Goal: Information Seeking & Learning: Learn about a topic

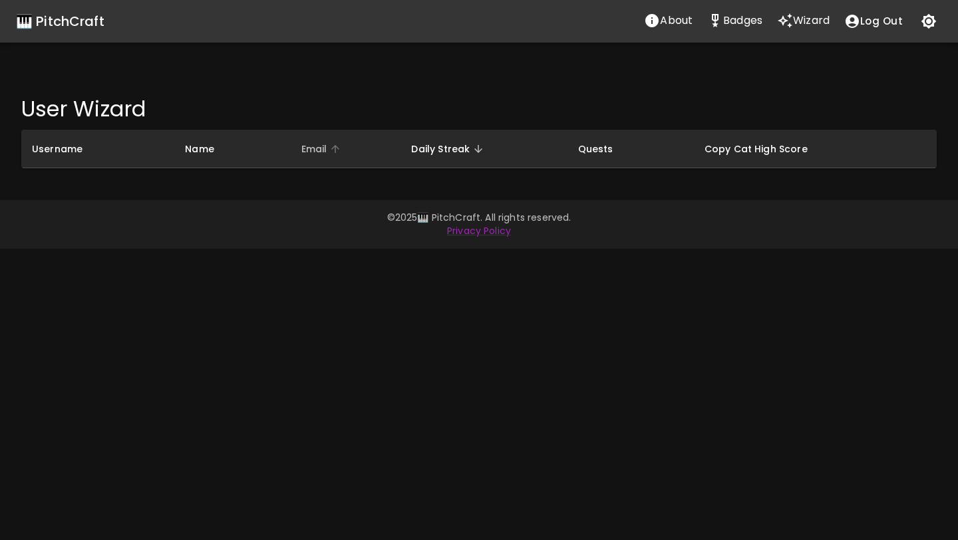
click at [323, 149] on span "Email" at bounding box center [322, 149] width 43 height 16
click at [733, 28] on p "Badges" at bounding box center [742, 21] width 39 height 16
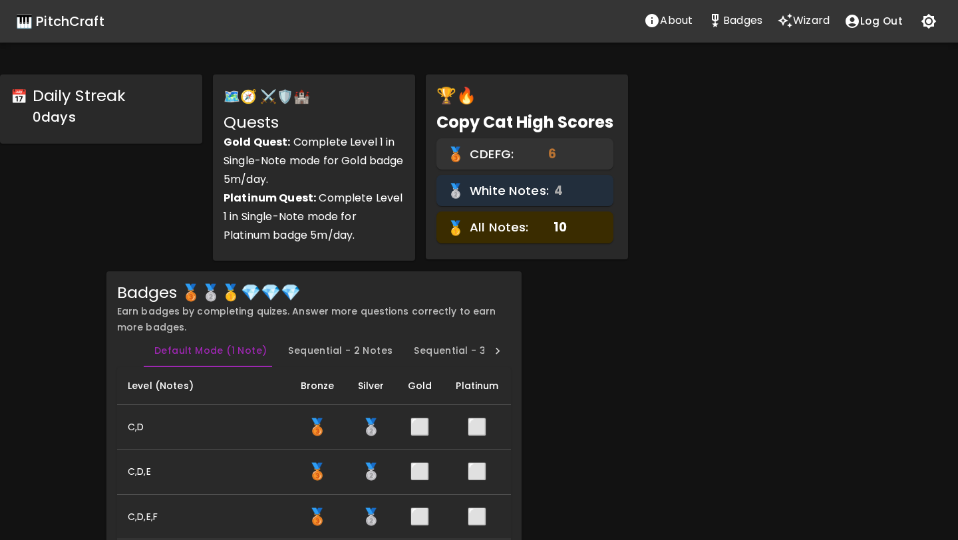
click at [56, 19] on div "🎹 PitchCraft" at bounding box center [60, 21] width 88 height 21
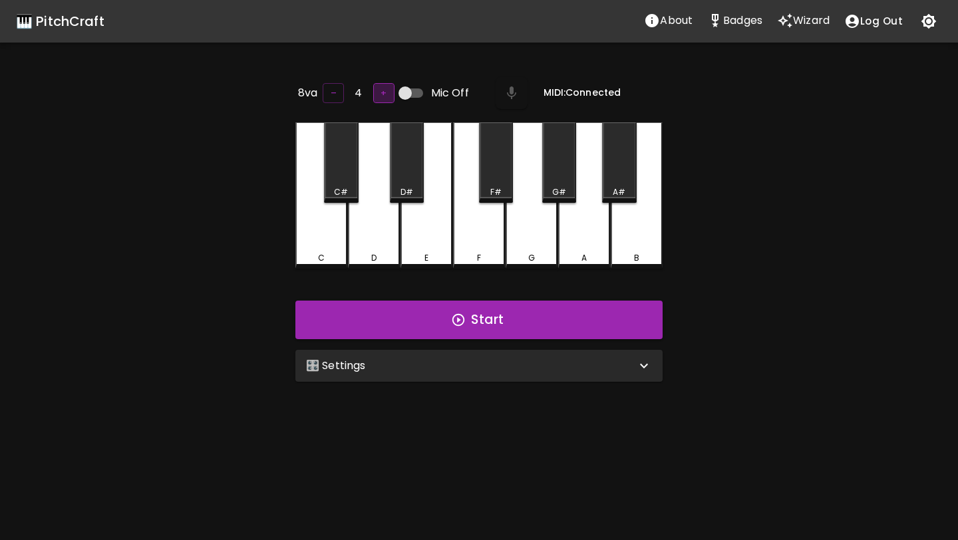
click at [377, 90] on button "+" at bounding box center [383, 93] width 21 height 21
click at [385, 153] on div "D" at bounding box center [374, 195] width 52 height 146
click at [380, 94] on button "+" at bounding box center [383, 93] width 21 height 21
click at [384, 145] on div "D" at bounding box center [374, 195] width 52 height 146
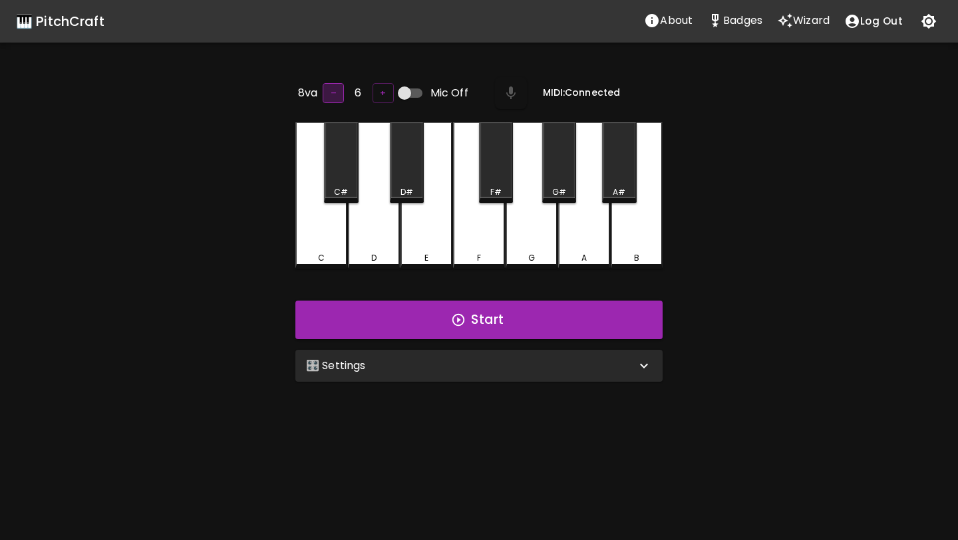
click at [337, 94] on button "–" at bounding box center [333, 93] width 21 height 21
click at [428, 373] on div "🎛️ Settings" at bounding box center [478, 366] width 367 height 32
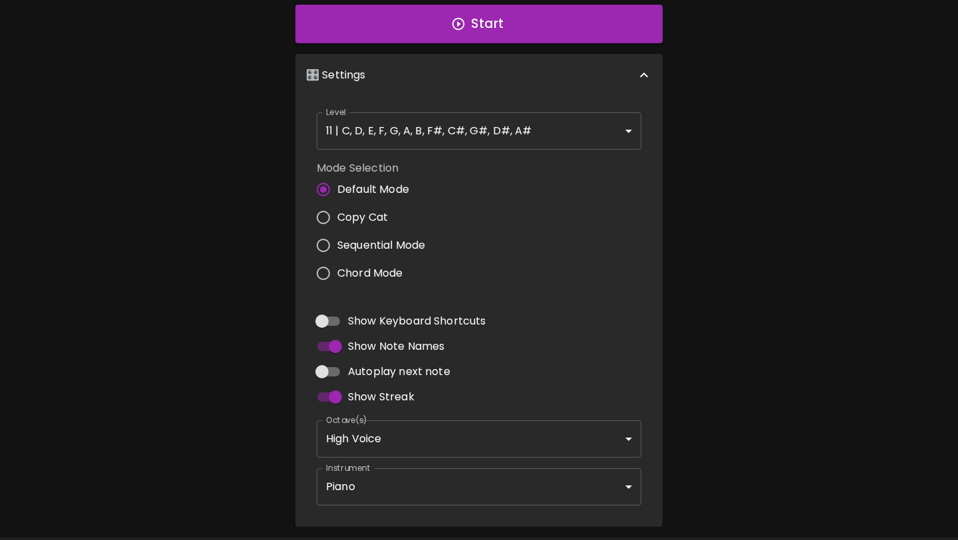
scroll to position [5, 0]
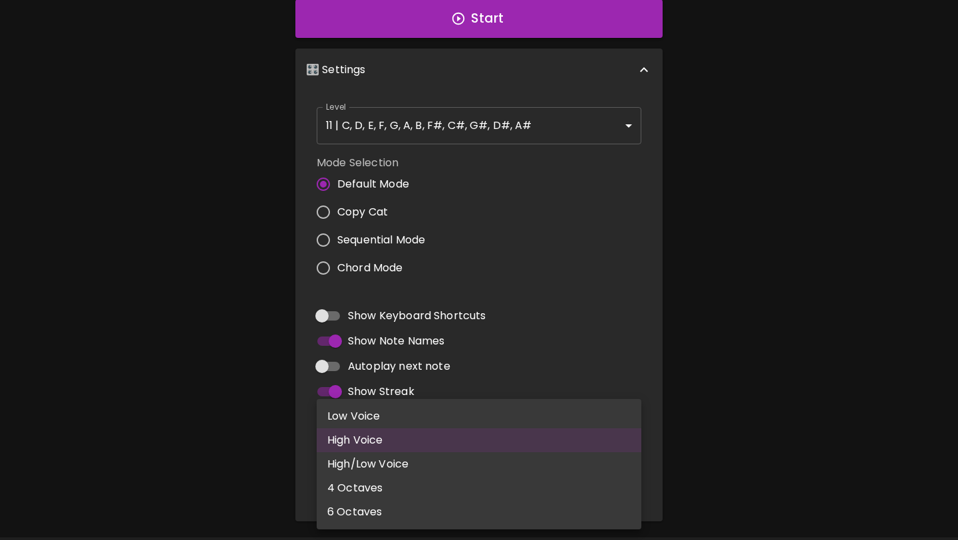
click at [424, 421] on body "🎹 PitchCraft About Badges Wizard Log Out 8va – 4 + Mic Off MIDI: Connected C C#…" at bounding box center [479, 144] width 958 height 881
click at [530, 371] on div at bounding box center [479, 270] width 958 height 540
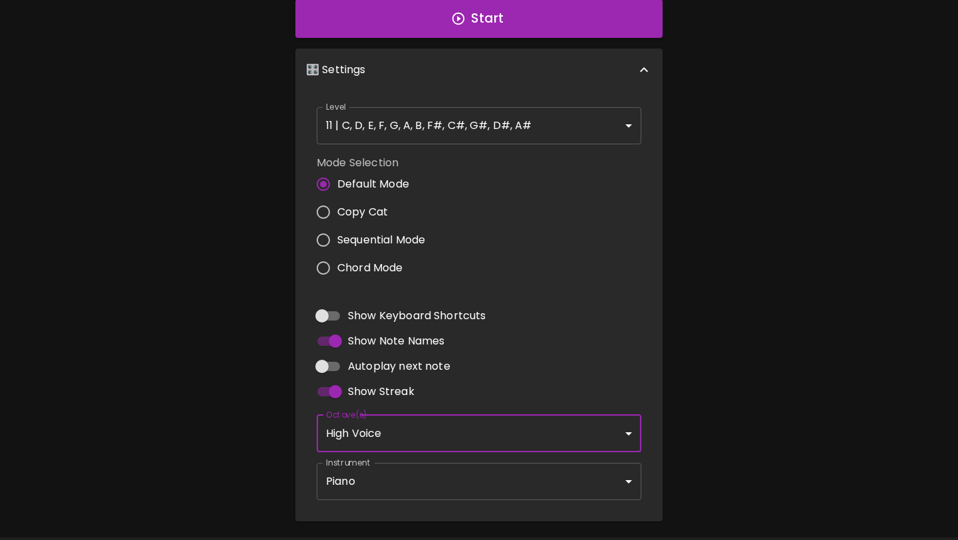
click at [509, 488] on body "🎹 PitchCraft About Badges Wizard Log Out 8va – 4 + Mic Off MIDI: Connected C C#…" at bounding box center [479, 144] width 958 height 881
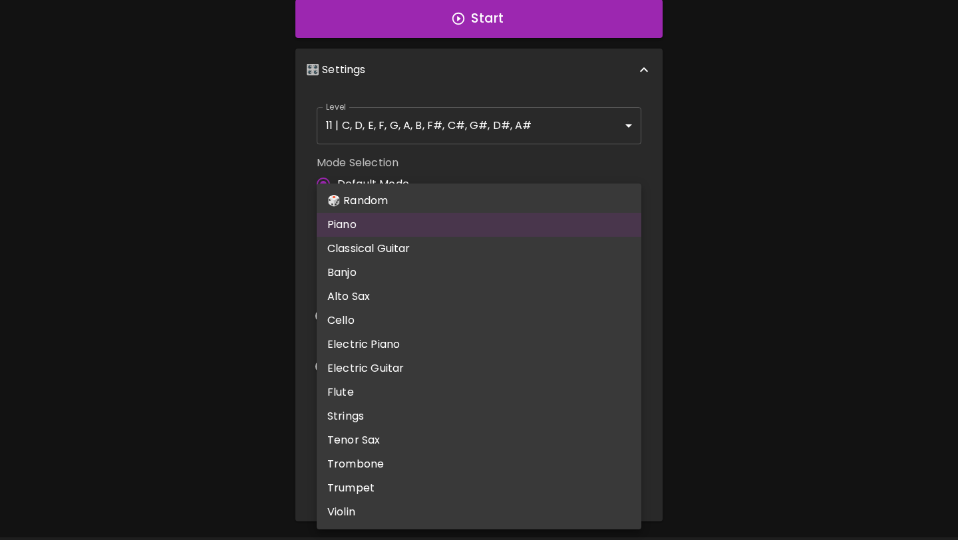
click at [451, 198] on li "🎲 Random" at bounding box center [479, 201] width 325 height 24
type input "random"
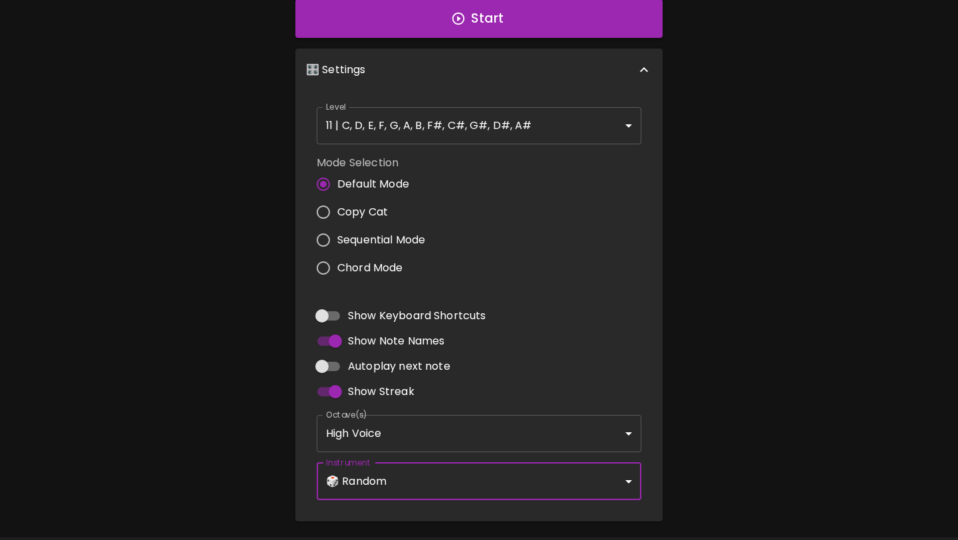
click at [486, 226] on div "Mode Selection Default Mode Copy Cat Sequential Mode Chord Mode" at bounding box center [478, 219] width 335 height 138
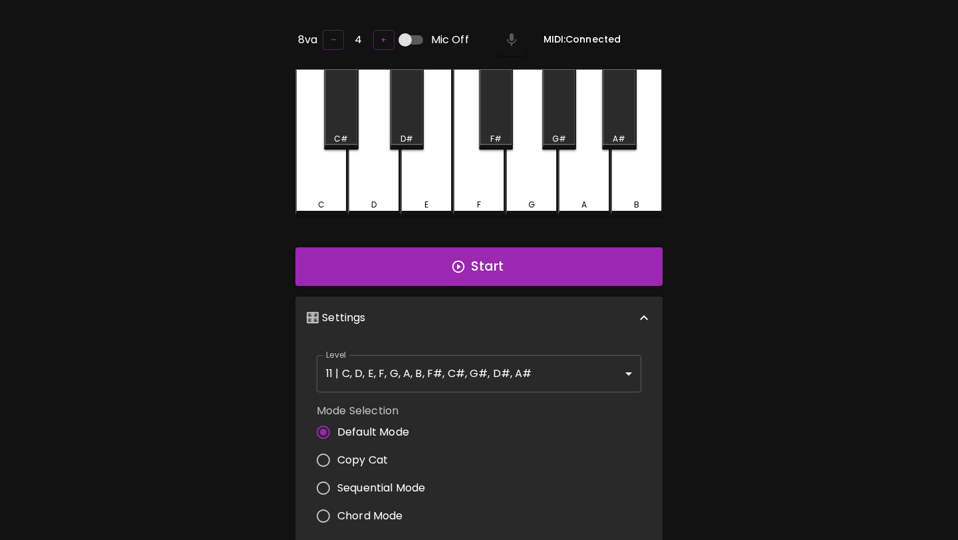
scroll to position [0, 0]
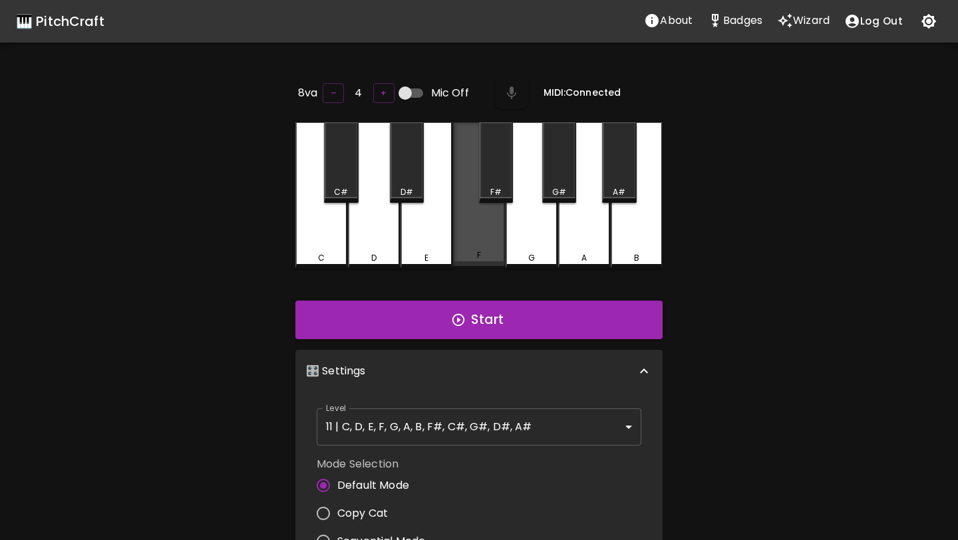
click at [484, 218] on div "F" at bounding box center [479, 194] width 52 height 144
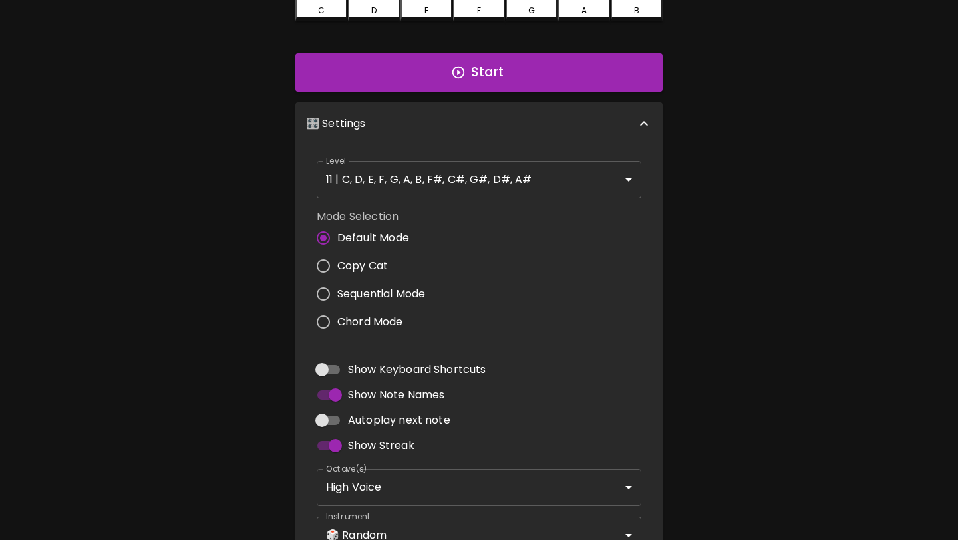
scroll to position [275, 0]
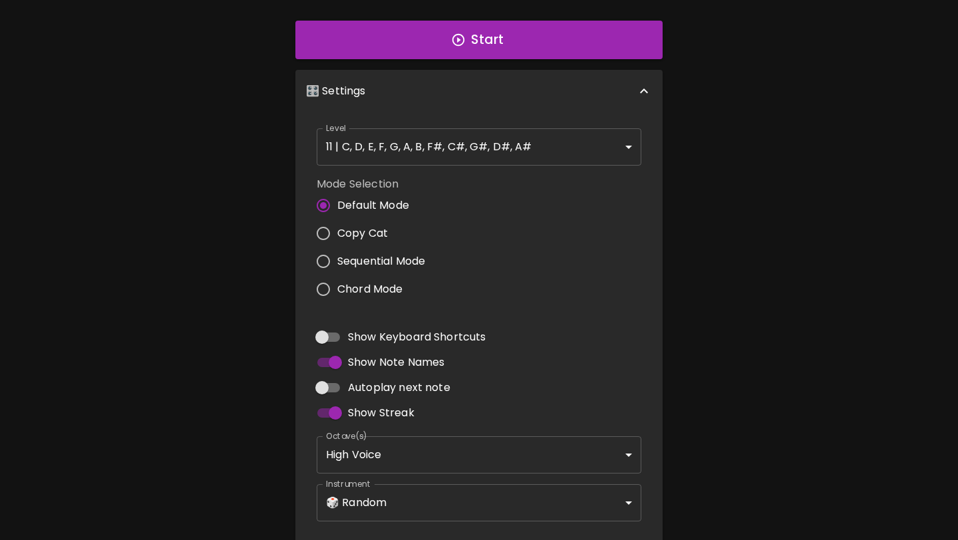
click at [373, 383] on span "Autoplay next note" at bounding box center [399, 388] width 102 height 16
click at [360, 383] on input "Autoplay next note" at bounding box center [322, 387] width 76 height 25
checkbox input "true"
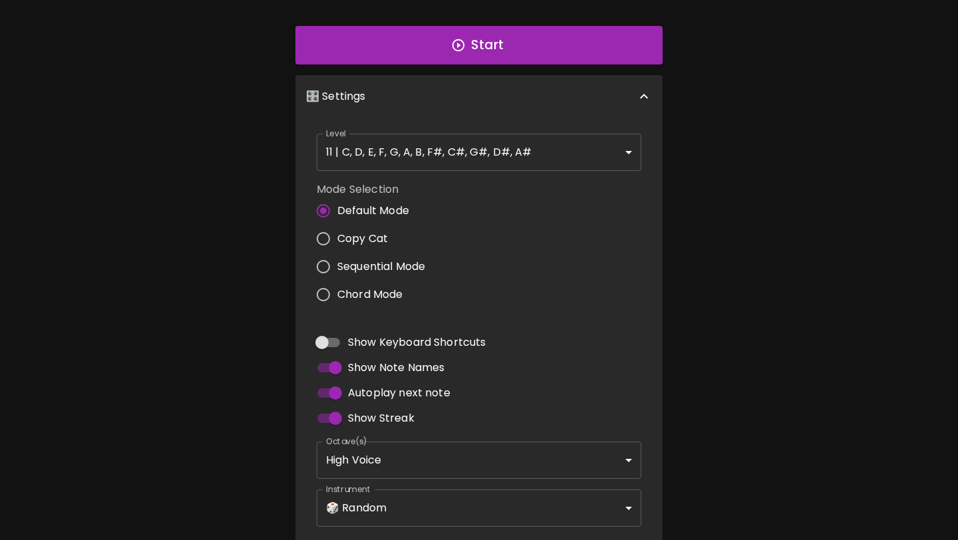
scroll to position [0, 0]
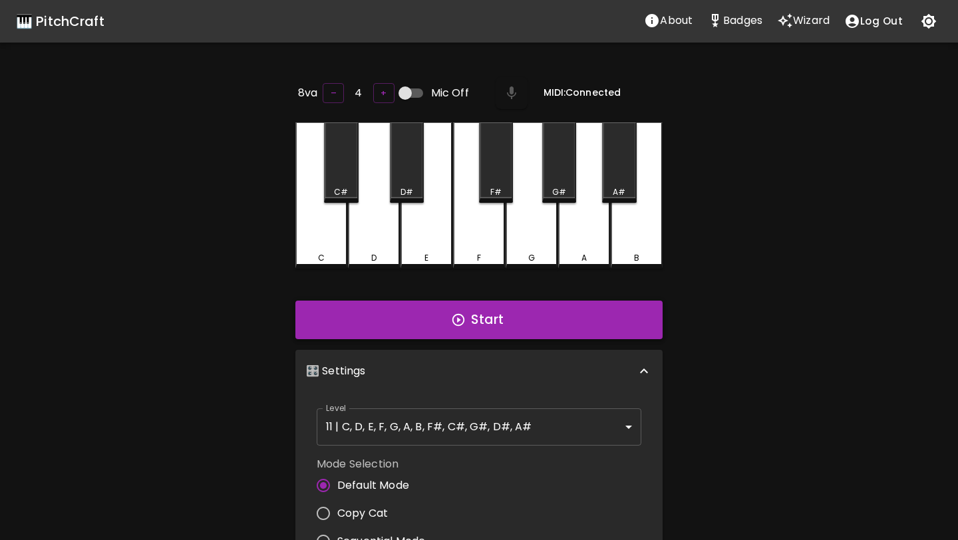
click at [410, 315] on button "Start" at bounding box center [478, 320] width 367 height 39
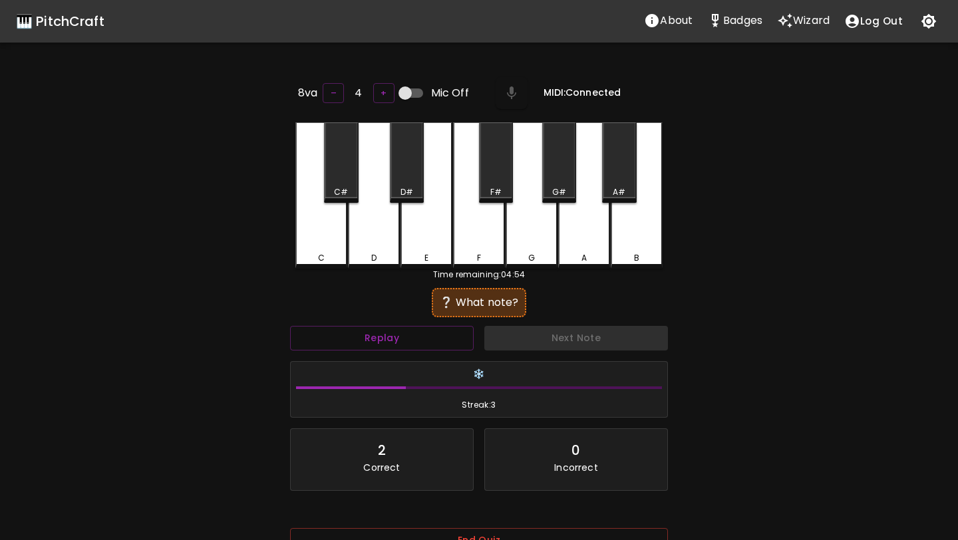
click at [363, 289] on div "❔ What note?" at bounding box center [479, 302] width 378 height 33
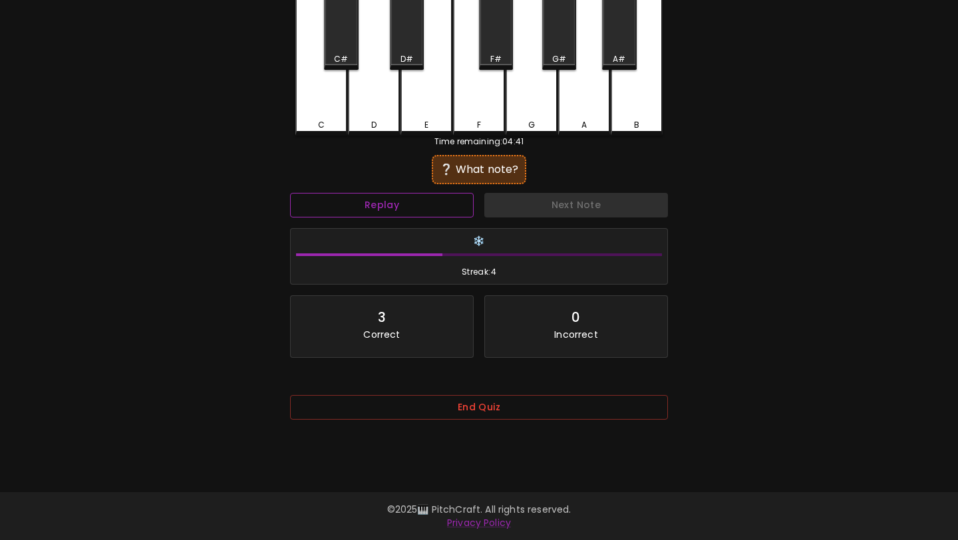
click at [394, 208] on button "Replay" at bounding box center [382, 205] width 184 height 25
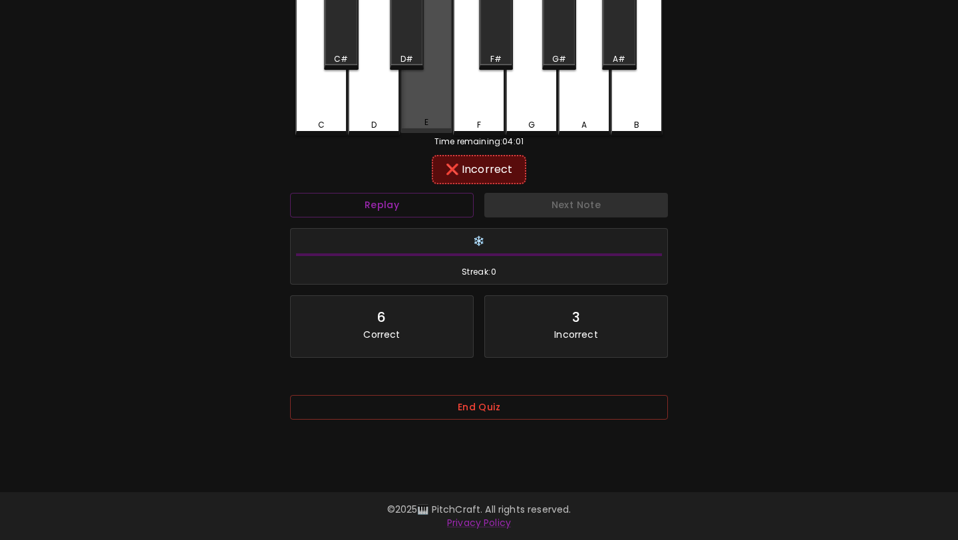
click at [408, 120] on div "E" at bounding box center [426, 122] width 49 height 12
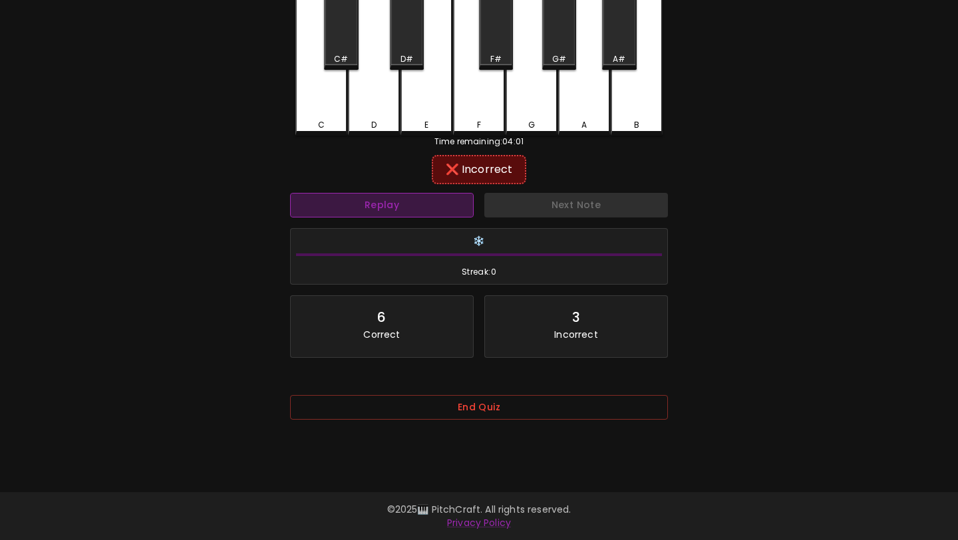
click at [378, 196] on button "Replay" at bounding box center [382, 205] width 184 height 25
click at [409, 45] on div "D#" at bounding box center [407, 29] width 34 height 80
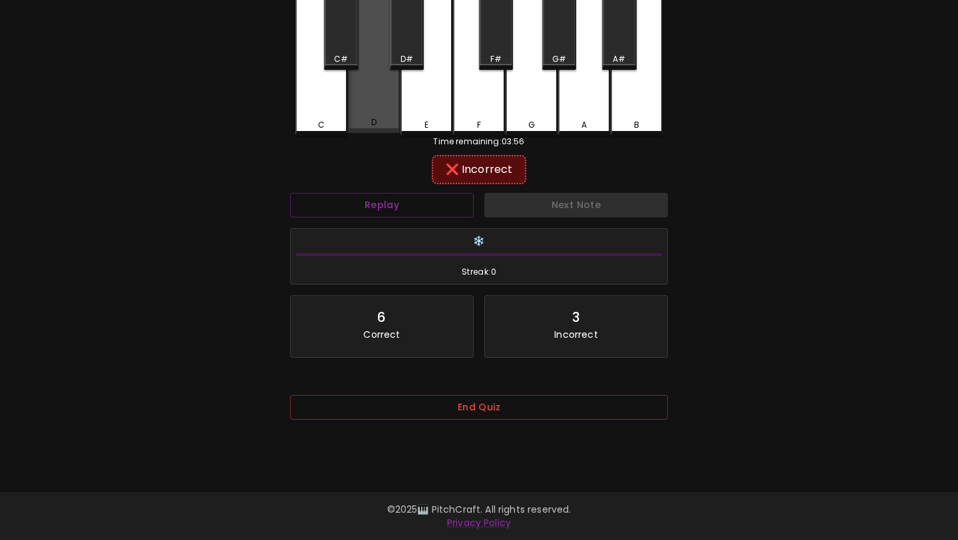
click at [363, 94] on div "D" at bounding box center [374, 61] width 52 height 144
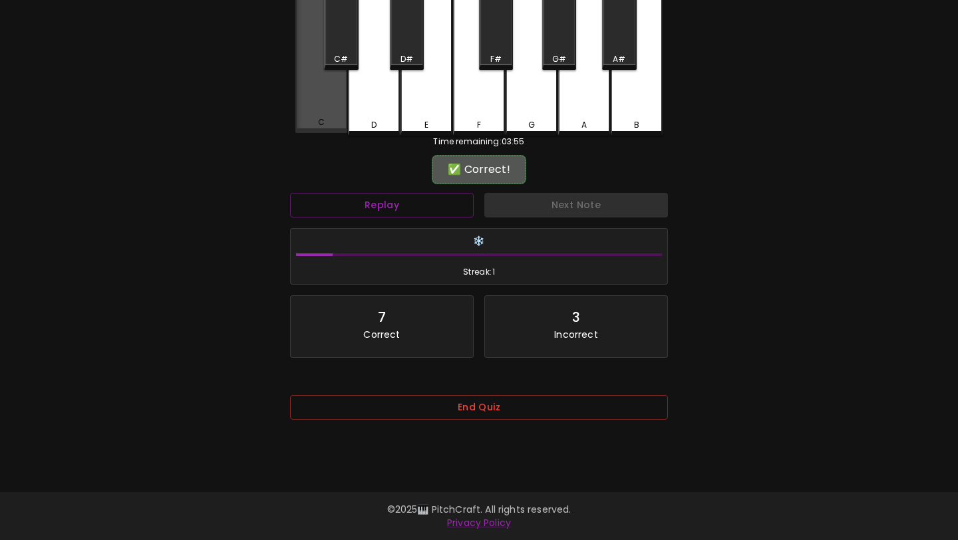
click at [325, 93] on div "C" at bounding box center [321, 61] width 52 height 144
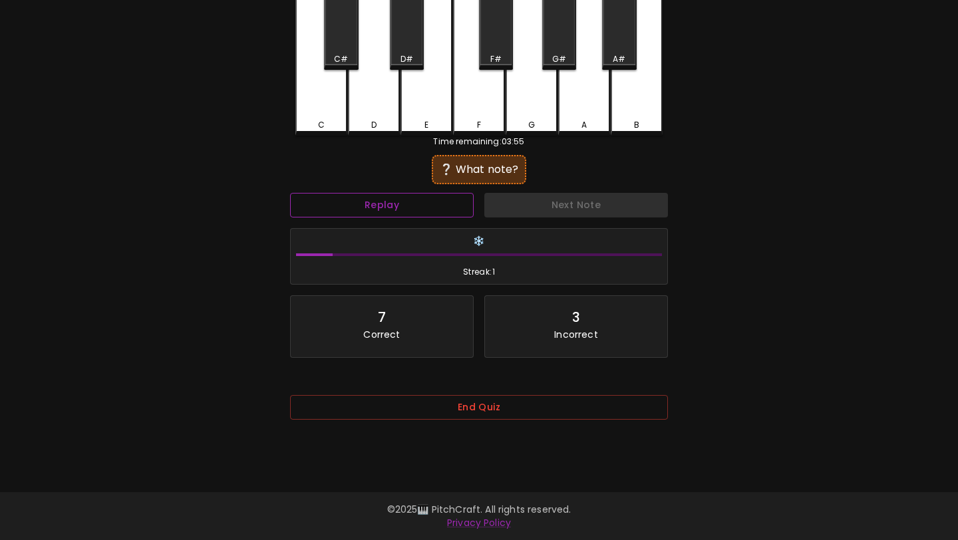
click at [341, 205] on button "Replay" at bounding box center [382, 205] width 184 height 25
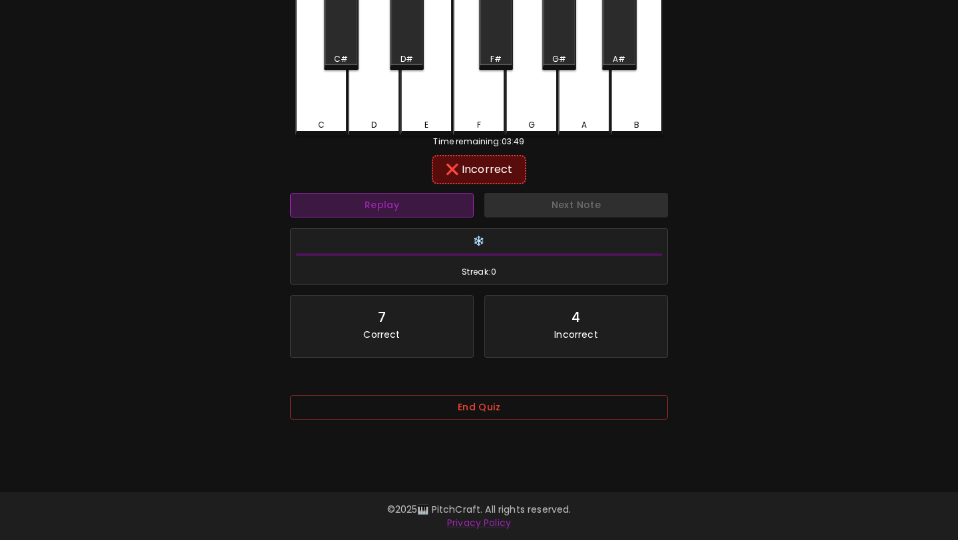
click at [402, 200] on button "Replay" at bounding box center [382, 205] width 184 height 25
click at [579, 110] on div "A" at bounding box center [584, 62] width 52 height 146
click at [417, 200] on button "Replay" at bounding box center [382, 205] width 184 height 25
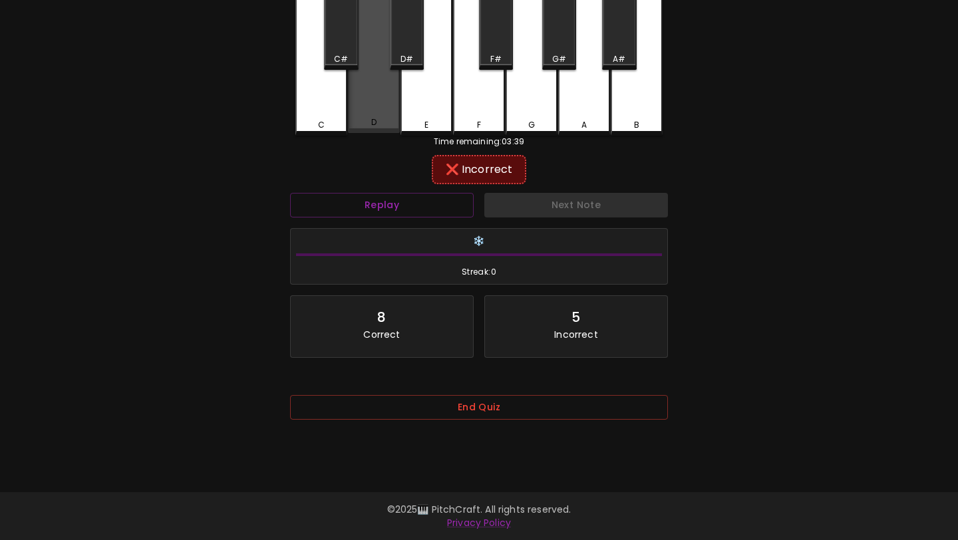
click at [386, 104] on div "D" at bounding box center [374, 61] width 52 height 144
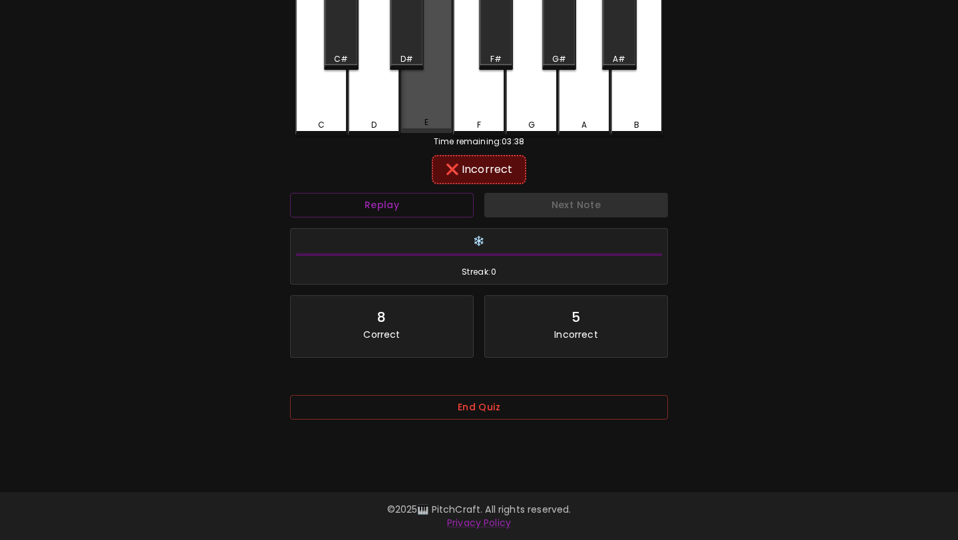
click at [422, 99] on div "E" at bounding box center [426, 61] width 52 height 144
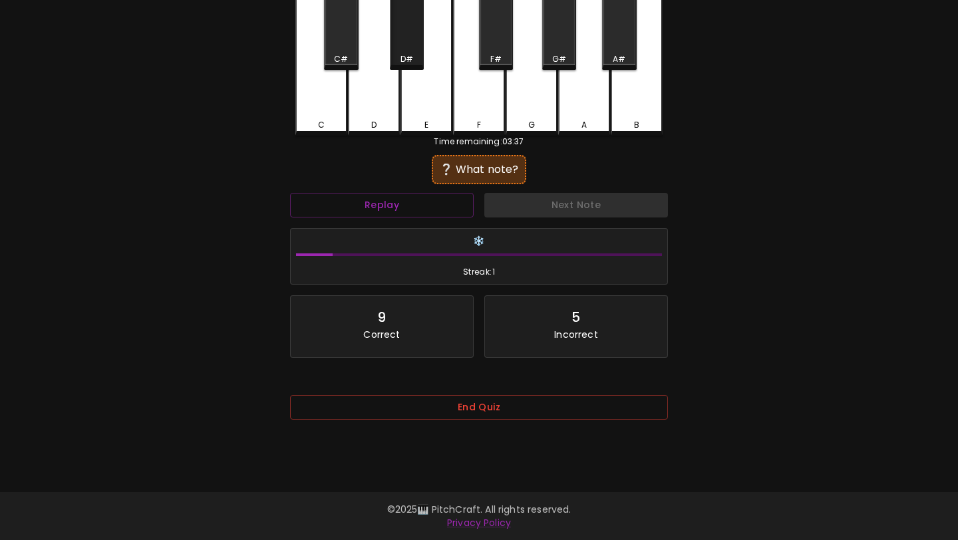
click at [407, 43] on div "D#" at bounding box center [407, 29] width 34 height 80
click at [405, 206] on button "Replay" at bounding box center [382, 205] width 184 height 25
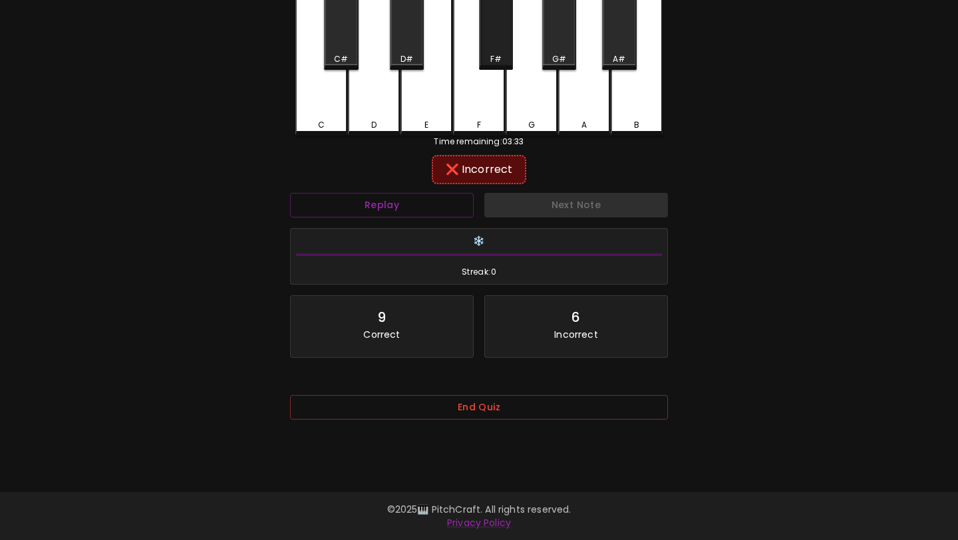
click at [492, 54] on div "F#" at bounding box center [495, 59] width 11 height 12
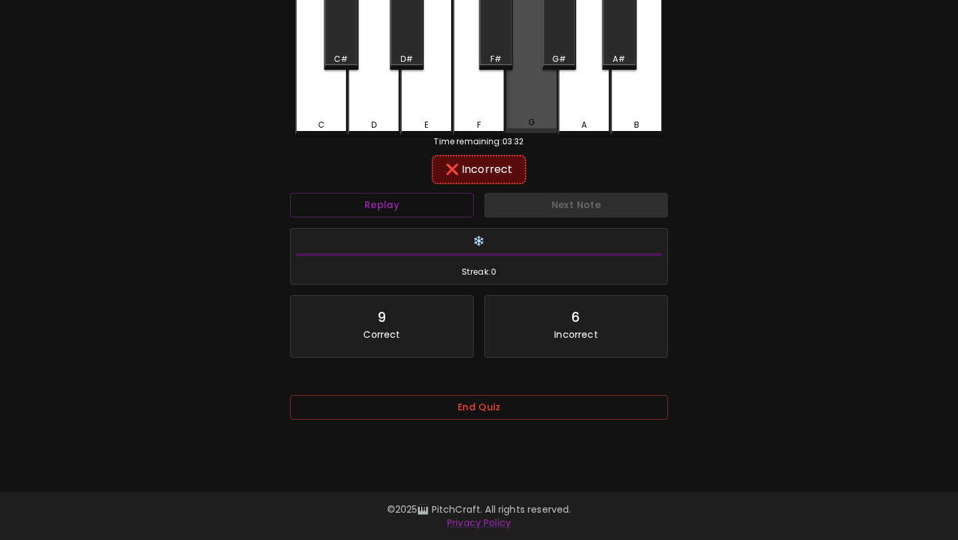
click at [539, 109] on div "G" at bounding box center [532, 61] width 52 height 144
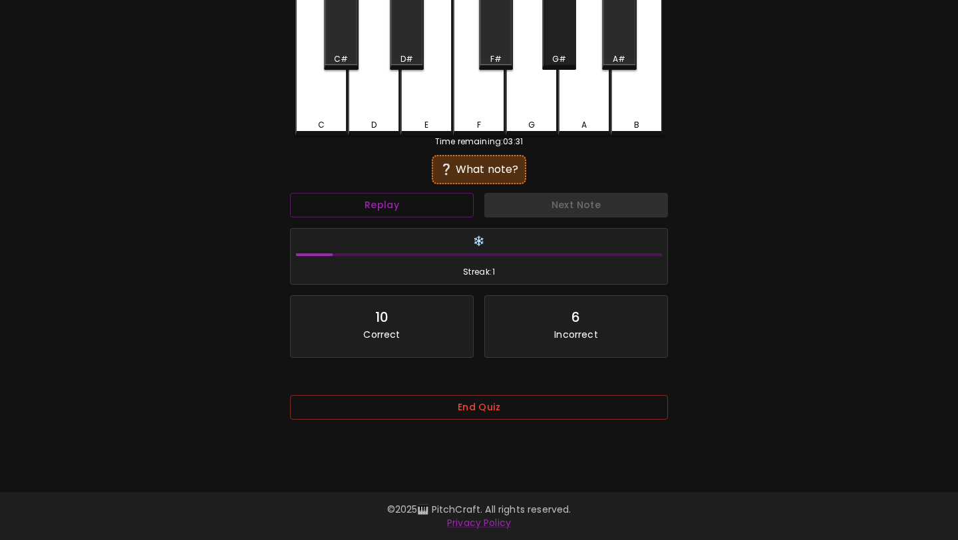
click at [569, 35] on div "G#" at bounding box center [559, 29] width 34 height 80
click at [475, 406] on button "End Quiz" at bounding box center [479, 407] width 378 height 25
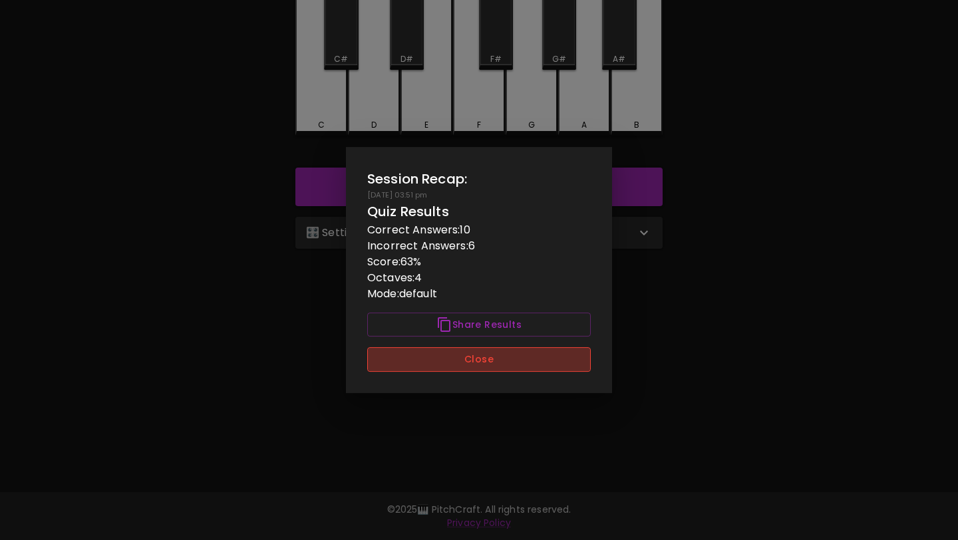
click at [438, 360] on button "Close" at bounding box center [479, 359] width 224 height 25
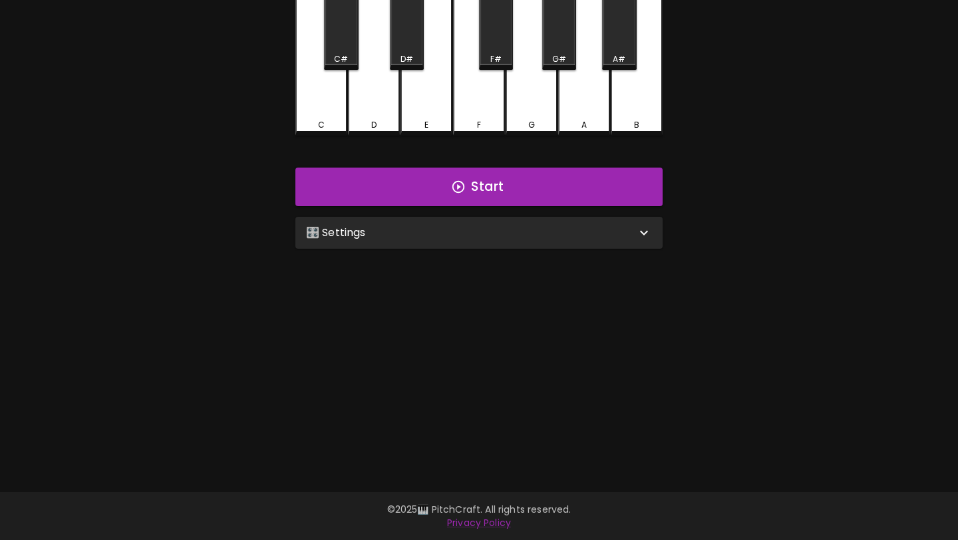
click at [454, 225] on div "🎛️ Settings" at bounding box center [471, 233] width 330 height 16
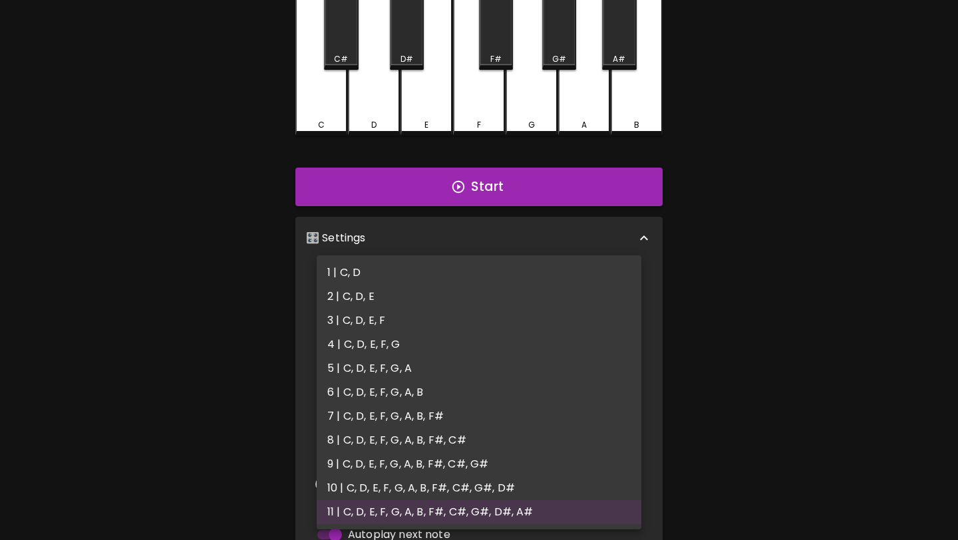
click at [414, 292] on body "🎹 PitchCraft About Badges Wizard Log Out 8va – 4 + Mic Off MIDI: Connected C C#…" at bounding box center [479, 307] width 958 height 881
click at [409, 349] on li "4 | C, D, E, F, G" at bounding box center [479, 345] width 325 height 24
type input "7"
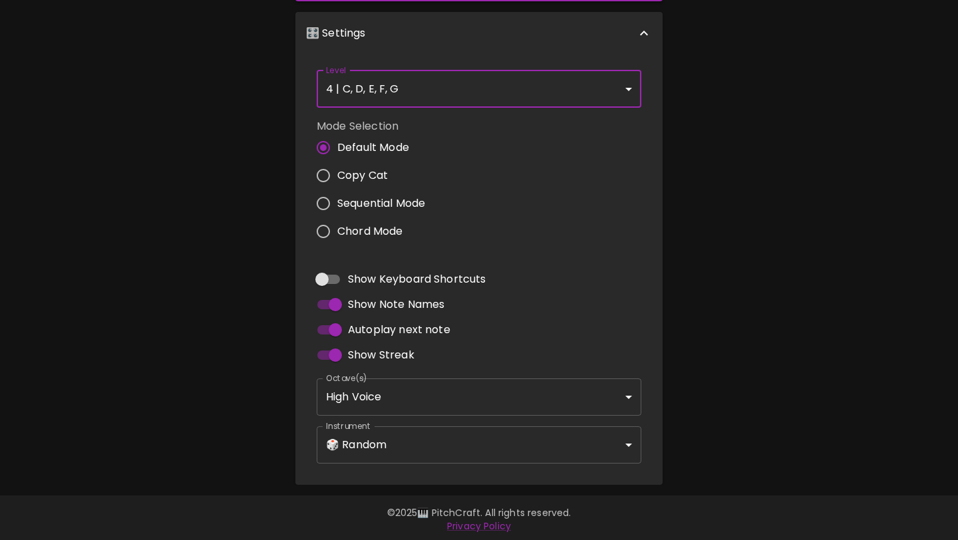
scroll to position [0, 0]
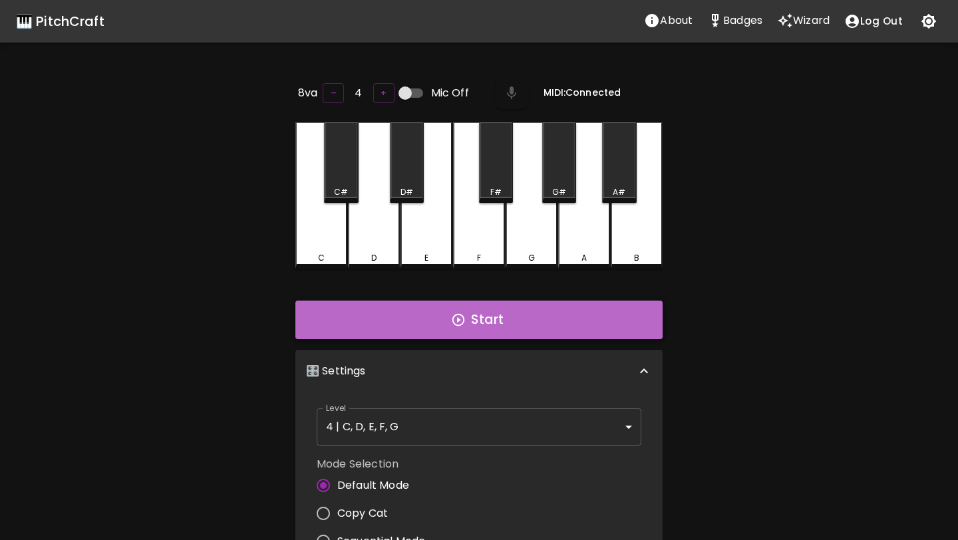
click at [490, 312] on button "Start" at bounding box center [478, 320] width 367 height 39
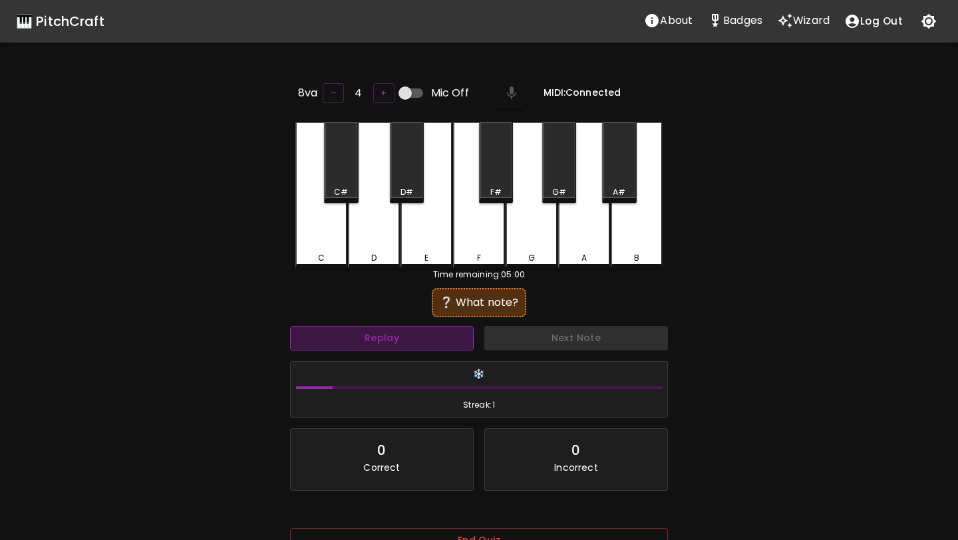
click at [390, 333] on button "Replay" at bounding box center [382, 338] width 184 height 25
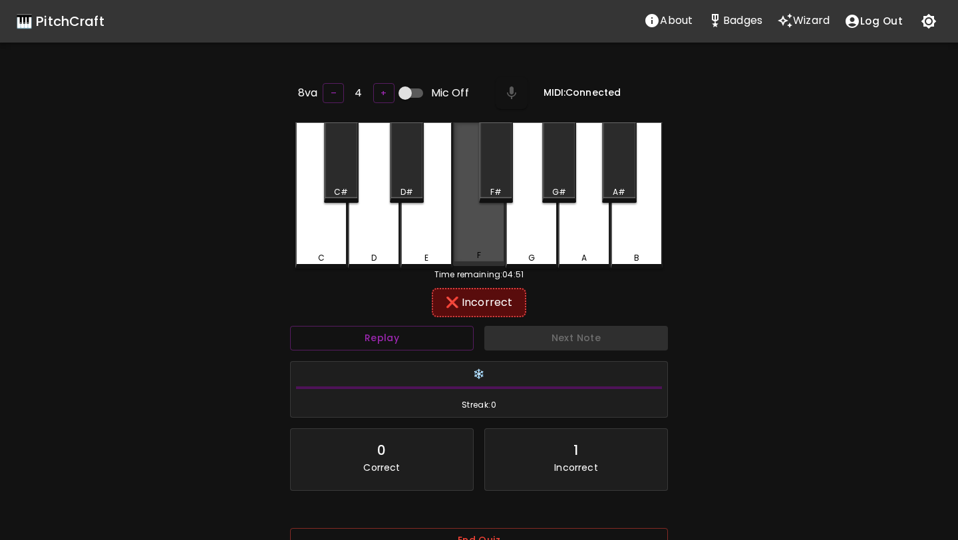
click at [500, 233] on div "F" at bounding box center [479, 194] width 52 height 144
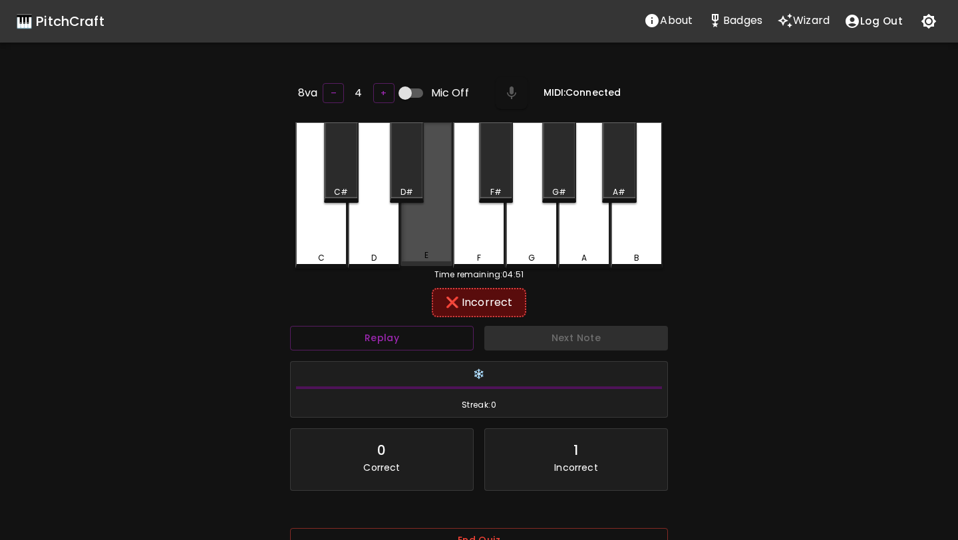
click at [436, 238] on div "E" at bounding box center [426, 194] width 52 height 144
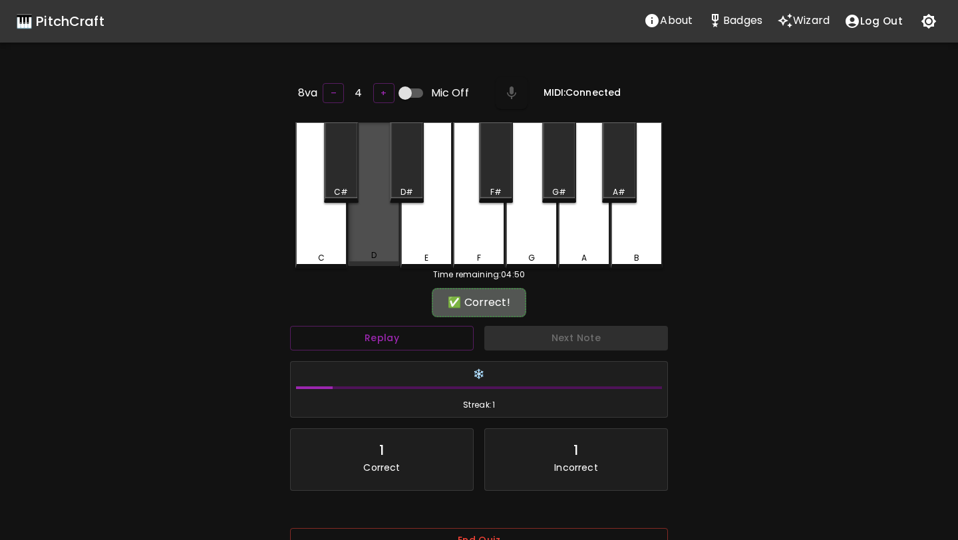
click at [384, 233] on div "D" at bounding box center [374, 194] width 52 height 144
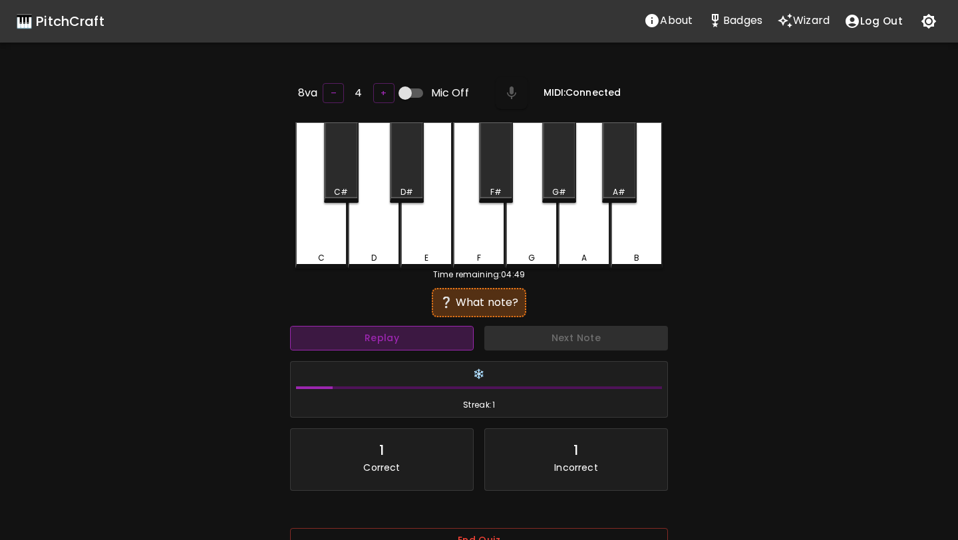
click at [372, 344] on button "Replay" at bounding box center [382, 338] width 184 height 25
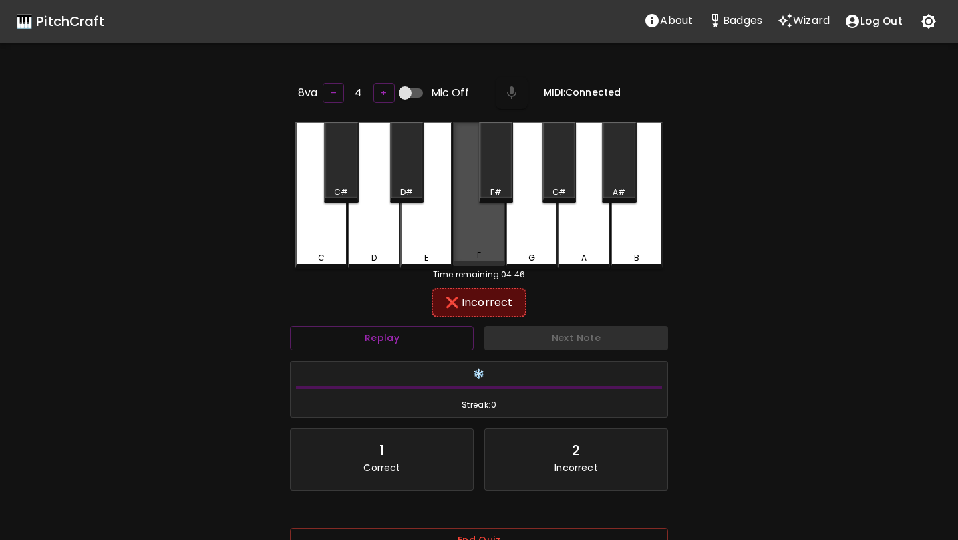
click at [472, 237] on div "F" at bounding box center [479, 194] width 52 height 144
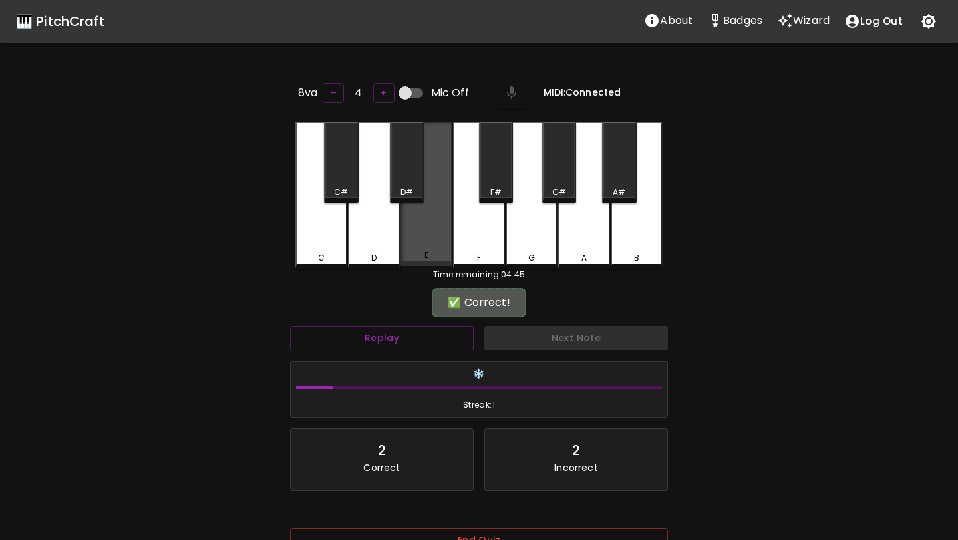
click at [426, 233] on div "E" at bounding box center [426, 194] width 52 height 144
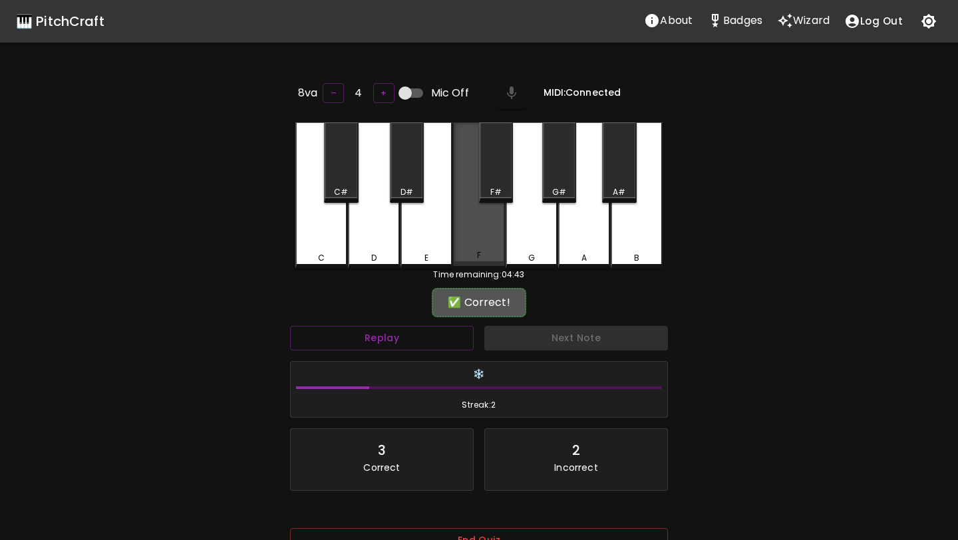
click at [474, 239] on div "F" at bounding box center [479, 194] width 52 height 144
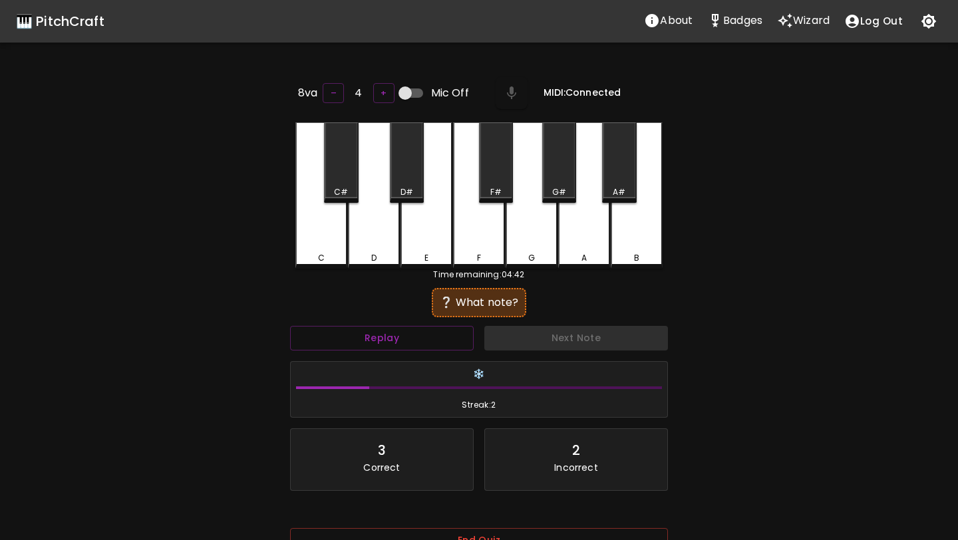
click at [366, 233] on div "D" at bounding box center [374, 195] width 52 height 146
click at [494, 243] on div "F" at bounding box center [479, 195] width 52 height 146
click at [530, 241] on div "G" at bounding box center [532, 195] width 52 height 146
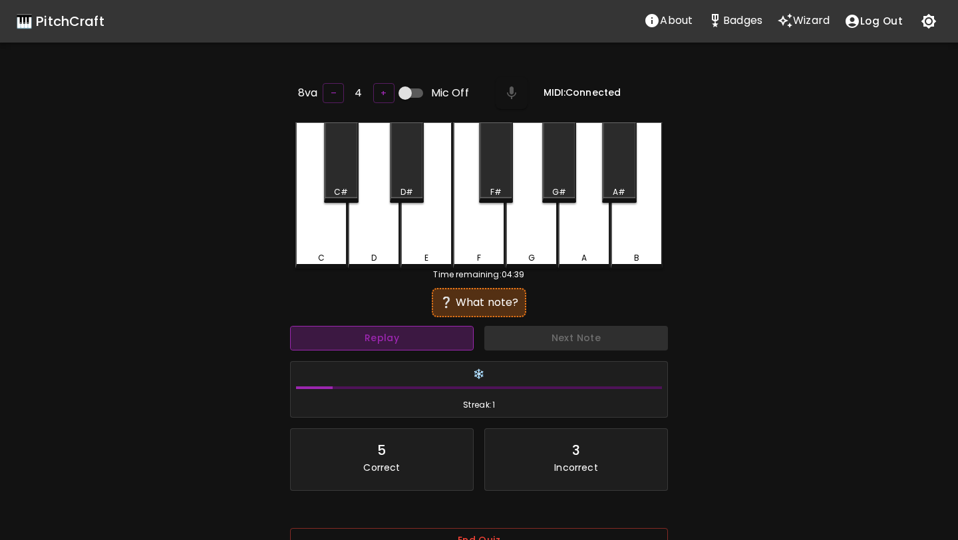
click at [410, 343] on button "Replay" at bounding box center [382, 338] width 184 height 25
click at [432, 239] on div "E" at bounding box center [426, 195] width 52 height 146
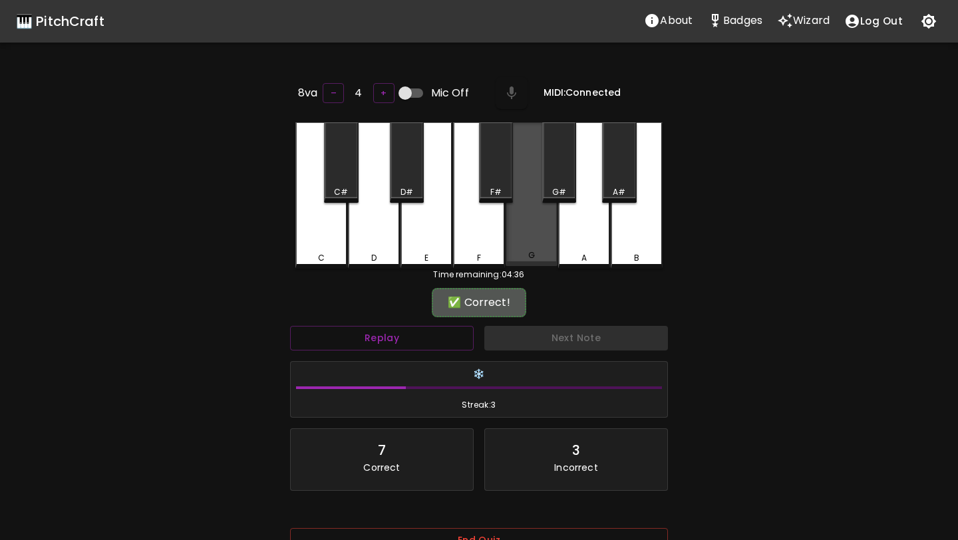
click at [529, 235] on div "G" at bounding box center [532, 194] width 52 height 144
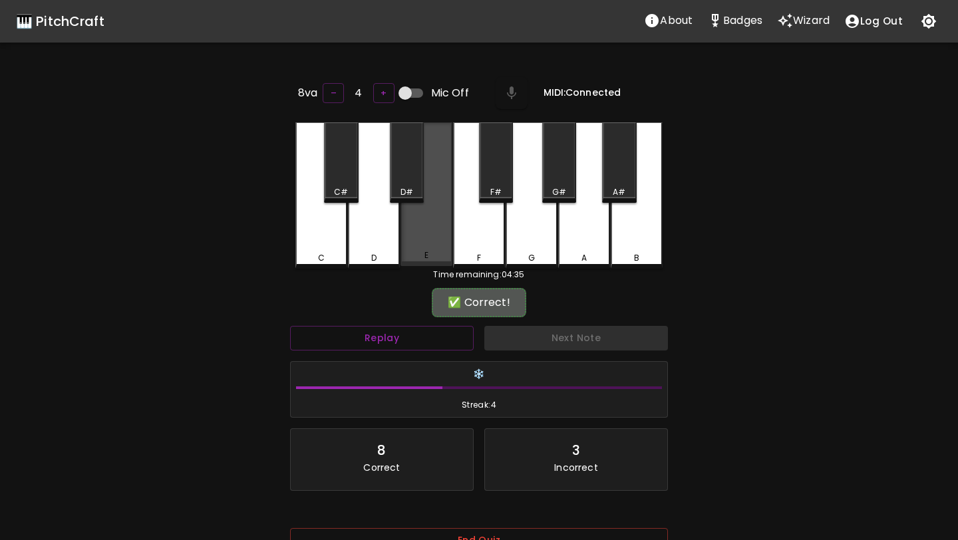
click at [441, 230] on div "E" at bounding box center [426, 194] width 52 height 144
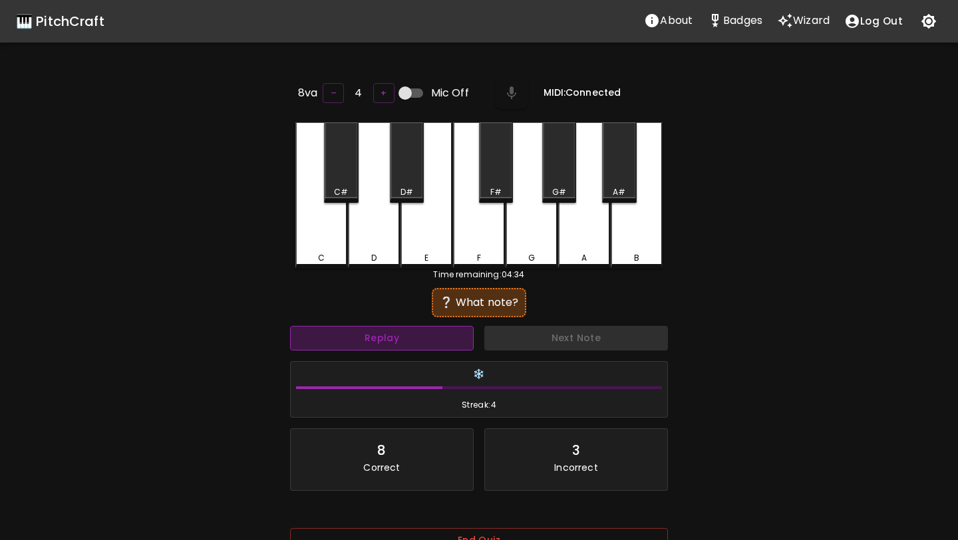
click at [382, 332] on button "Replay" at bounding box center [382, 338] width 184 height 25
click at [420, 240] on div "E" at bounding box center [426, 195] width 52 height 146
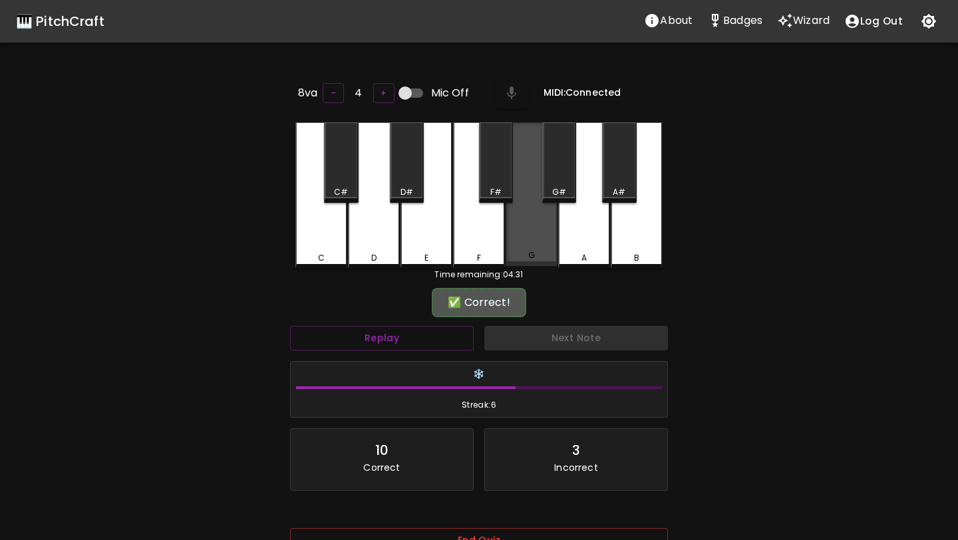
click at [527, 227] on div "G" at bounding box center [532, 194] width 52 height 144
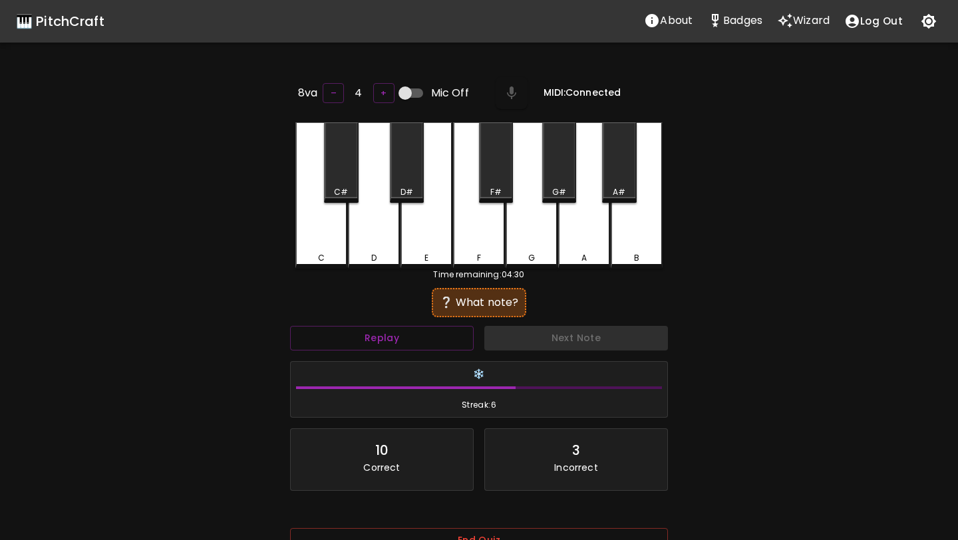
click at [305, 239] on div "C" at bounding box center [321, 195] width 52 height 146
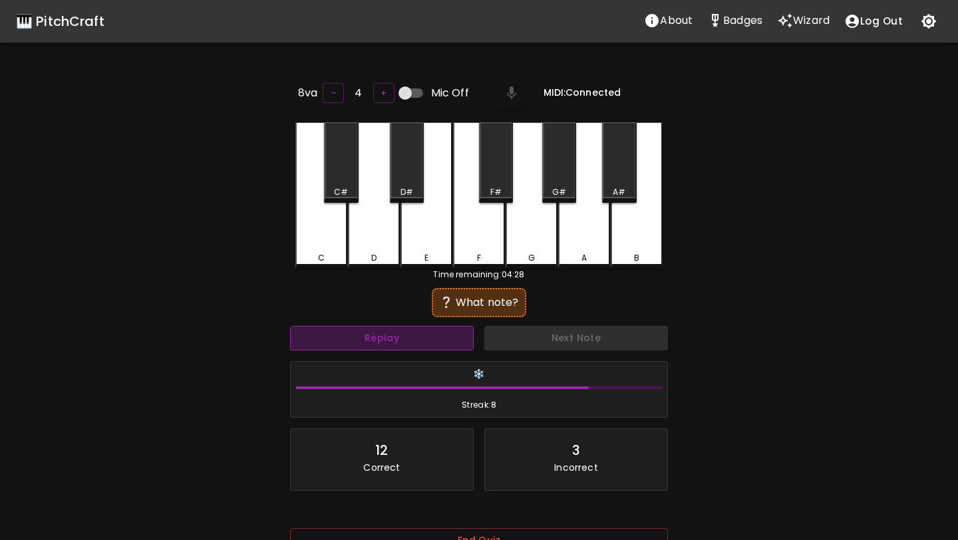
click at [330, 339] on button "Replay" at bounding box center [382, 338] width 184 height 25
click at [369, 236] on div "D" at bounding box center [374, 195] width 52 height 146
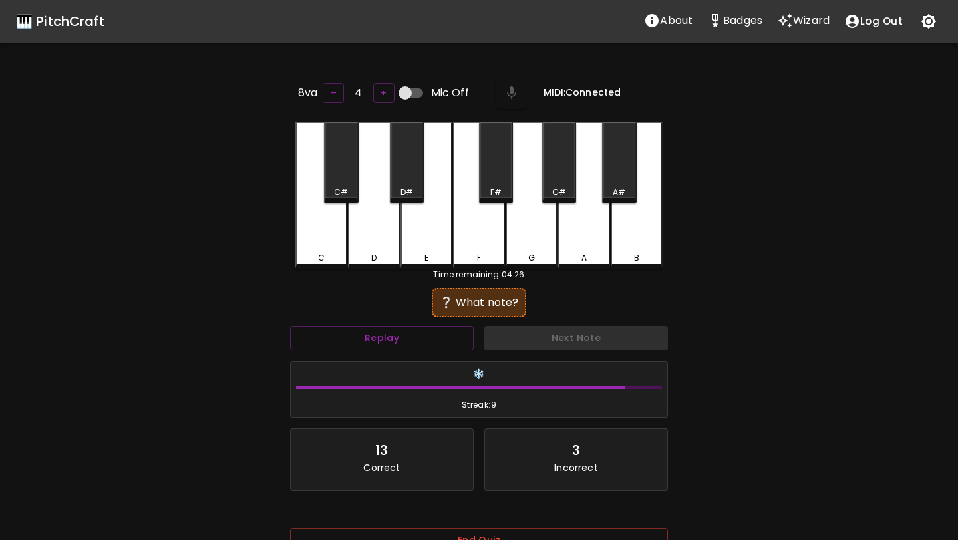
click at [325, 235] on div "C" at bounding box center [321, 195] width 52 height 146
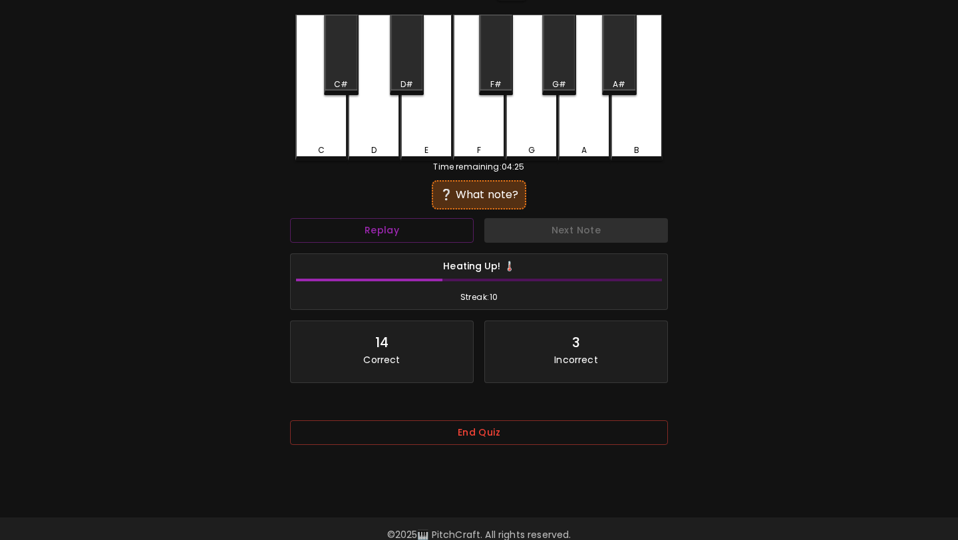
scroll to position [133, 0]
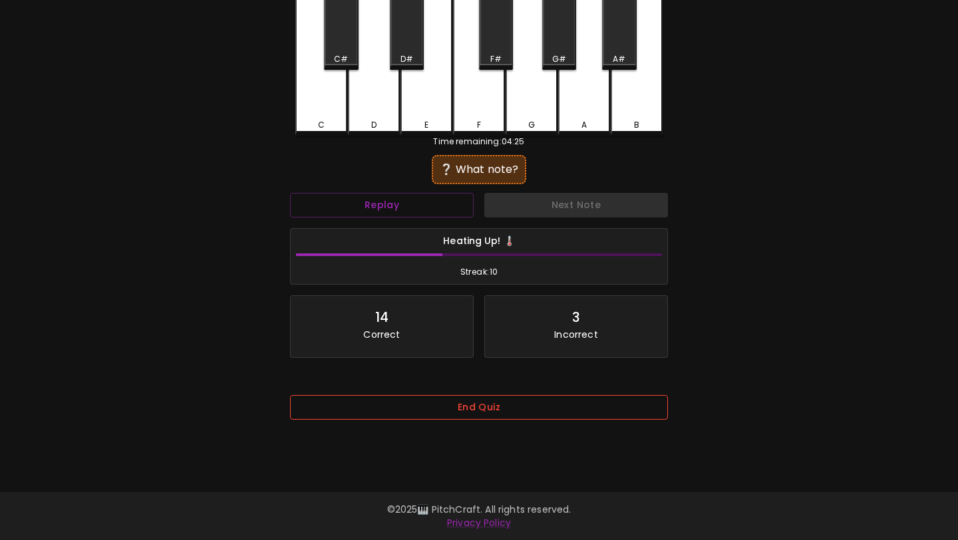
click at [375, 404] on button "End Quiz" at bounding box center [479, 407] width 378 height 25
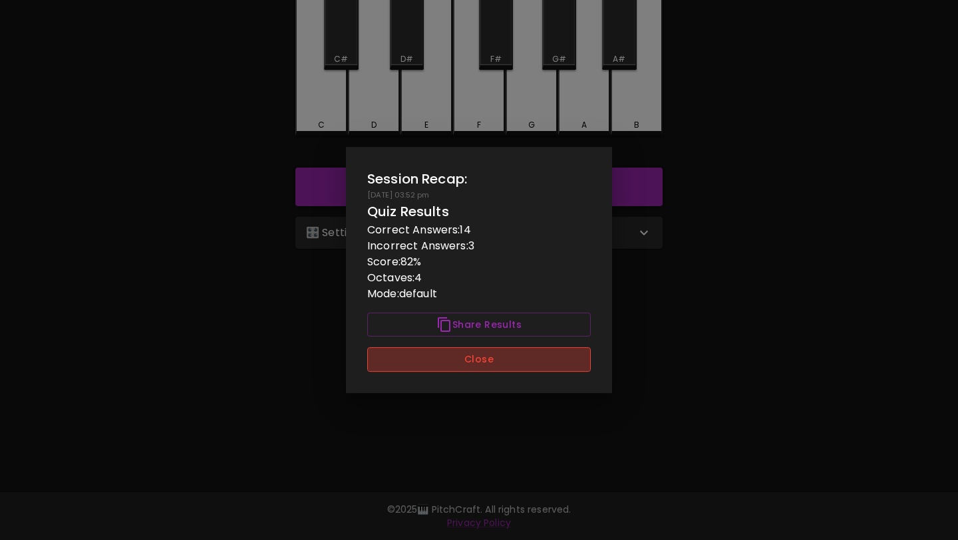
click at [422, 353] on button "Close" at bounding box center [479, 359] width 224 height 25
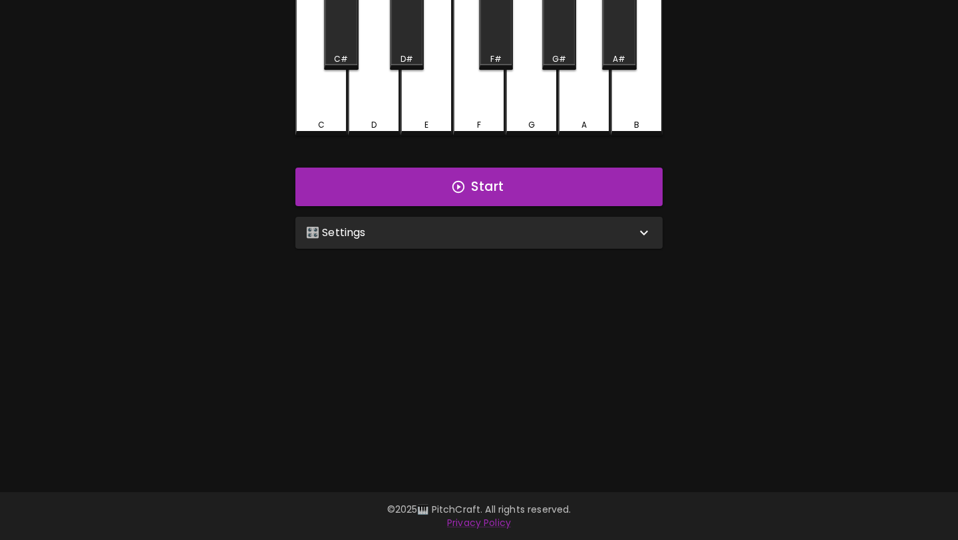
click at [451, 244] on div "🎛️ Settings" at bounding box center [478, 233] width 367 height 32
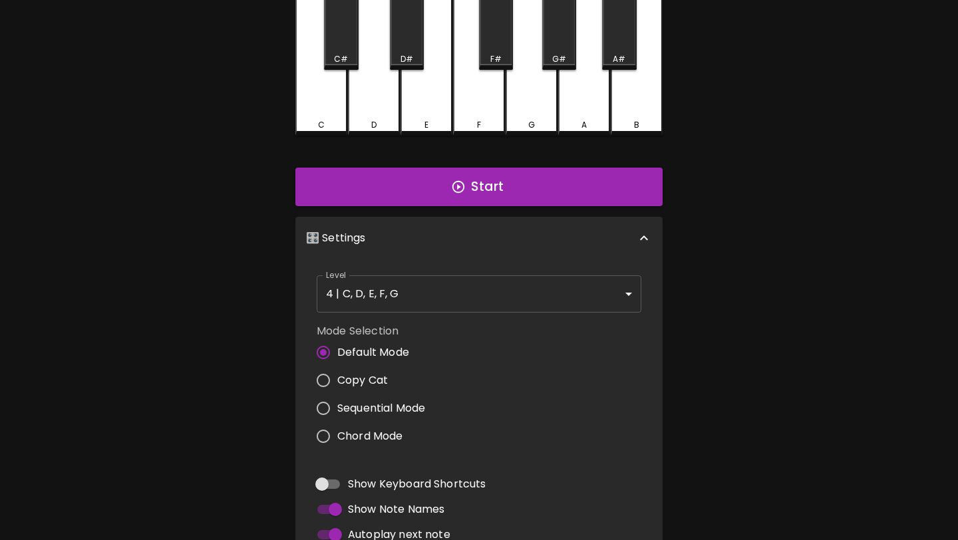
click at [373, 373] on span "Copy Cat" at bounding box center [362, 381] width 51 height 16
click at [337, 373] on input "Copy Cat" at bounding box center [323, 381] width 28 height 28
radio input "true"
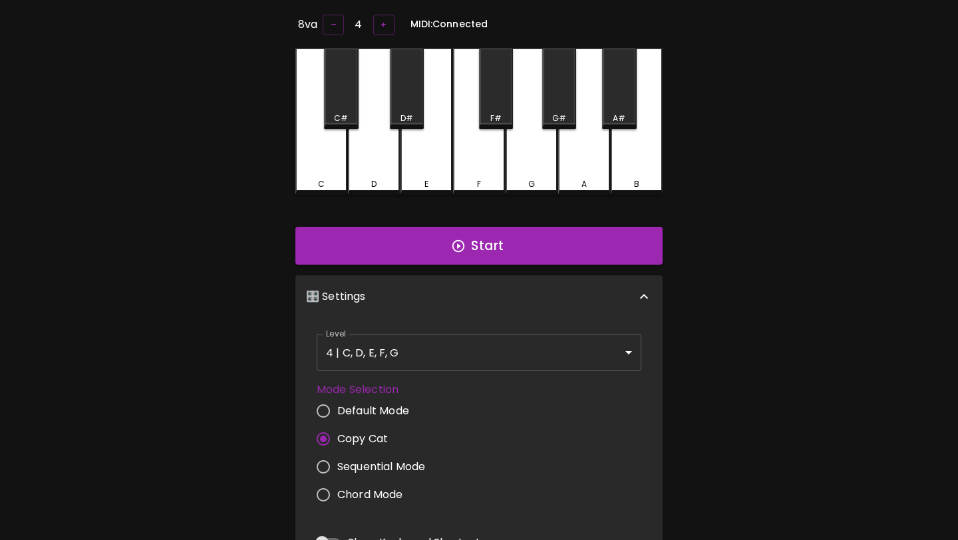
scroll to position [0, 0]
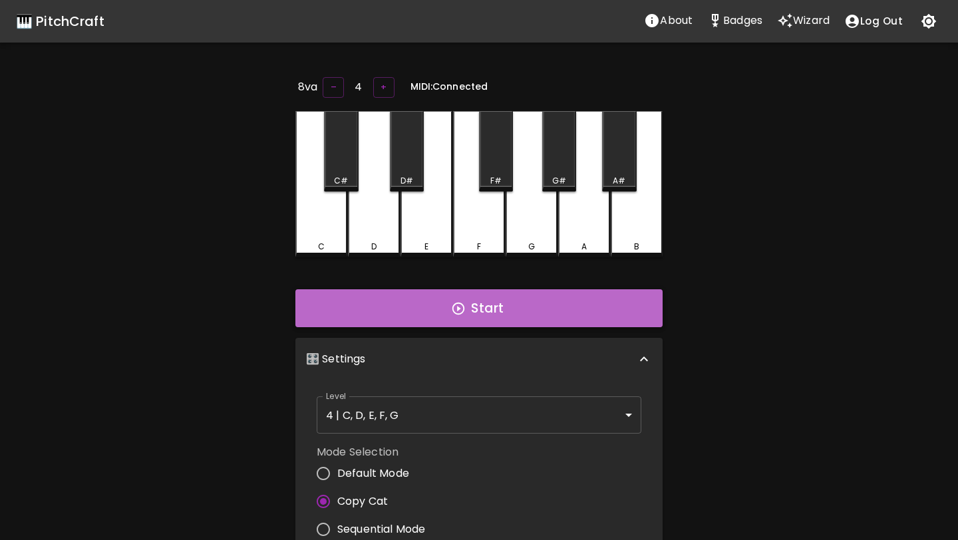
click at [482, 303] on button "Start" at bounding box center [478, 308] width 367 height 39
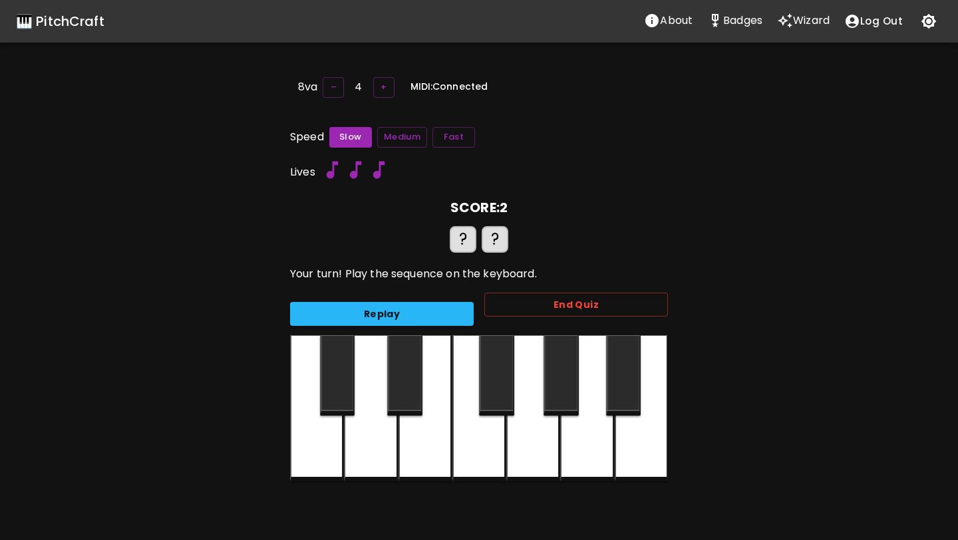
click at [418, 447] on div at bounding box center [424, 408] width 53 height 146
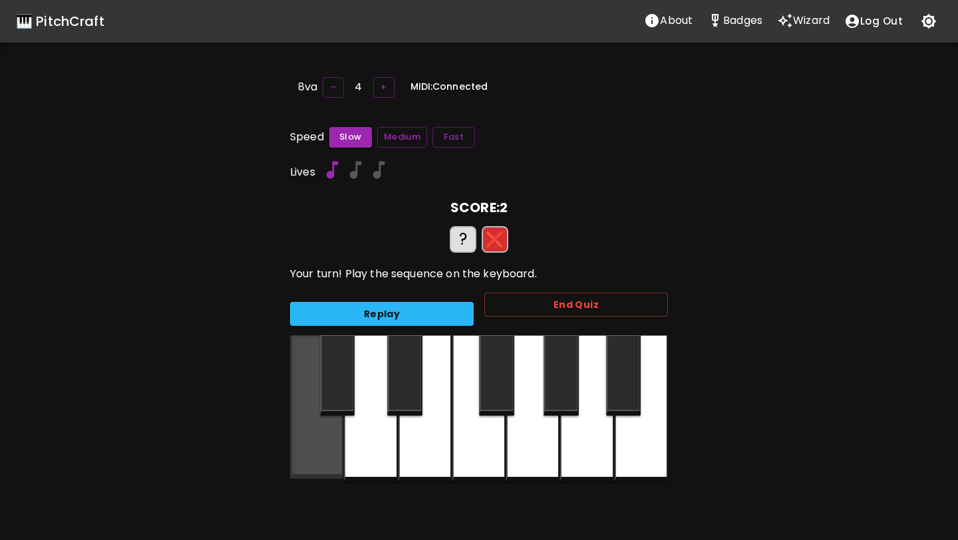
click at [308, 439] on div at bounding box center [316, 407] width 53 height 144
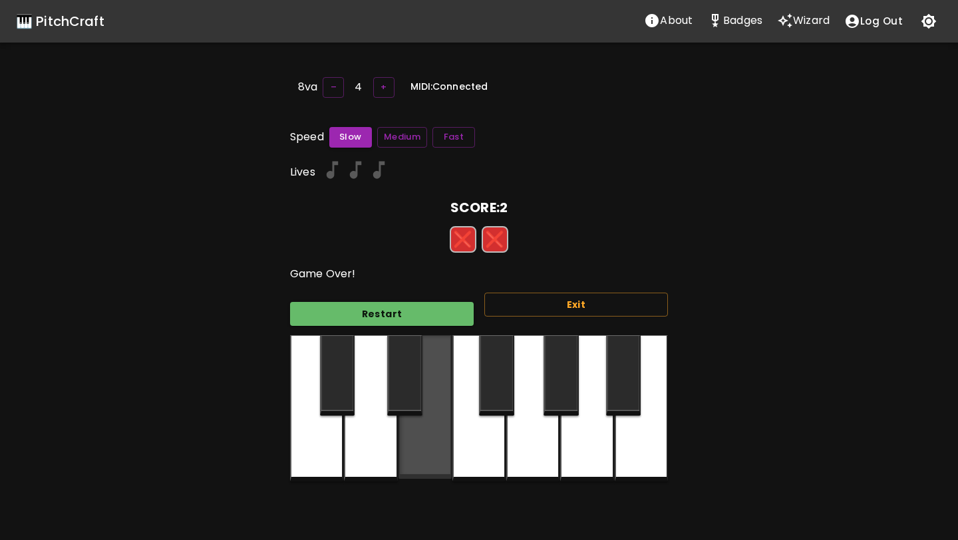
click at [441, 438] on div at bounding box center [424, 407] width 53 height 144
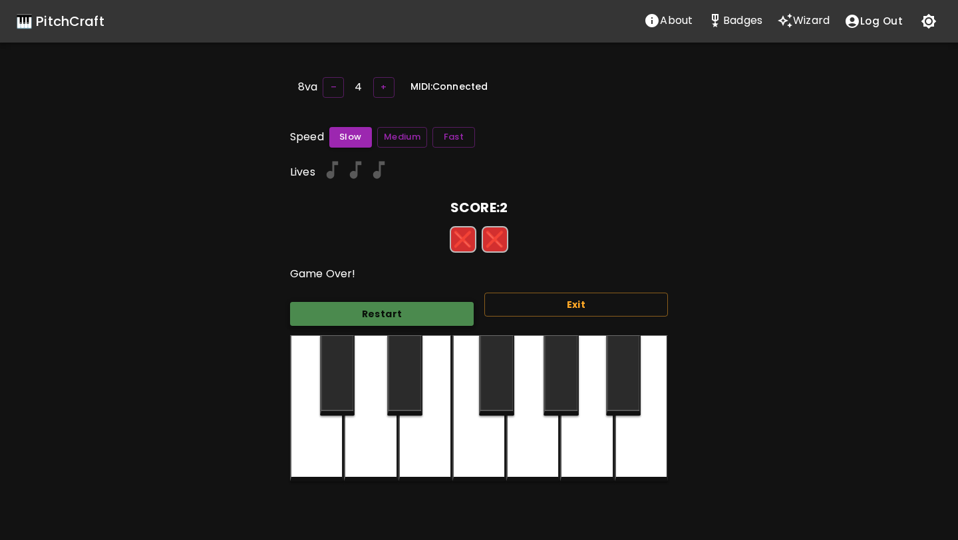
click at [412, 308] on button "Restart" at bounding box center [382, 314] width 184 height 25
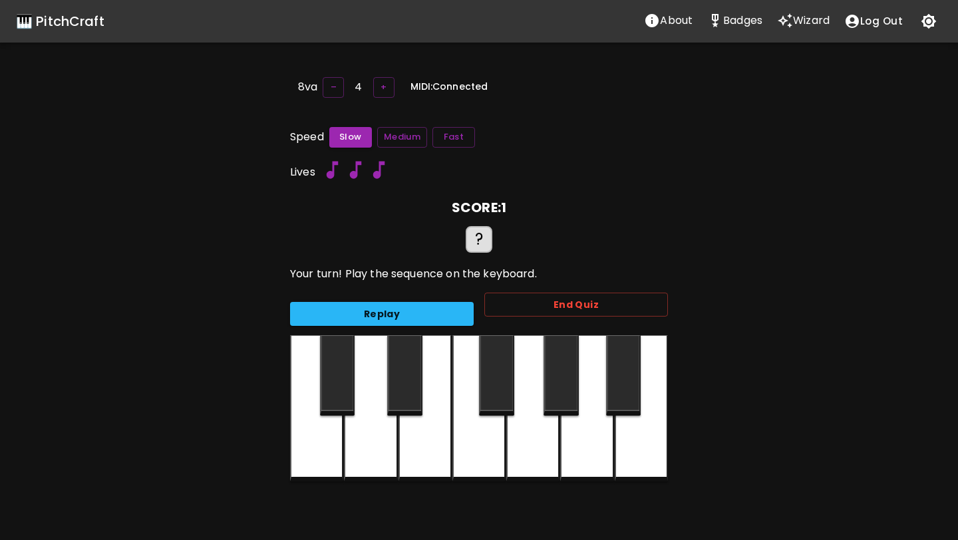
click at [416, 441] on div at bounding box center [424, 408] width 53 height 146
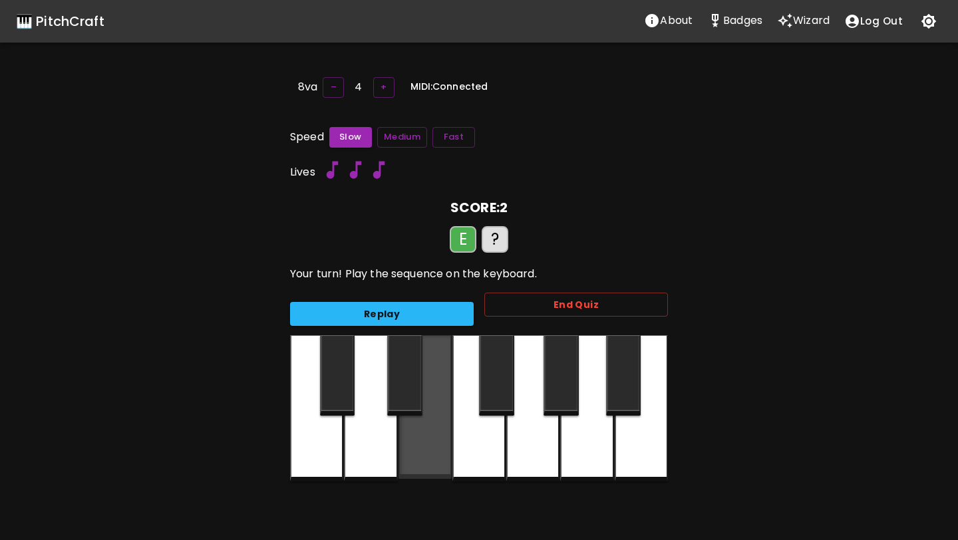
click at [417, 447] on div at bounding box center [424, 407] width 53 height 144
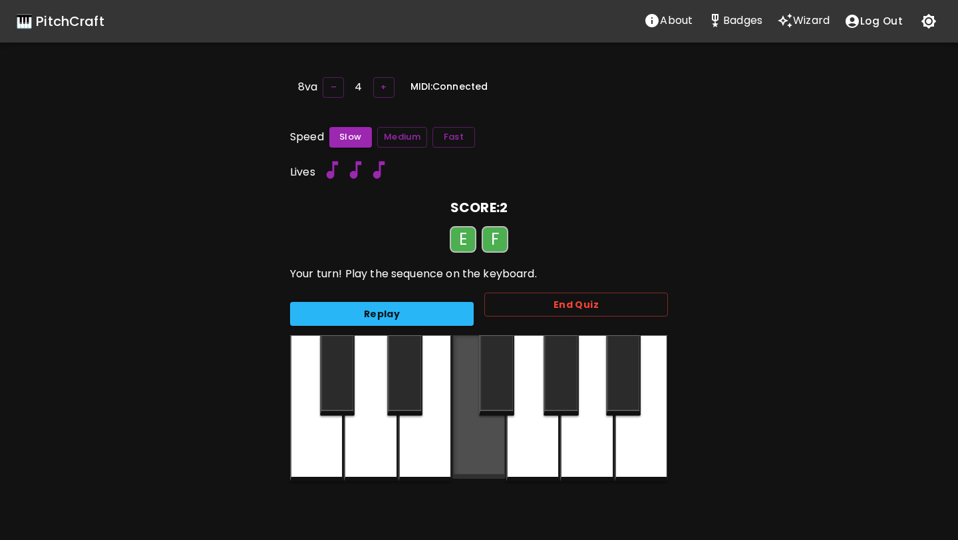
click at [486, 442] on div at bounding box center [478, 407] width 53 height 144
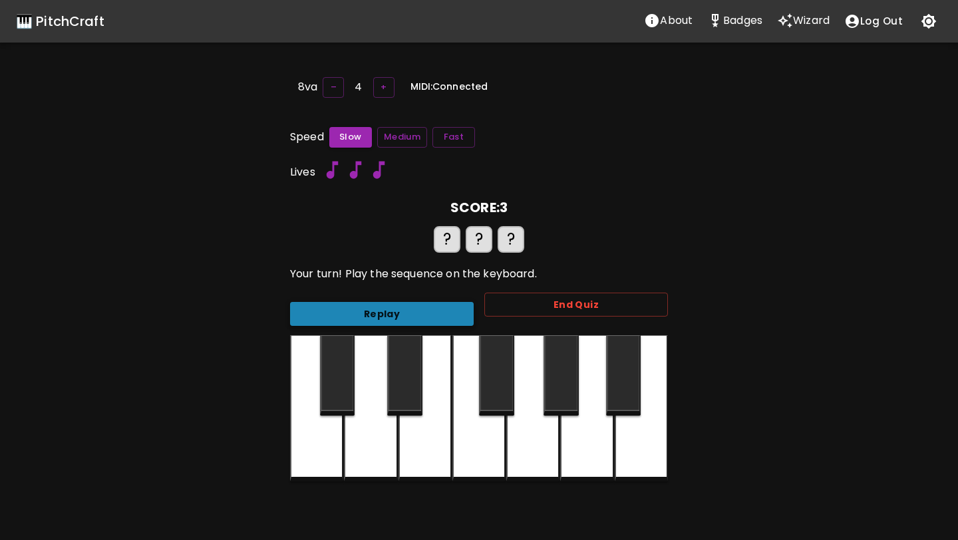
click at [378, 307] on button "Replay" at bounding box center [382, 314] width 184 height 25
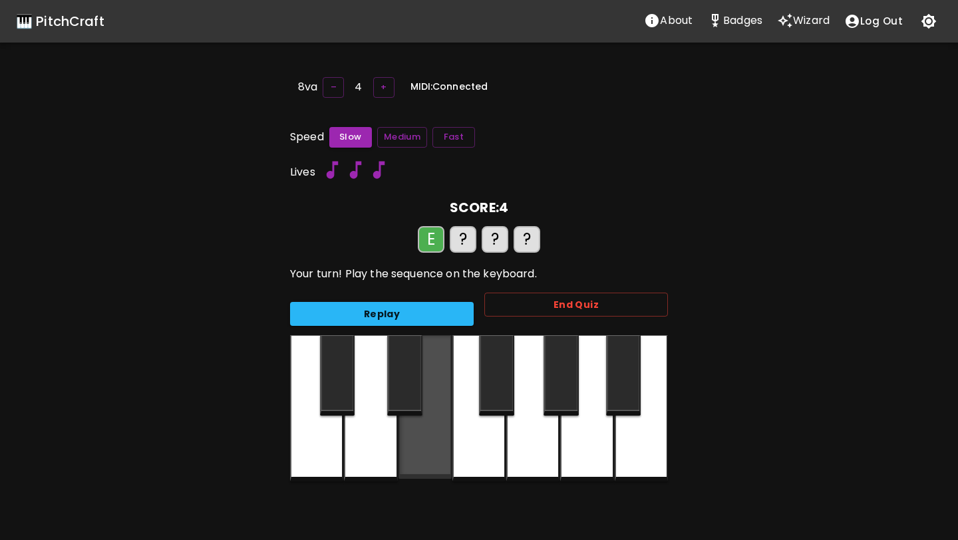
click at [421, 437] on div at bounding box center [424, 407] width 53 height 144
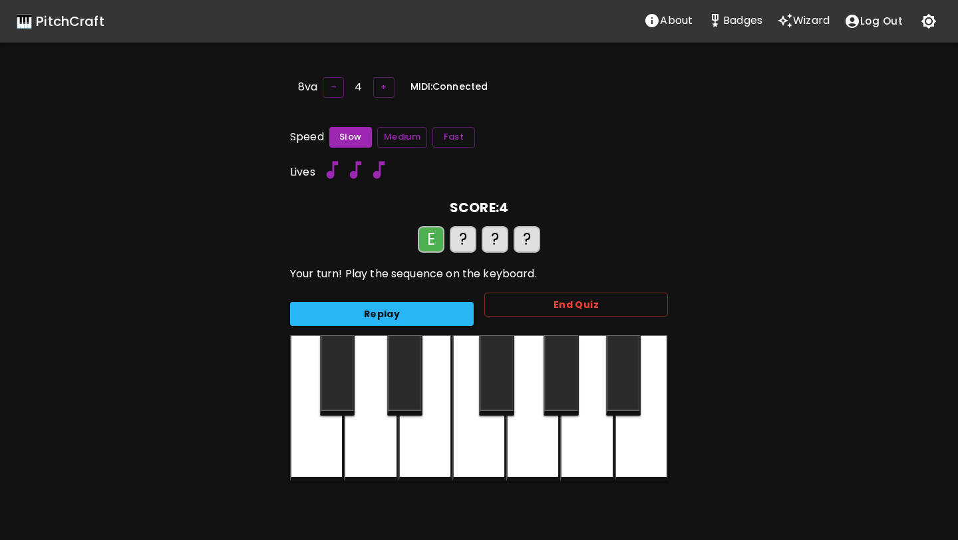
click at [421, 437] on div at bounding box center [424, 408] width 53 height 146
click at [488, 435] on div at bounding box center [478, 408] width 53 height 146
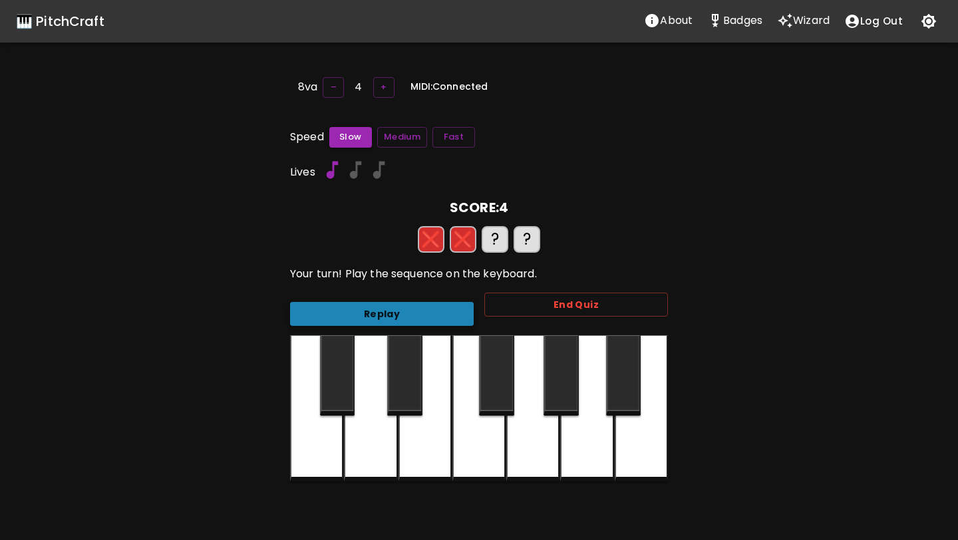
click at [382, 307] on button "Replay" at bounding box center [382, 314] width 184 height 25
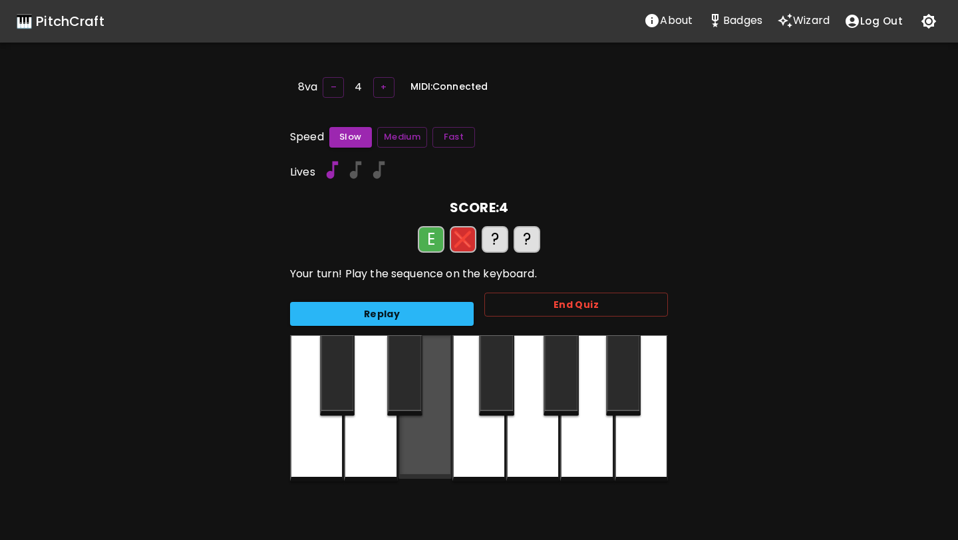
click at [426, 459] on div at bounding box center [424, 407] width 53 height 144
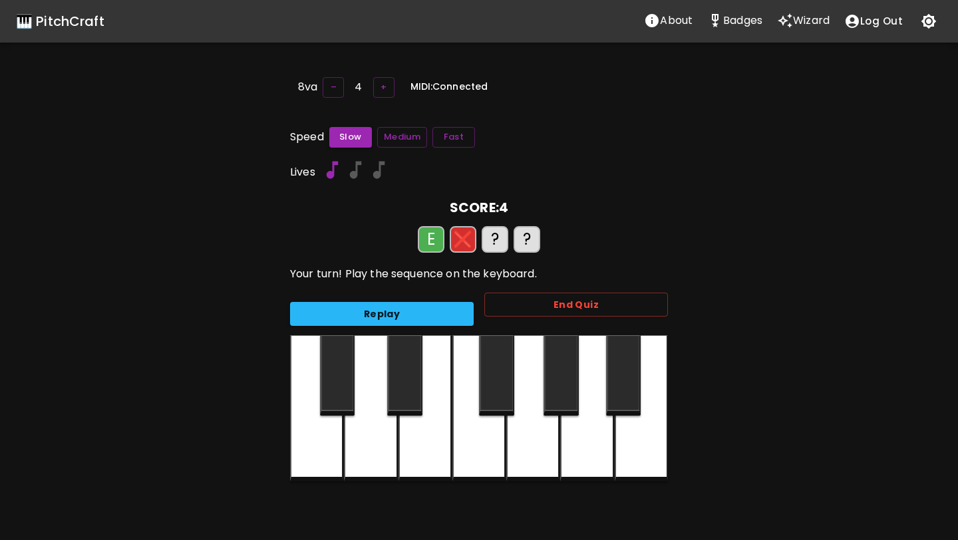
click at [468, 444] on div at bounding box center [478, 408] width 53 height 146
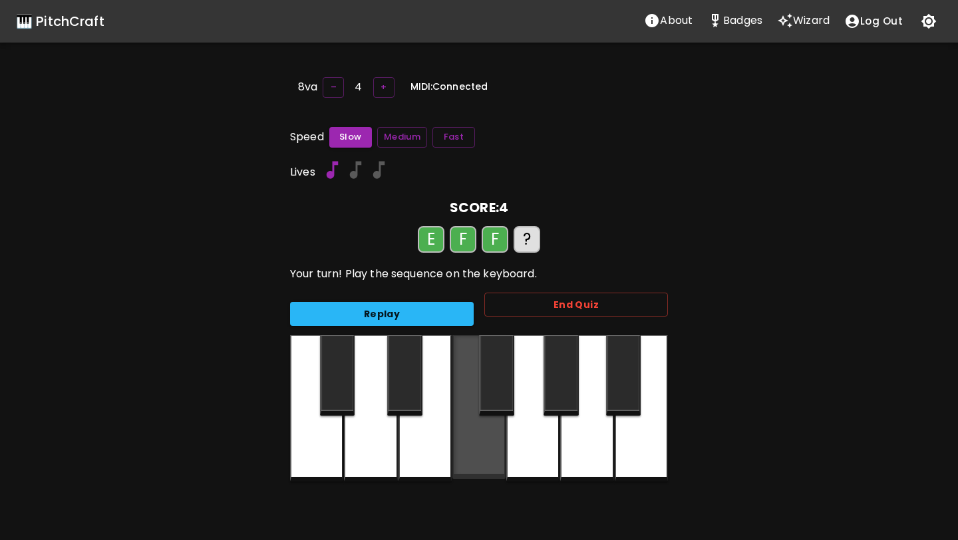
click at [468, 444] on div at bounding box center [478, 407] width 53 height 144
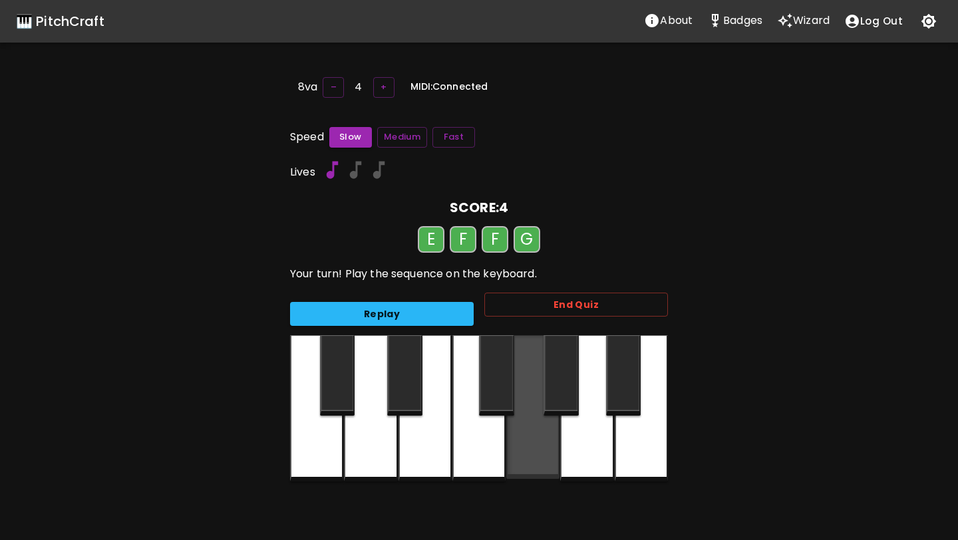
click at [553, 443] on div at bounding box center [532, 407] width 53 height 144
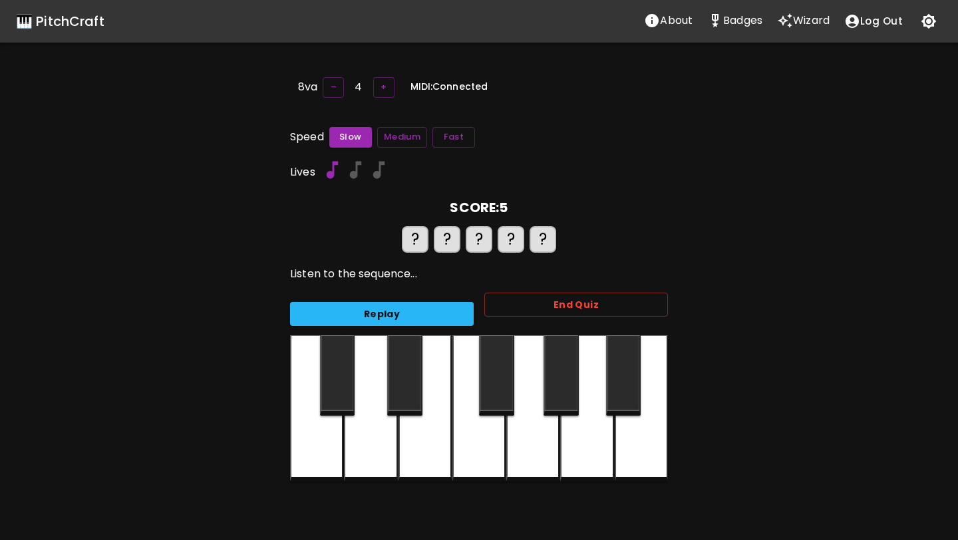
click at [424, 430] on div at bounding box center [424, 408] width 53 height 146
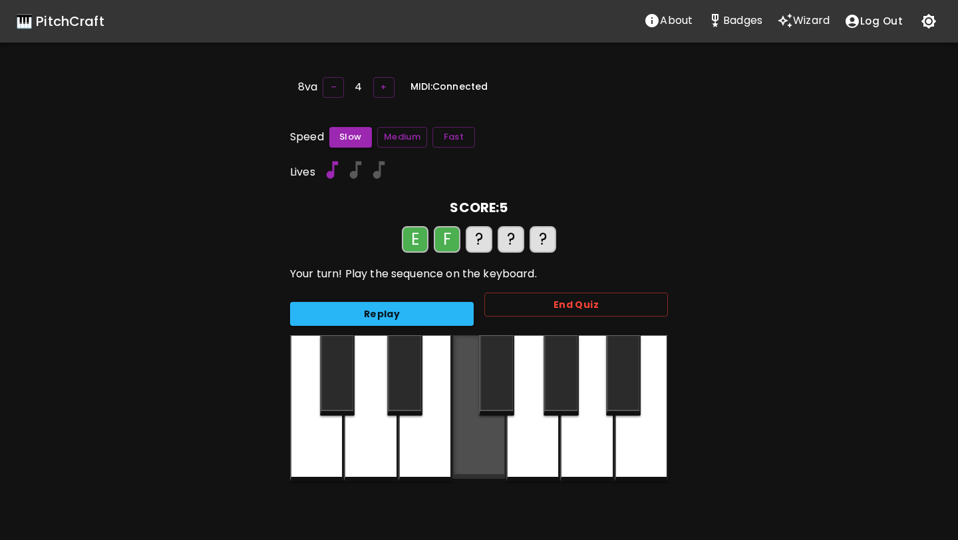
click at [474, 435] on div at bounding box center [478, 407] width 53 height 144
click at [474, 435] on div at bounding box center [478, 408] width 53 height 146
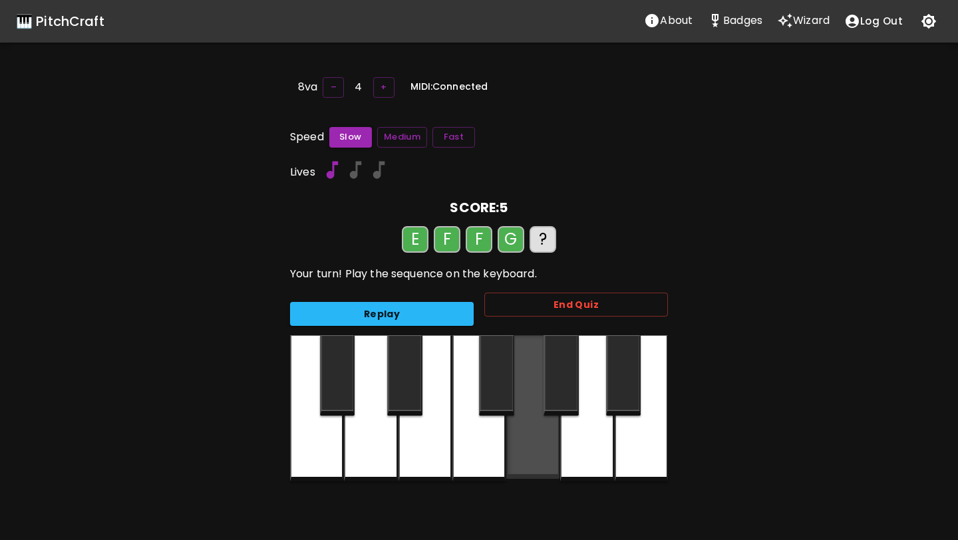
click at [524, 434] on div at bounding box center [532, 407] width 53 height 144
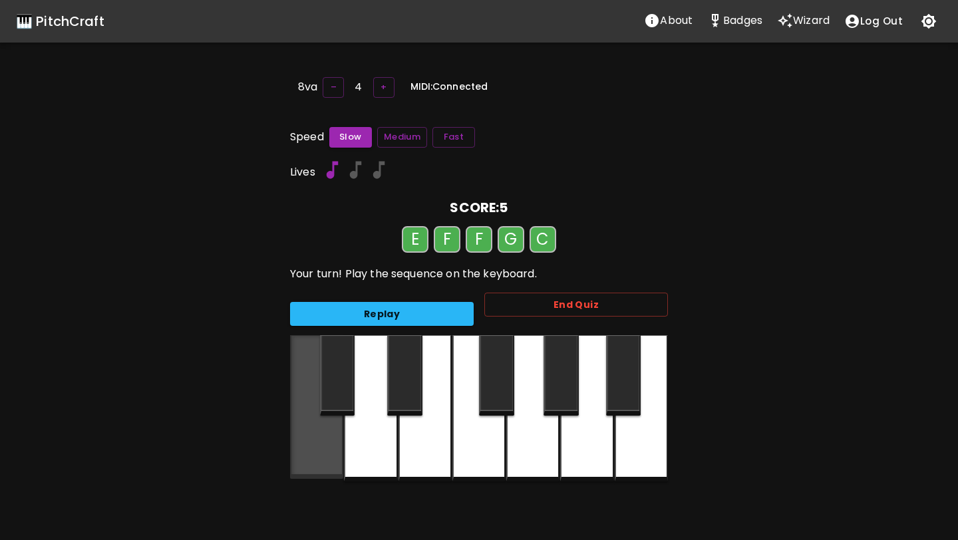
click at [324, 428] on div at bounding box center [316, 407] width 53 height 144
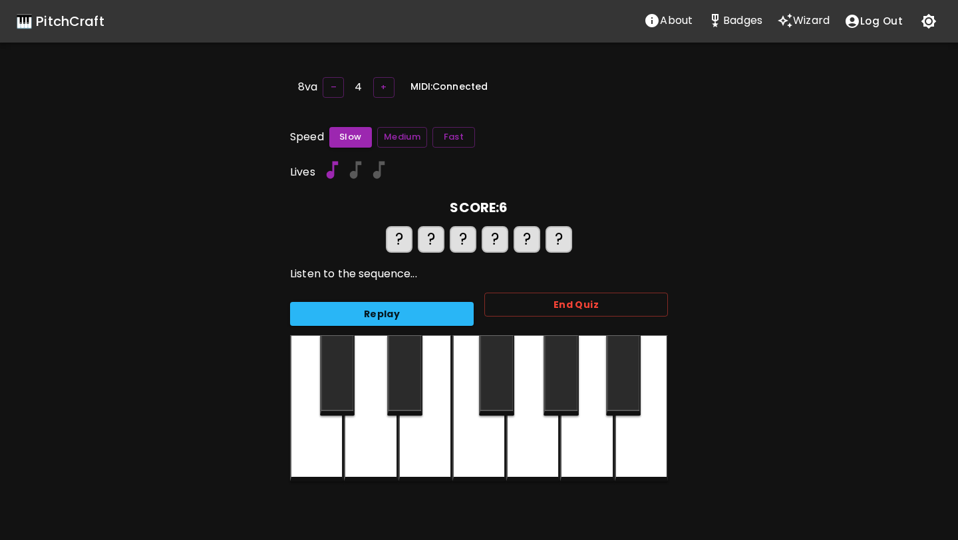
click at [420, 437] on div at bounding box center [424, 408] width 53 height 146
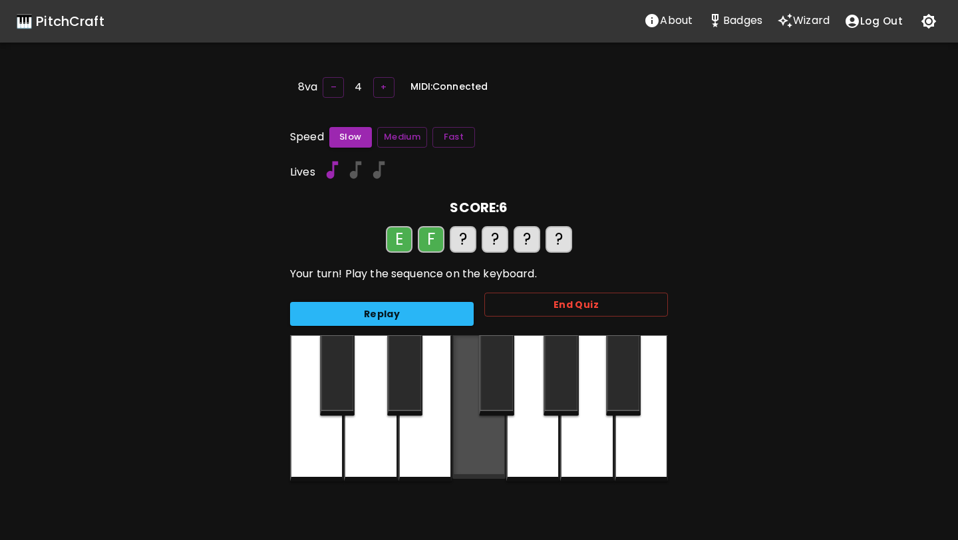
click at [476, 442] on div at bounding box center [478, 407] width 53 height 144
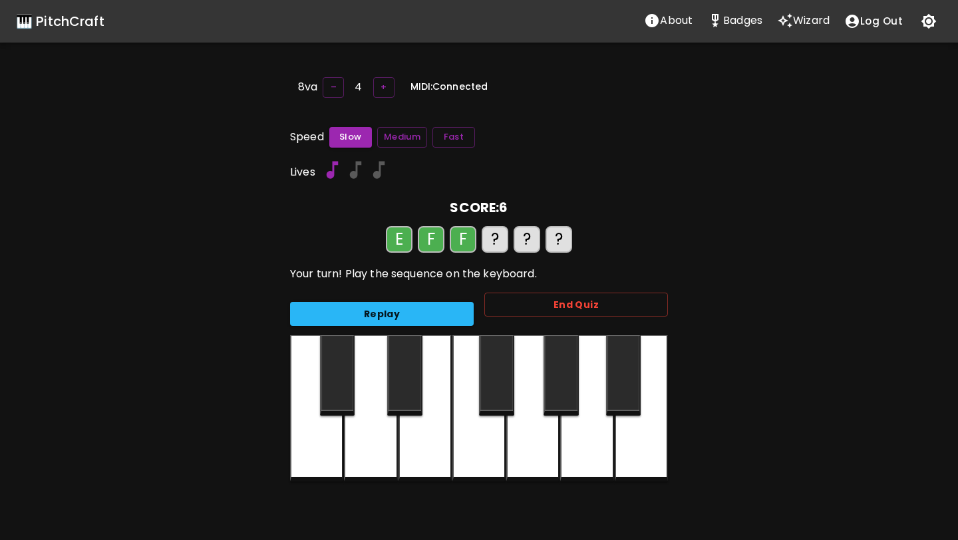
click at [526, 442] on div at bounding box center [532, 408] width 53 height 146
click at [298, 438] on div at bounding box center [316, 408] width 53 height 146
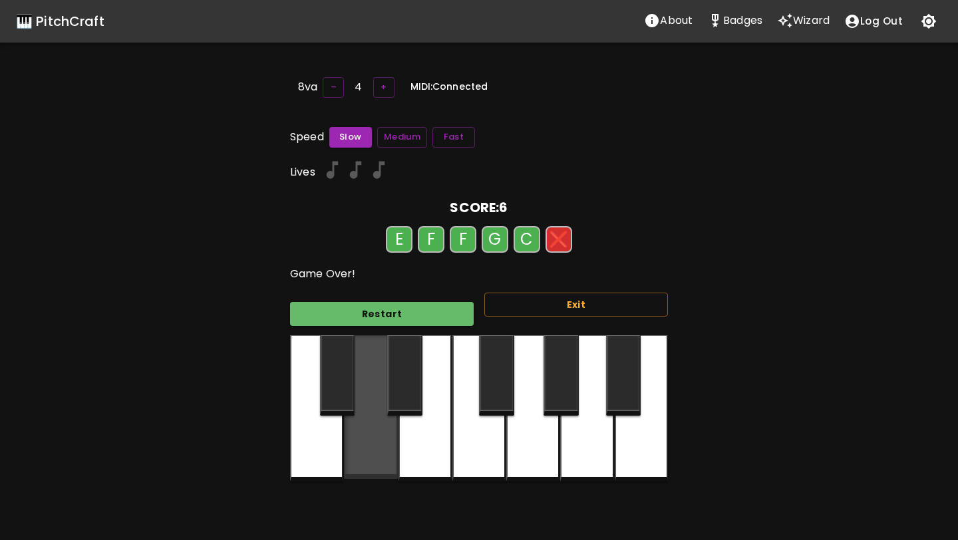
click at [392, 436] on div at bounding box center [370, 407] width 53 height 144
click at [425, 436] on div at bounding box center [424, 408] width 53 height 146
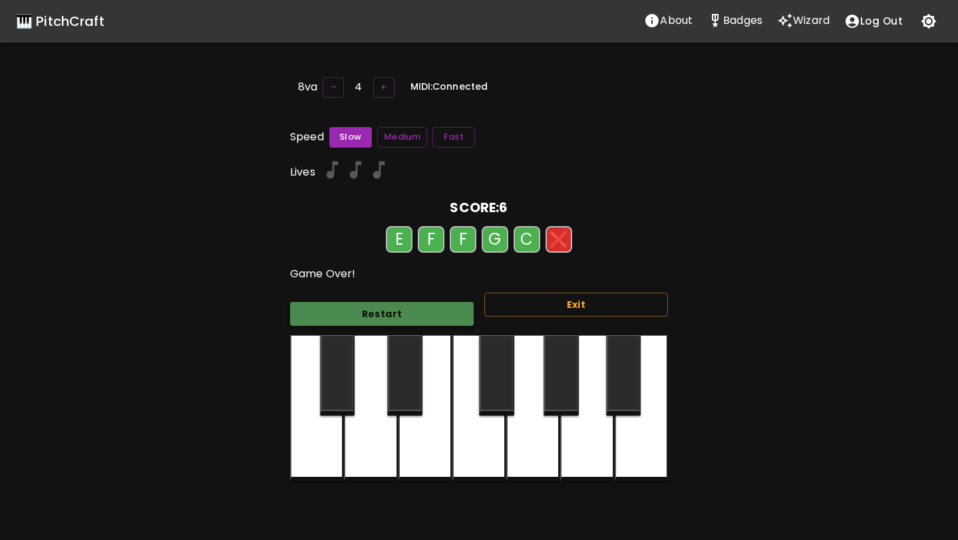
click at [402, 312] on button "Restart" at bounding box center [382, 314] width 184 height 25
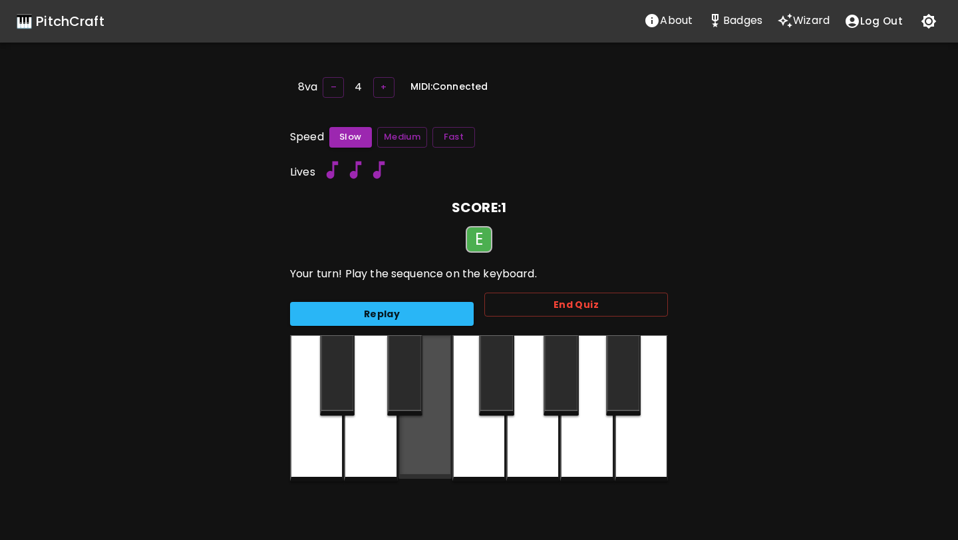
click at [425, 444] on div at bounding box center [424, 407] width 53 height 144
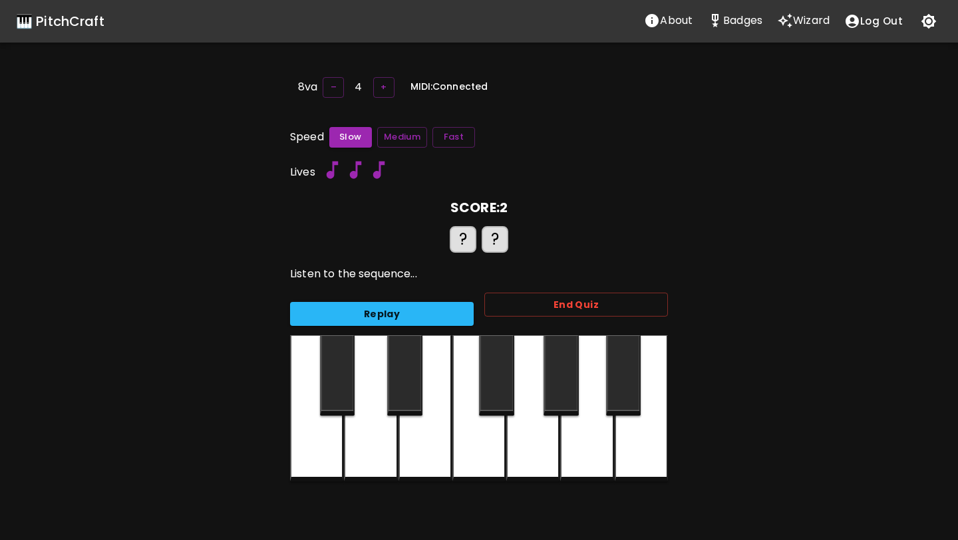
click at [425, 444] on div at bounding box center [424, 408] width 53 height 146
click at [432, 315] on button "Replay" at bounding box center [382, 314] width 184 height 25
click at [418, 447] on div at bounding box center [424, 408] width 53 height 146
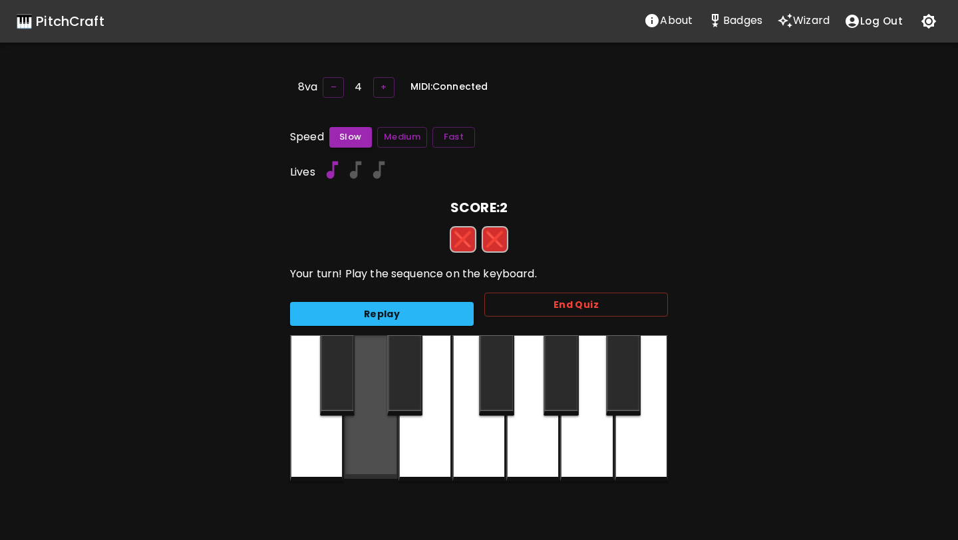
click at [377, 442] on div at bounding box center [370, 407] width 53 height 144
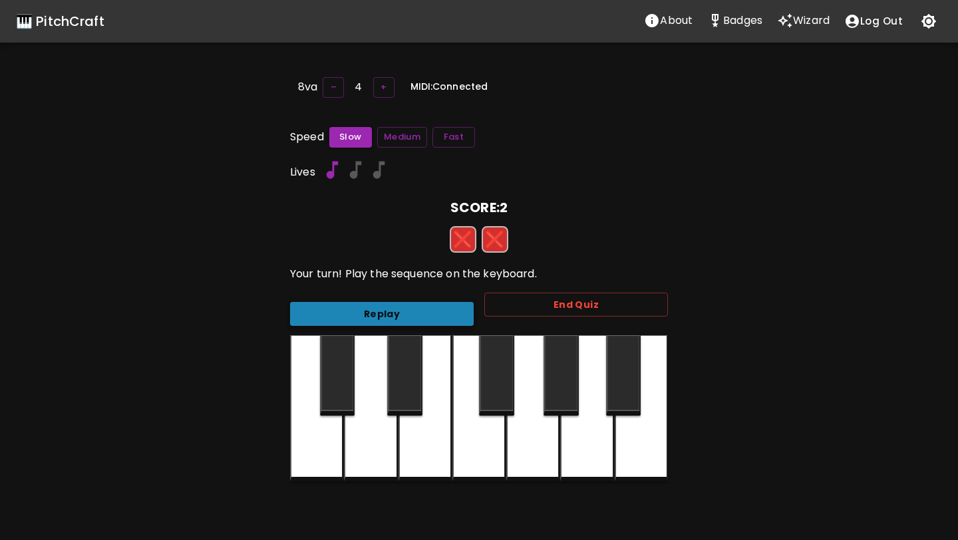
click at [416, 313] on button "Replay" at bounding box center [382, 314] width 184 height 25
click at [417, 438] on div at bounding box center [424, 408] width 53 height 146
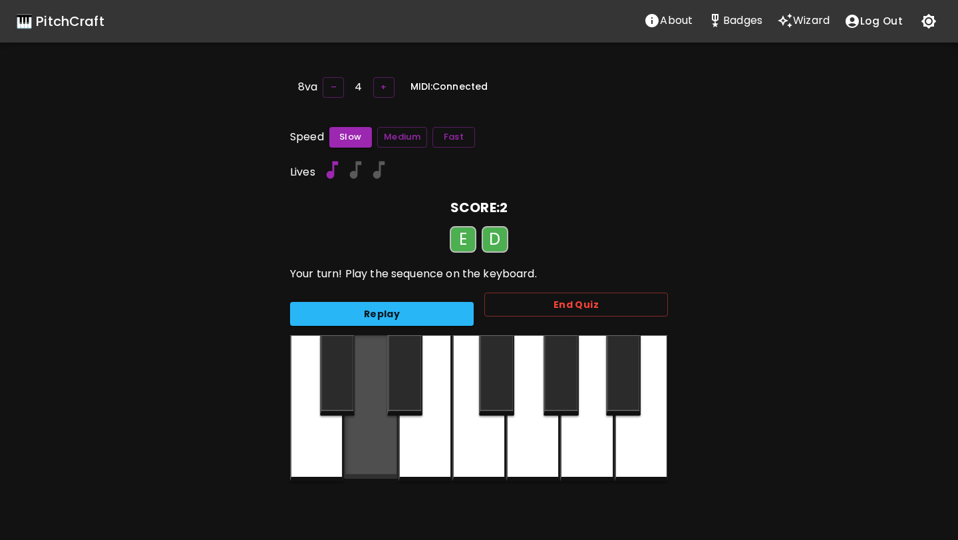
click at [375, 444] on div at bounding box center [370, 407] width 53 height 144
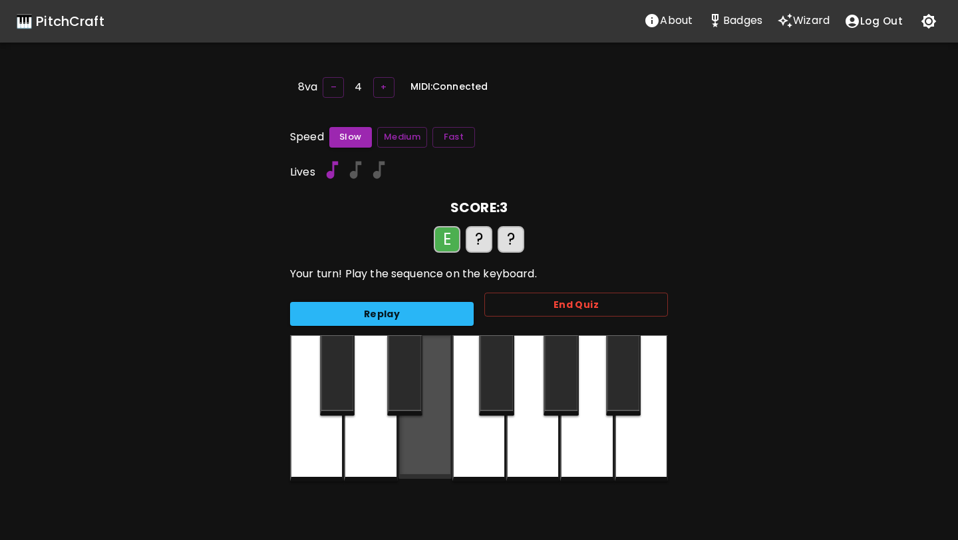
click at [422, 441] on div at bounding box center [424, 407] width 53 height 144
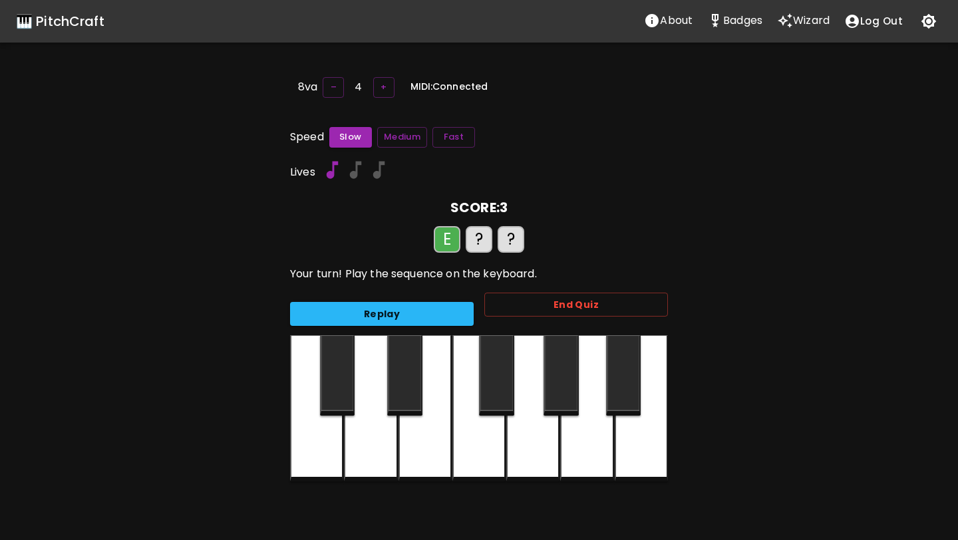
click at [375, 440] on div at bounding box center [370, 408] width 53 height 146
click at [482, 441] on div at bounding box center [478, 408] width 53 height 146
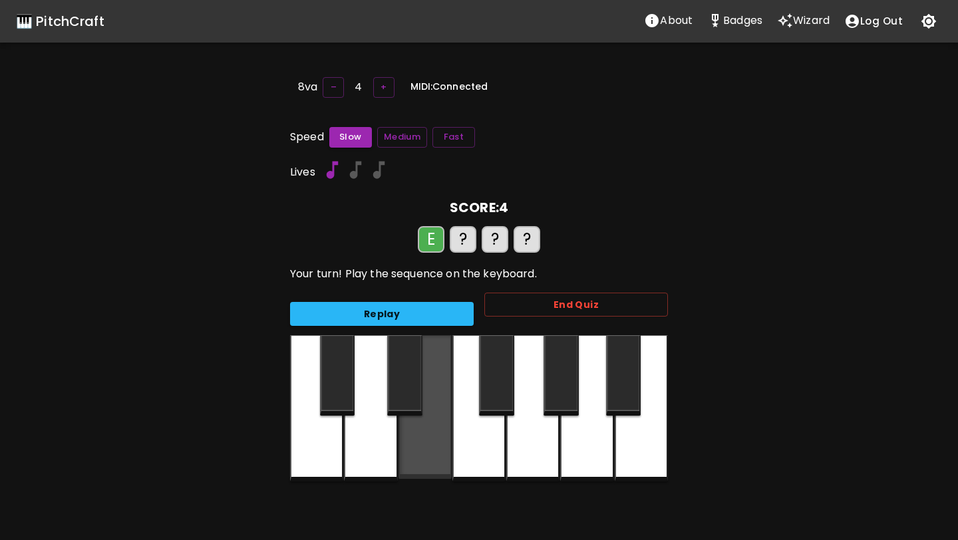
click at [425, 453] on div at bounding box center [424, 407] width 53 height 144
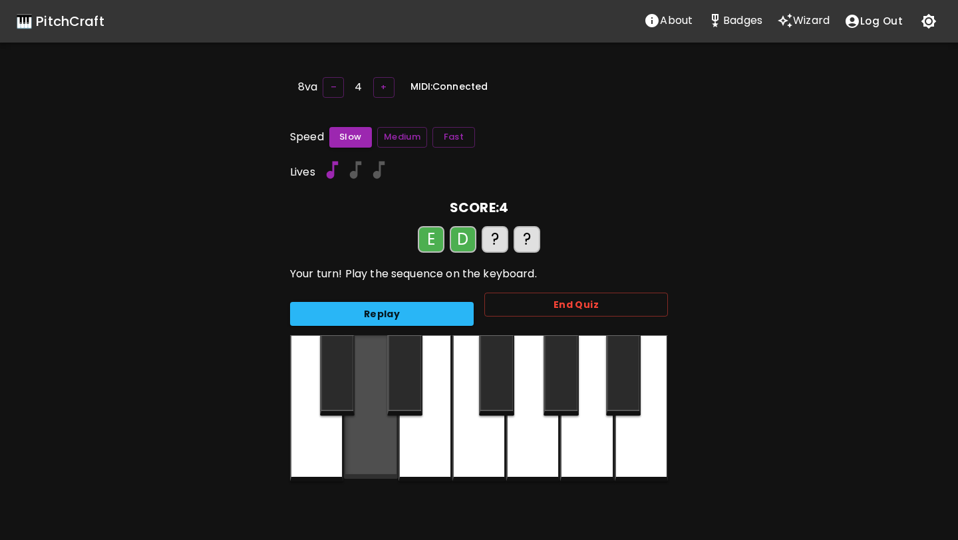
click at [380, 448] on div at bounding box center [370, 407] width 53 height 144
click at [496, 426] on div at bounding box center [478, 408] width 53 height 146
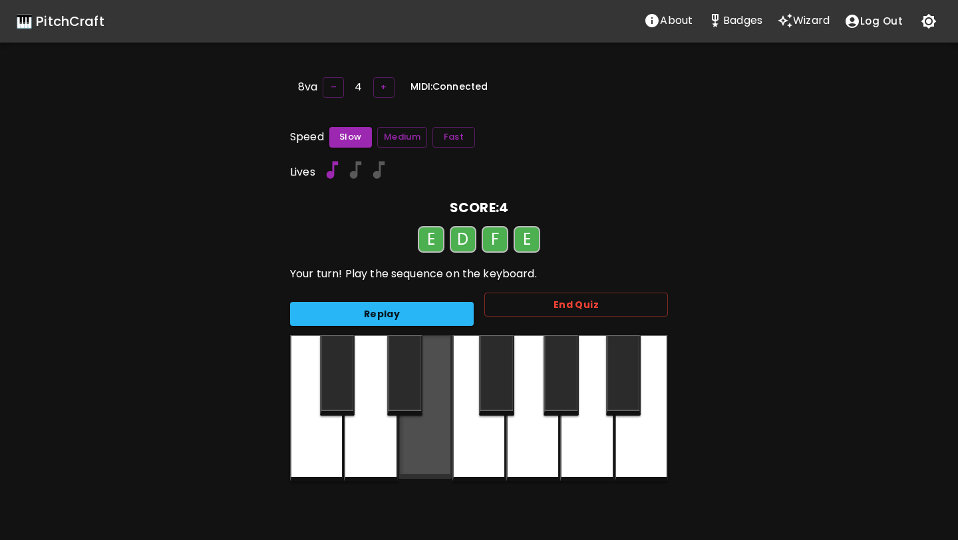
click at [426, 442] on div at bounding box center [424, 407] width 53 height 144
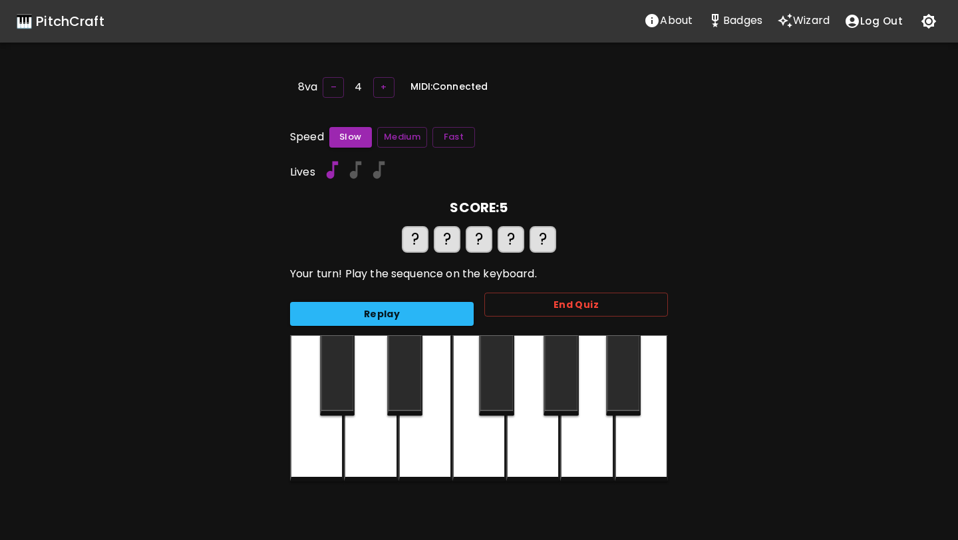
click at [426, 442] on div at bounding box center [424, 408] width 53 height 146
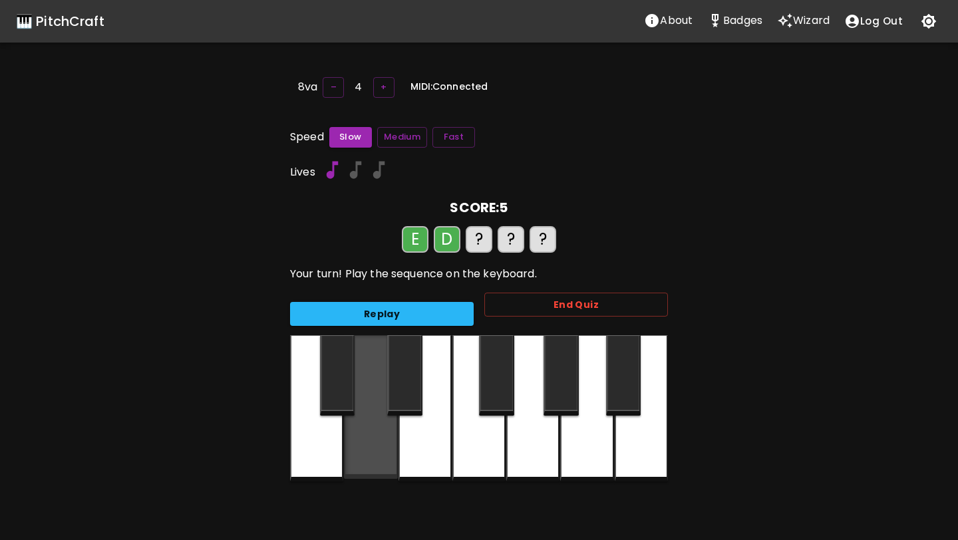
click at [372, 439] on div at bounding box center [370, 407] width 53 height 144
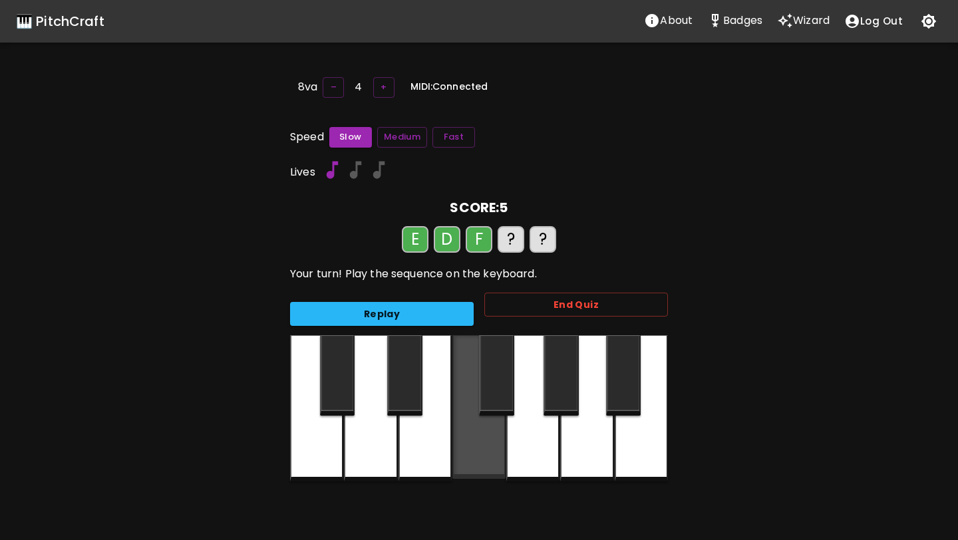
click at [477, 443] on div at bounding box center [478, 407] width 53 height 144
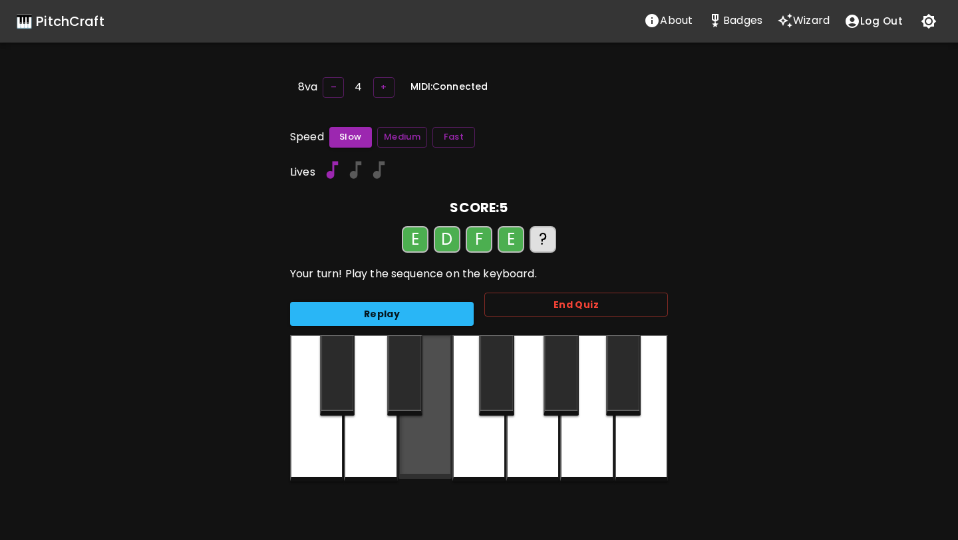
click at [429, 440] on div at bounding box center [424, 407] width 53 height 144
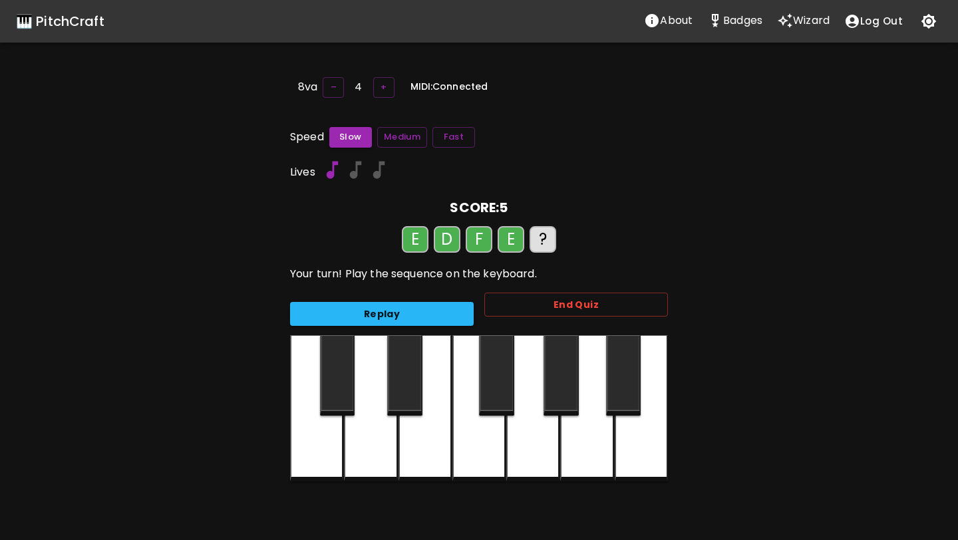
click at [541, 447] on div at bounding box center [532, 408] width 53 height 146
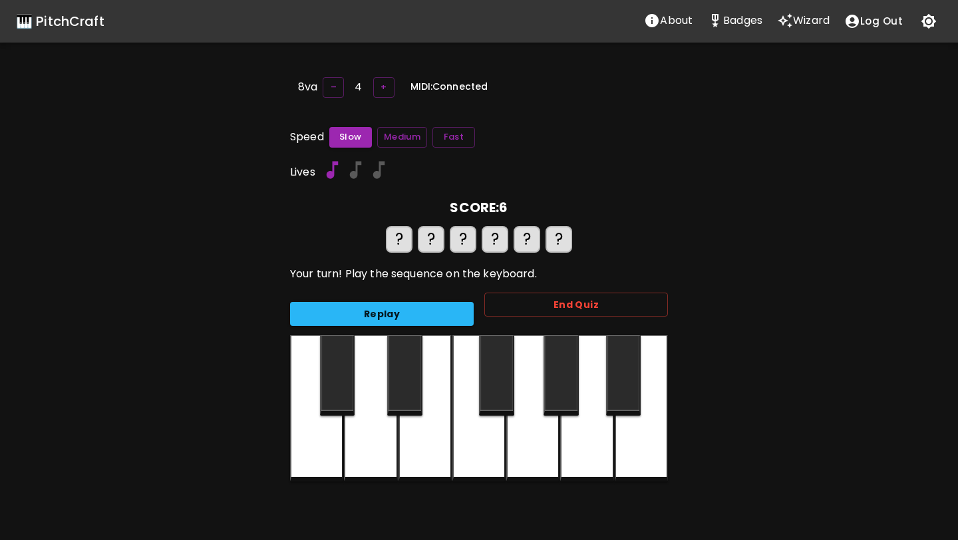
click at [428, 440] on div at bounding box center [424, 408] width 53 height 146
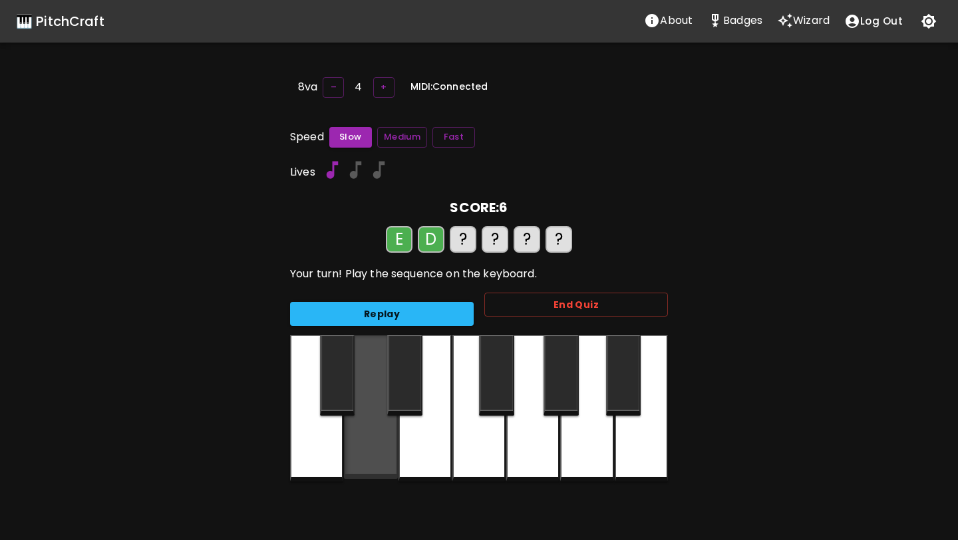
click at [375, 443] on div at bounding box center [370, 407] width 53 height 144
click at [478, 438] on div at bounding box center [478, 408] width 53 height 146
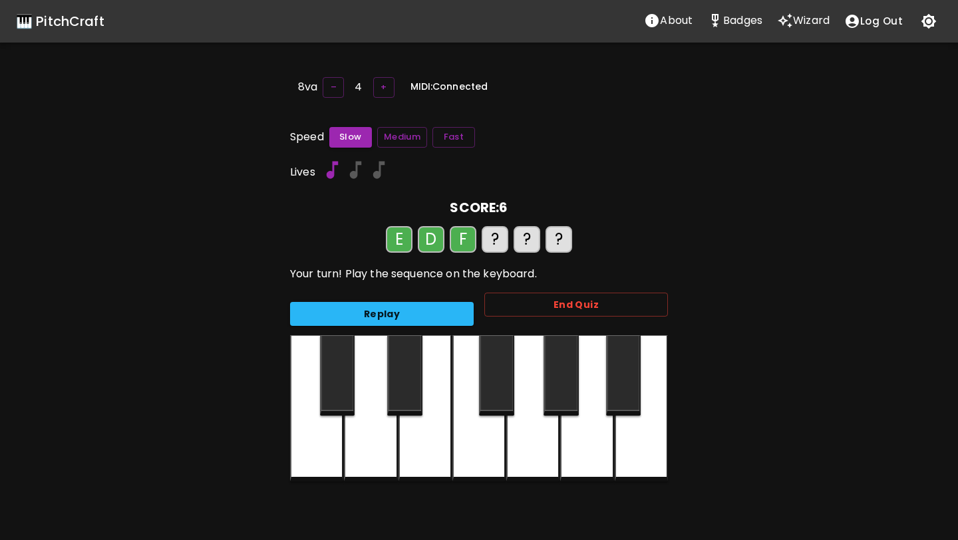
click at [430, 442] on div at bounding box center [424, 408] width 53 height 146
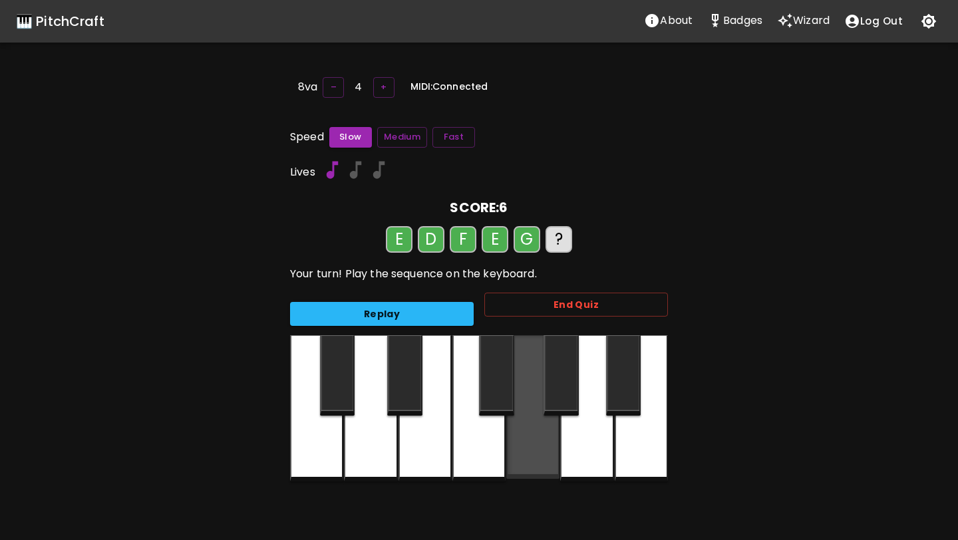
click at [541, 430] on div at bounding box center [532, 407] width 53 height 144
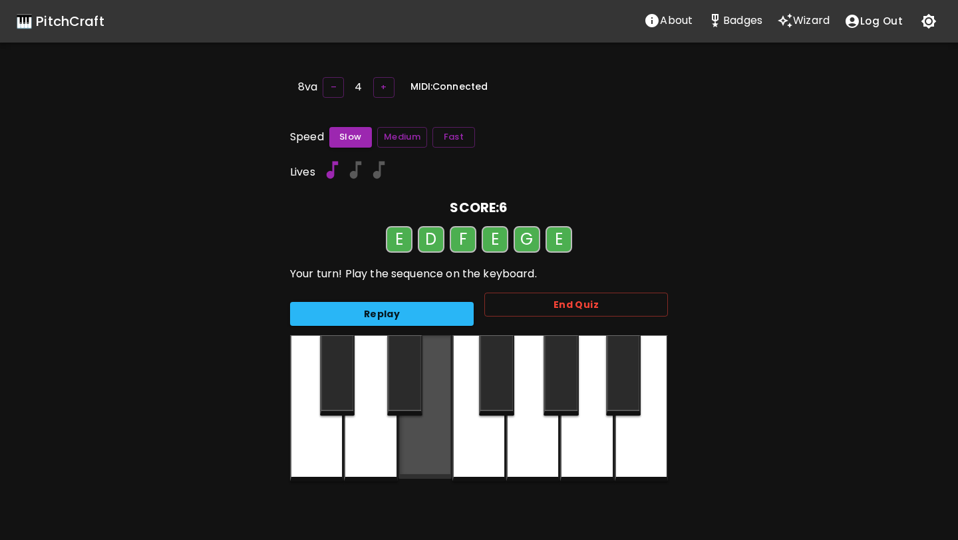
click at [420, 446] on div at bounding box center [424, 407] width 53 height 144
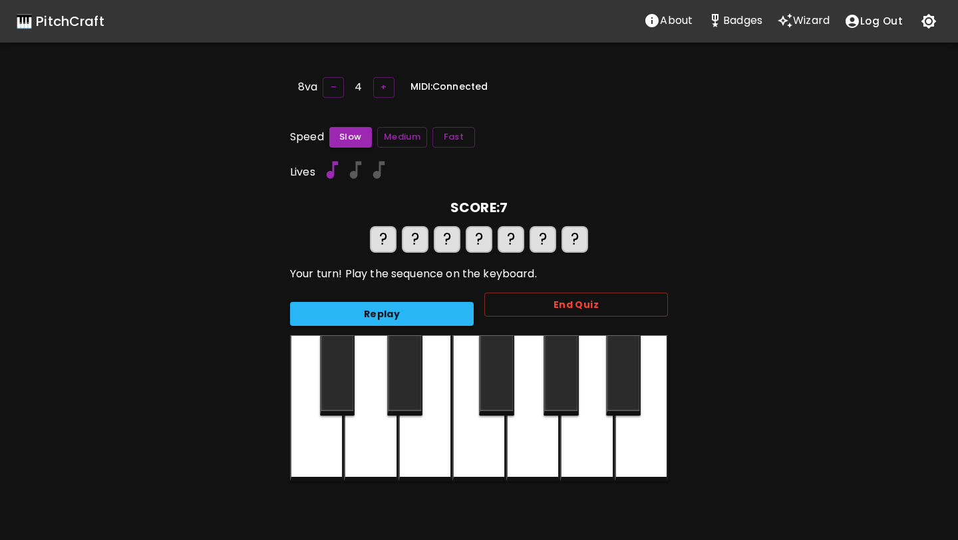
click at [420, 446] on div at bounding box center [424, 408] width 53 height 146
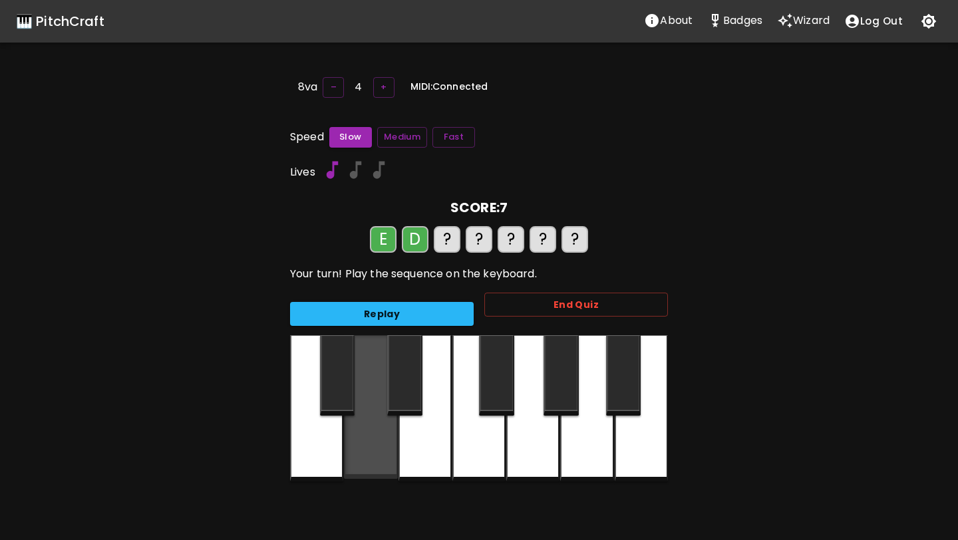
click at [363, 447] on div at bounding box center [370, 407] width 53 height 144
click at [482, 438] on div at bounding box center [478, 408] width 53 height 146
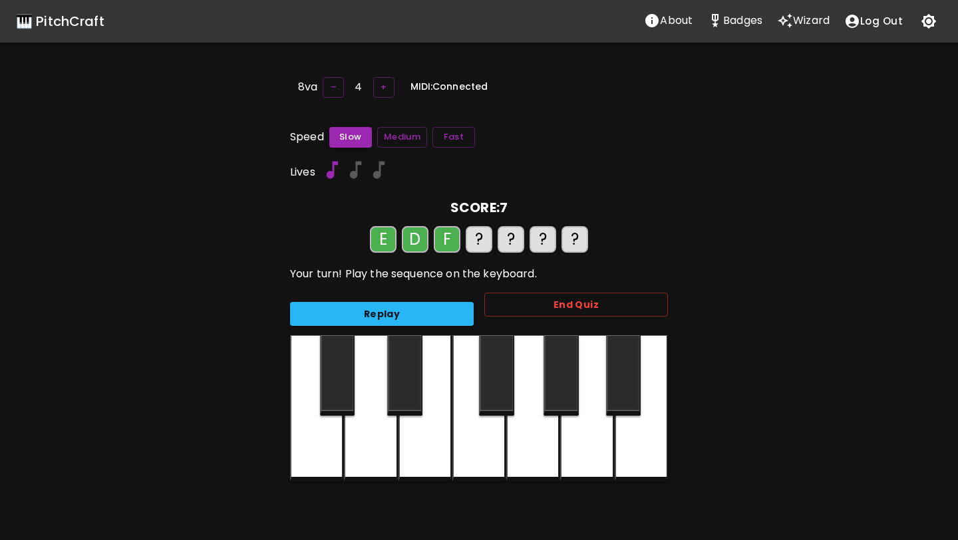
click at [426, 445] on div at bounding box center [424, 408] width 53 height 146
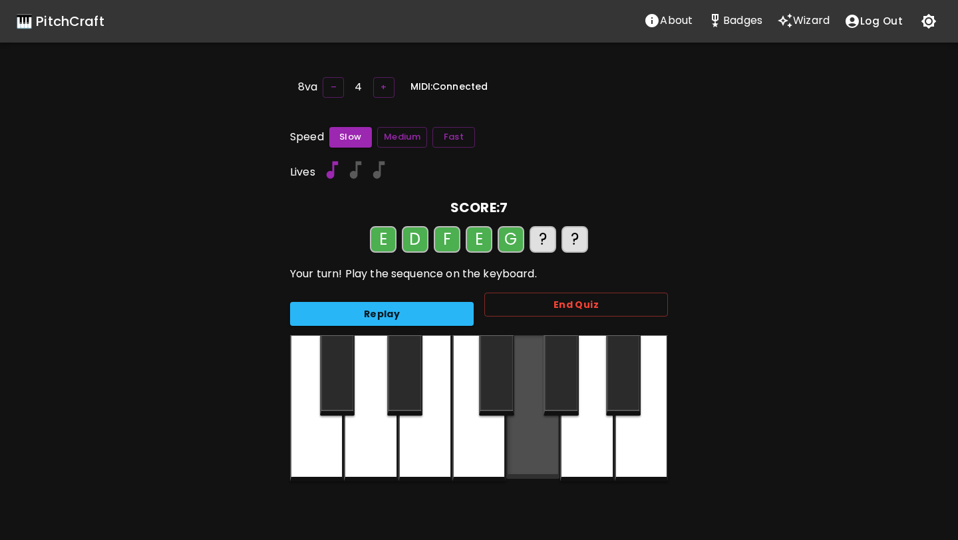
click at [525, 444] on div at bounding box center [532, 407] width 53 height 144
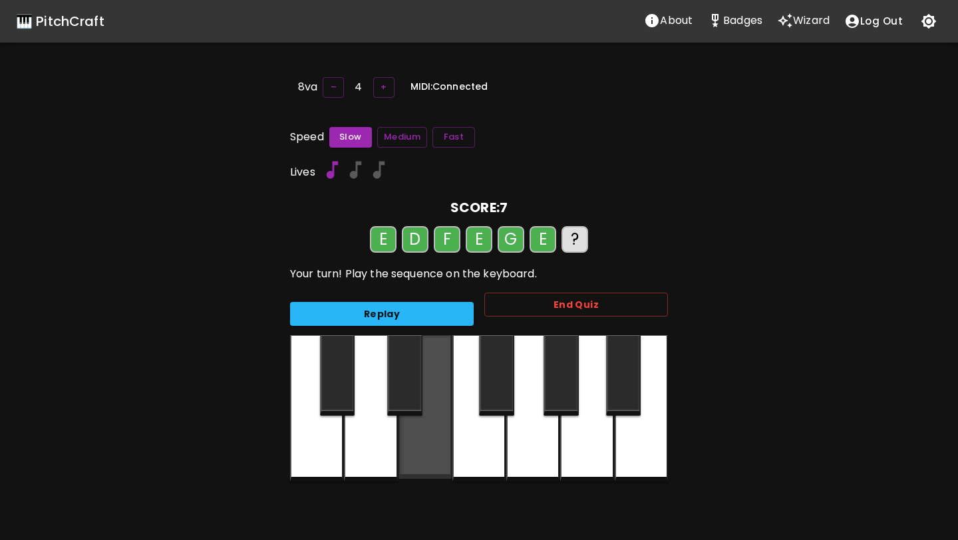
click at [427, 449] on div at bounding box center [424, 407] width 53 height 144
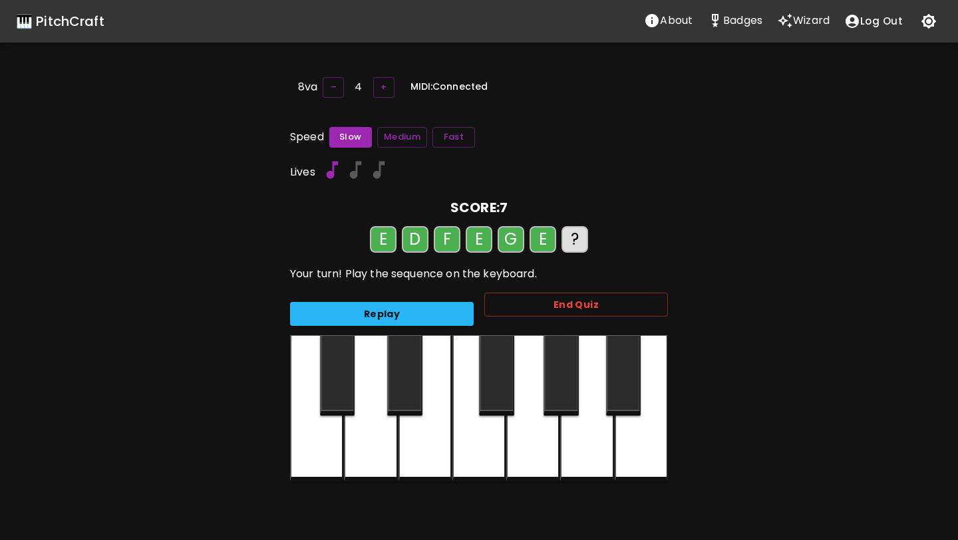
click at [427, 449] on div at bounding box center [424, 408] width 53 height 146
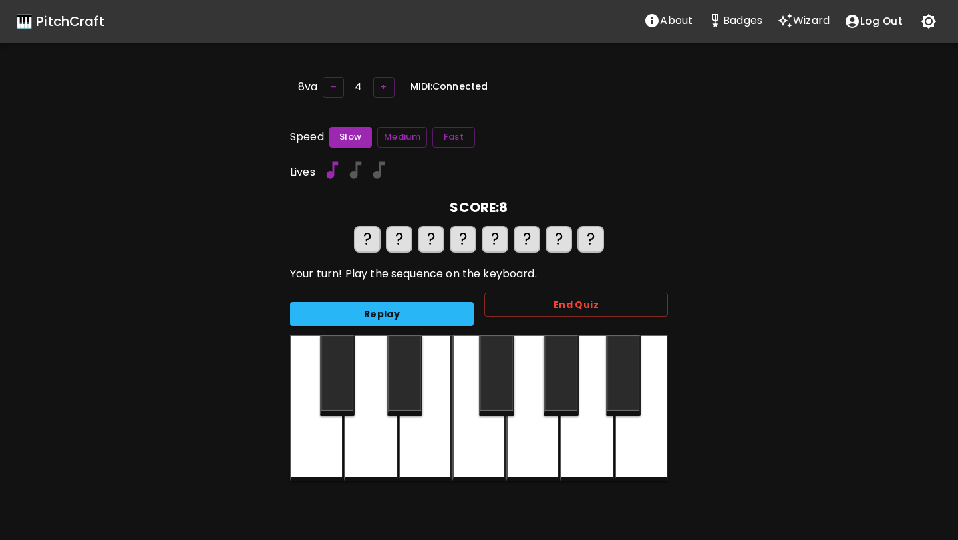
click at [427, 449] on div at bounding box center [424, 408] width 53 height 146
click at [367, 447] on div at bounding box center [370, 408] width 53 height 146
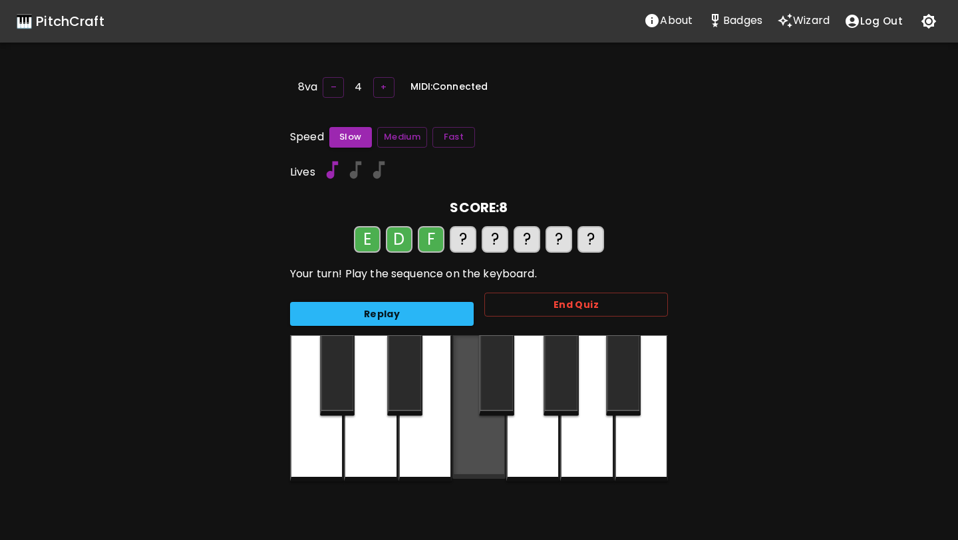
click at [480, 452] on div at bounding box center [478, 407] width 53 height 144
click at [417, 447] on div at bounding box center [424, 408] width 53 height 146
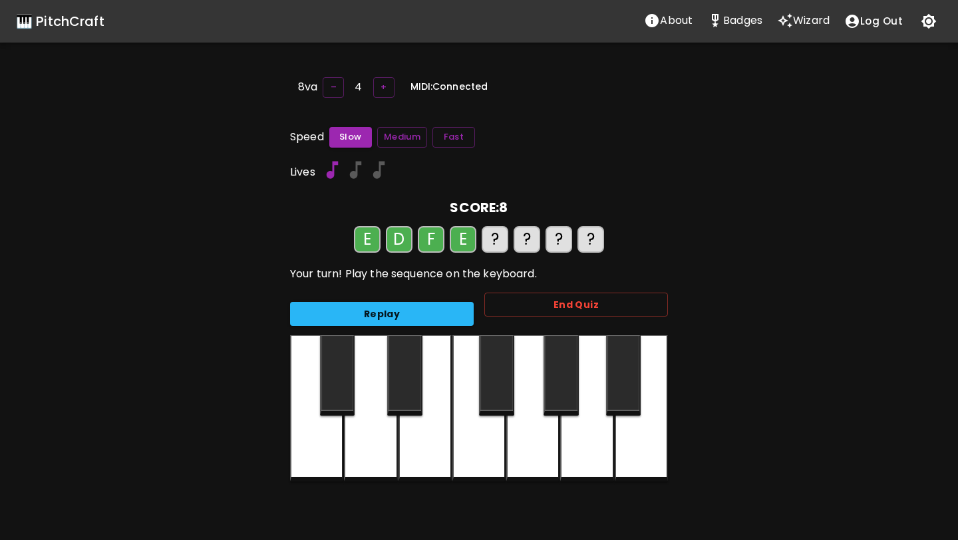
click at [537, 440] on div at bounding box center [532, 408] width 53 height 146
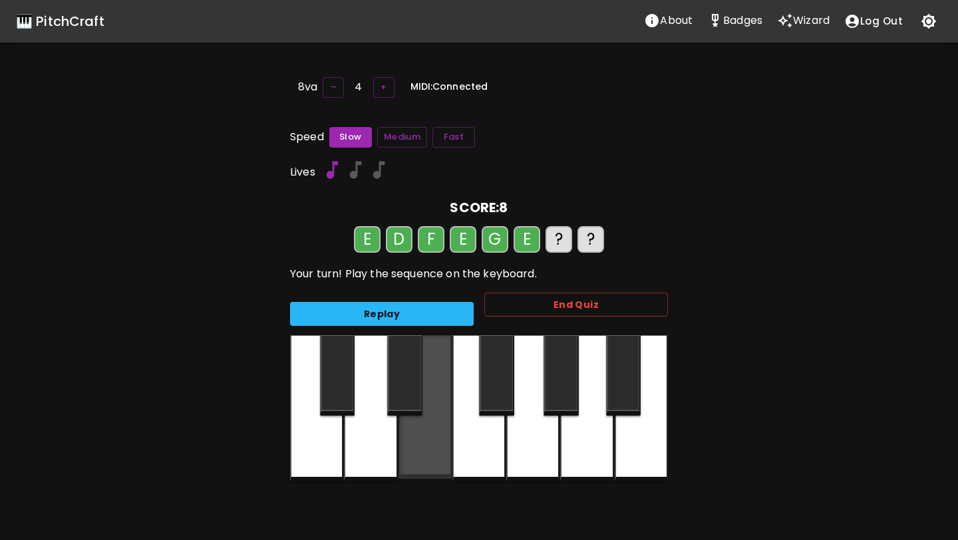
click at [431, 443] on div at bounding box center [424, 407] width 53 height 144
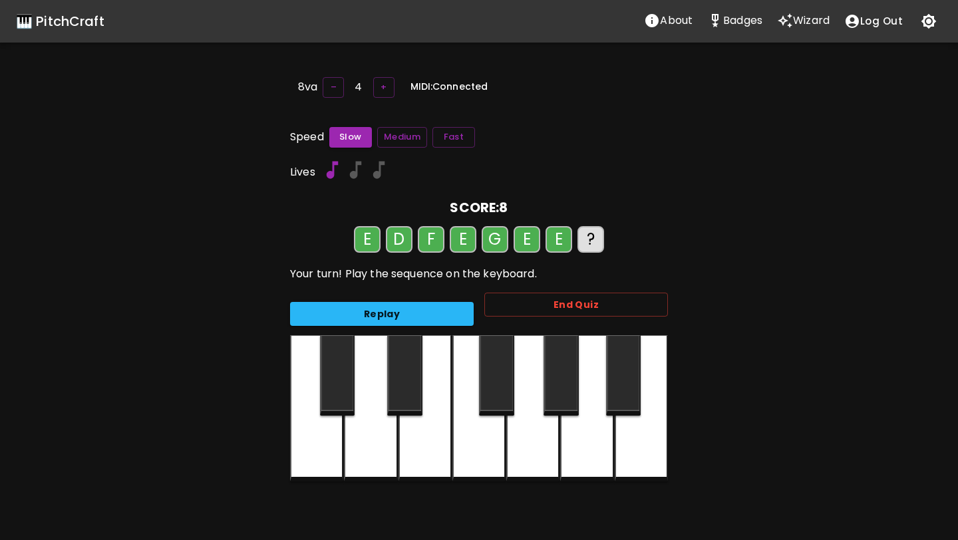
click at [479, 445] on div at bounding box center [478, 408] width 53 height 146
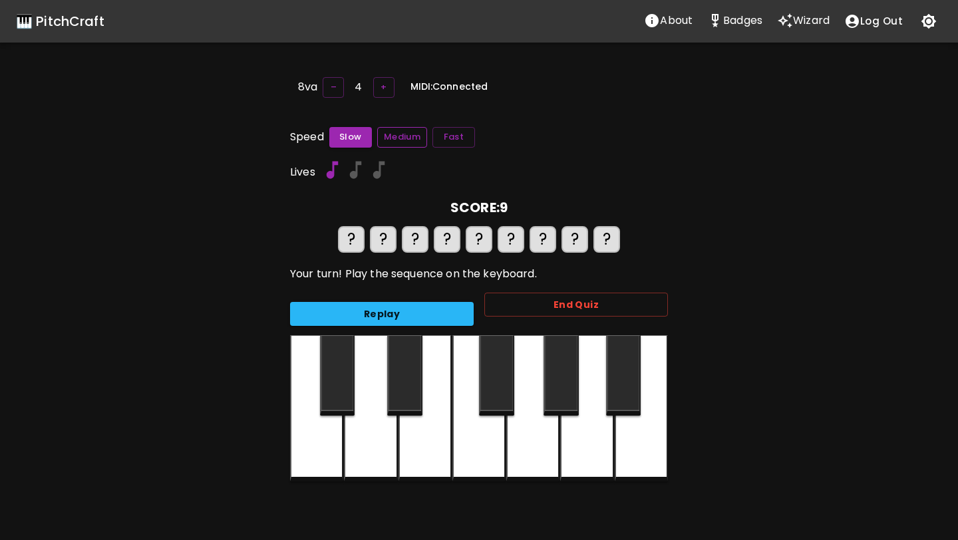
click at [408, 140] on button "Medium" at bounding box center [402, 137] width 50 height 21
click at [395, 313] on button "Replay" at bounding box center [382, 314] width 184 height 25
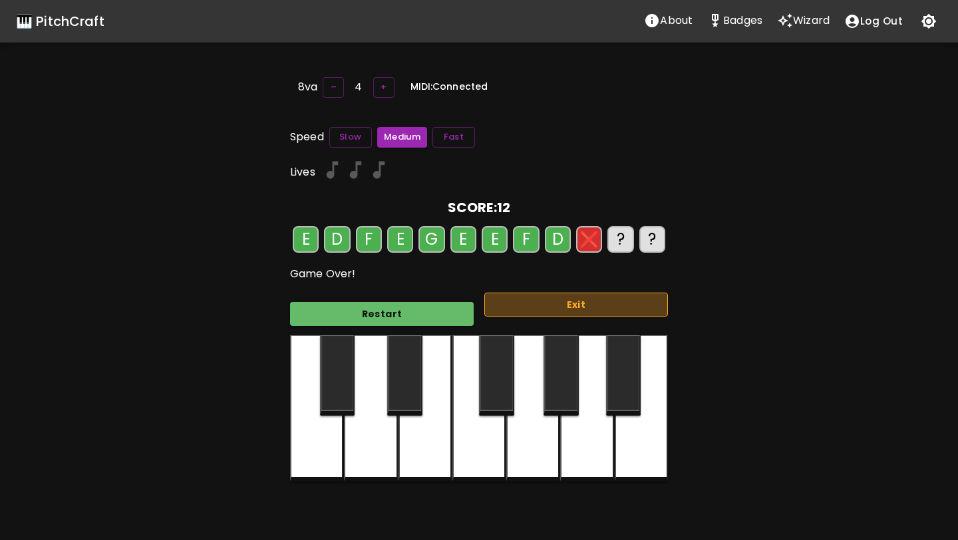
click at [575, 313] on button "Exit" at bounding box center [576, 305] width 184 height 25
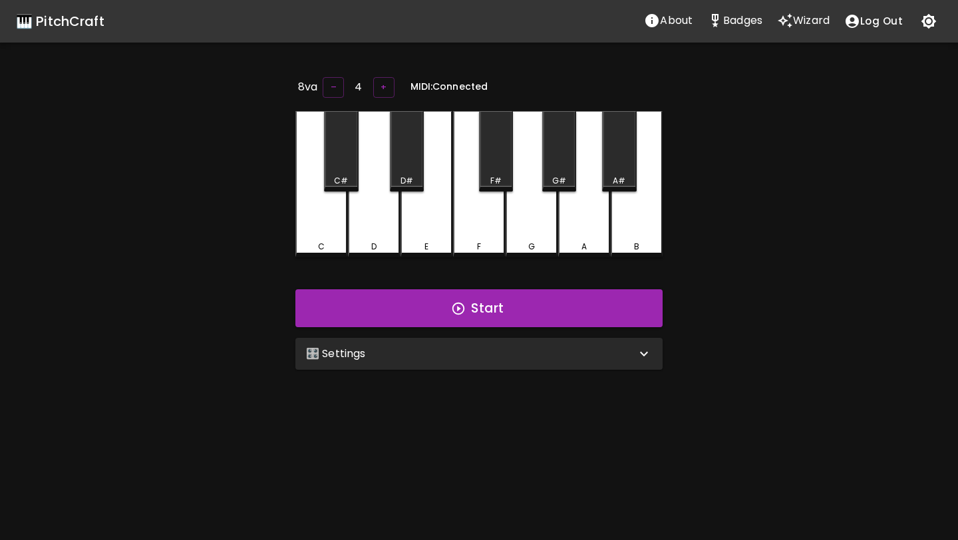
click at [643, 352] on icon at bounding box center [644, 354] width 8 height 5
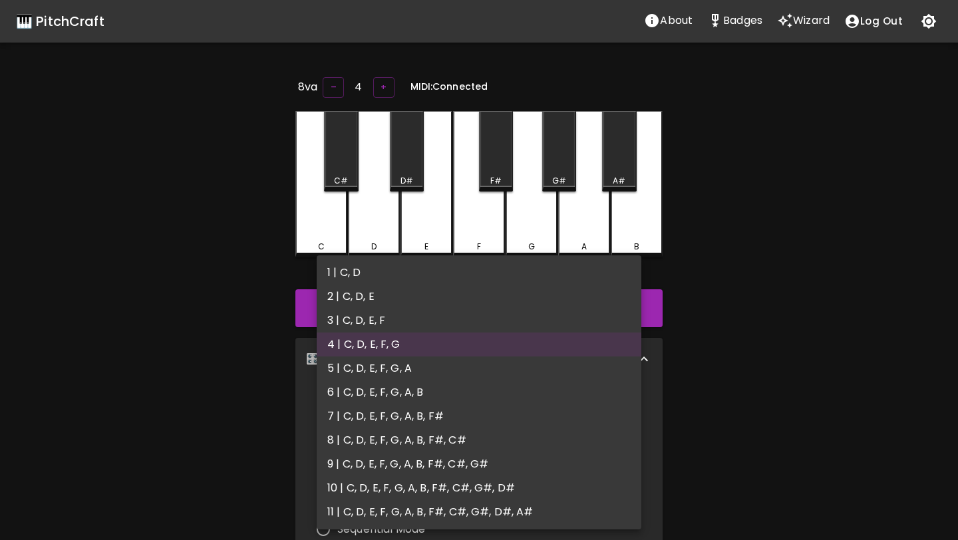
click at [630, 414] on body "🎹 PitchCraft About Badges Wizard Log Out 8va – 4 + MIDI: Connected C C# D D# E …" at bounding box center [479, 434] width 958 height 869
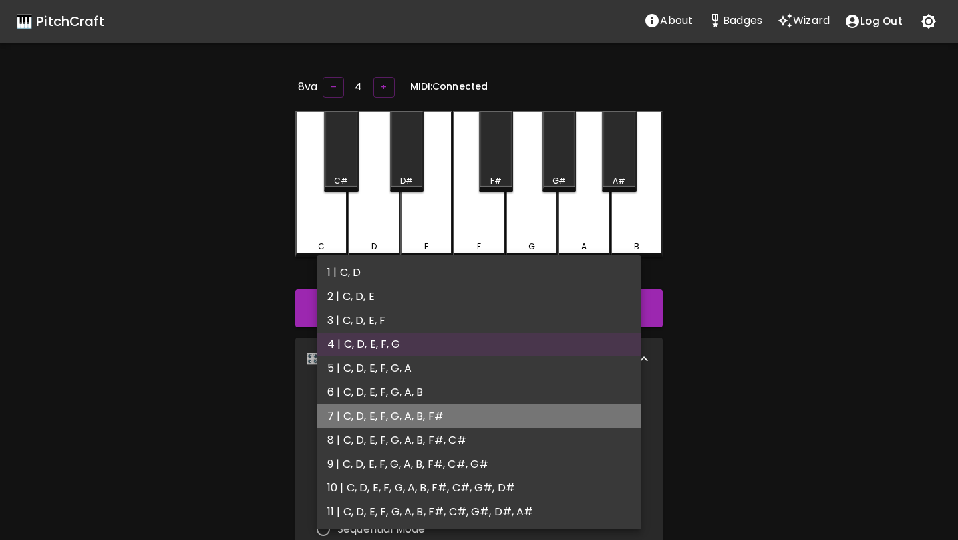
click at [436, 422] on li "7 | C, D, E, F, G, A, B, F#" at bounding box center [479, 416] width 325 height 24
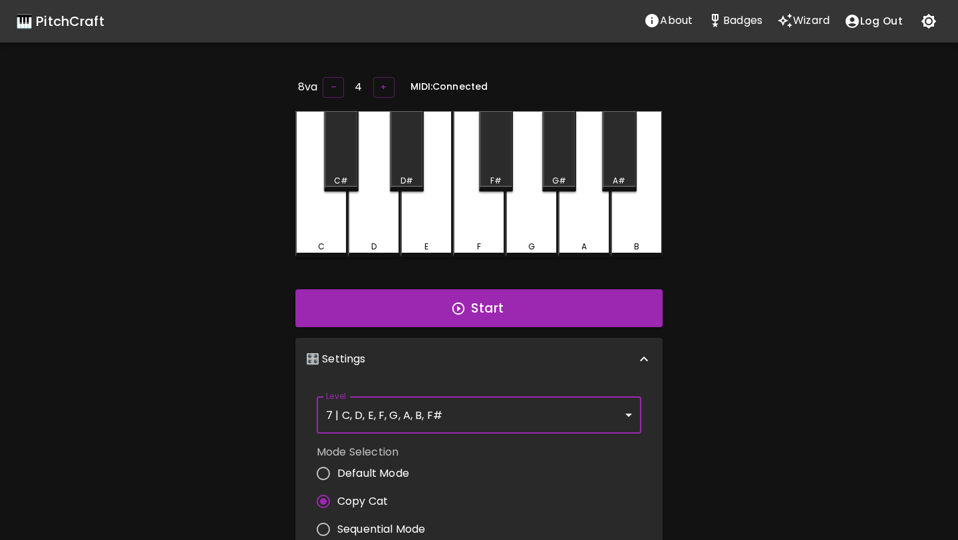
click at [626, 408] on body "🎹 PitchCraft About Badges Wizard Log Out 8va – 4 + MIDI: Connected C C# D D# E …" at bounding box center [479, 434] width 958 height 869
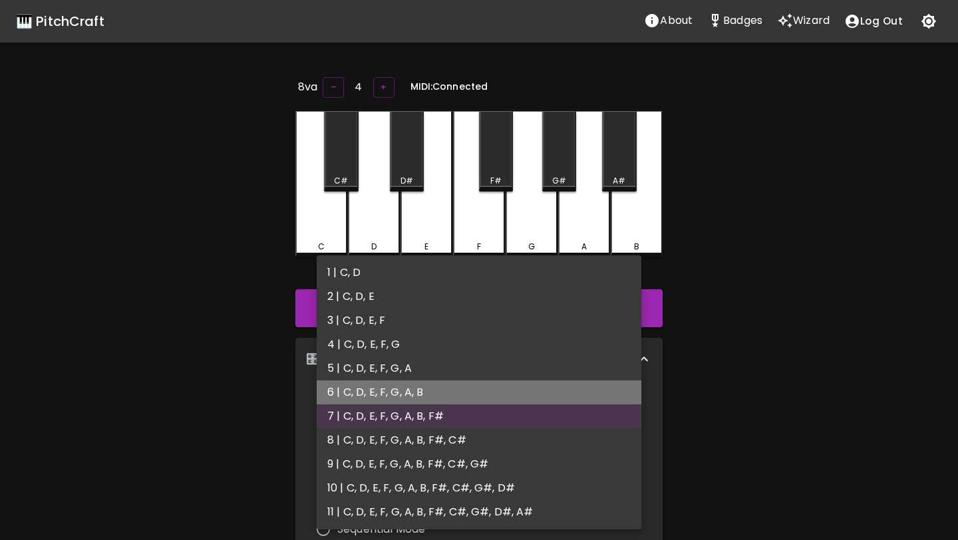
click at [426, 391] on li "6 | C, D, E, F, G, A, B" at bounding box center [479, 392] width 325 height 24
type input "11"
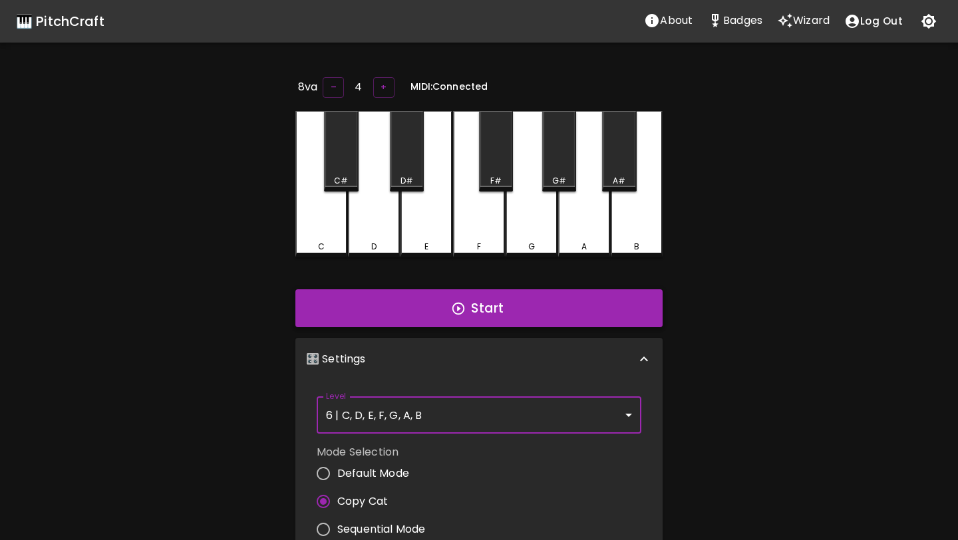
click at [462, 309] on icon "button" at bounding box center [458, 308] width 15 height 15
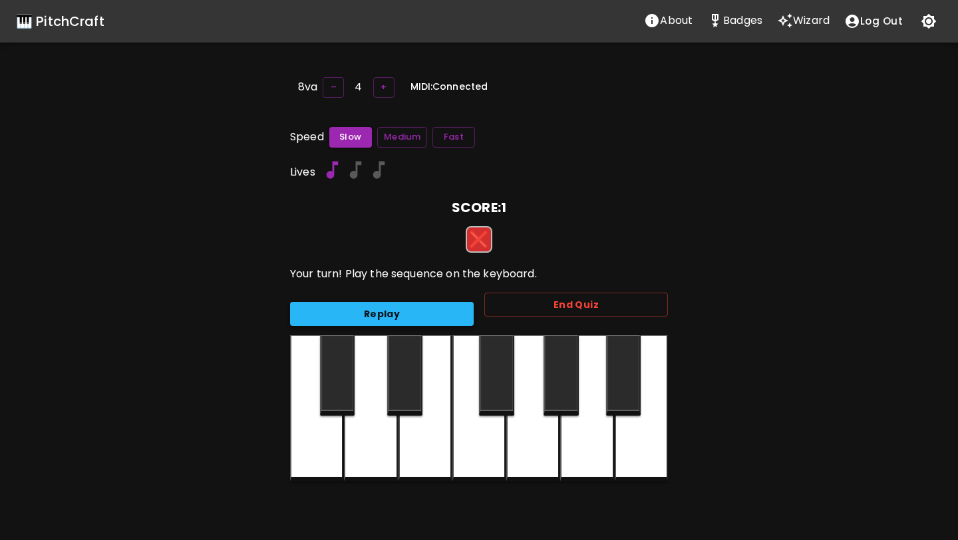
click at [392, 304] on button "Replay" at bounding box center [382, 314] width 184 height 25
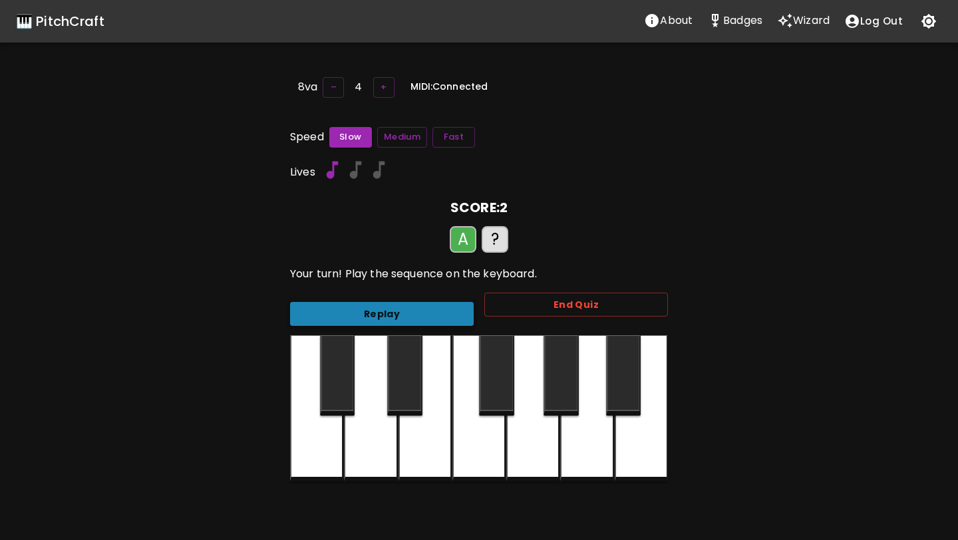
click at [388, 307] on button "Replay" at bounding box center [382, 314] width 184 height 25
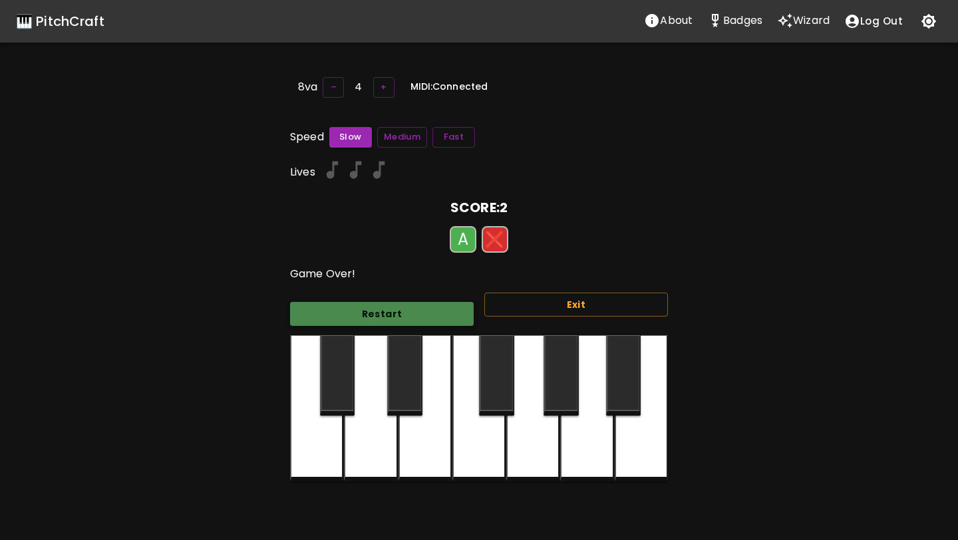
click at [388, 307] on button "Restart" at bounding box center [382, 314] width 184 height 25
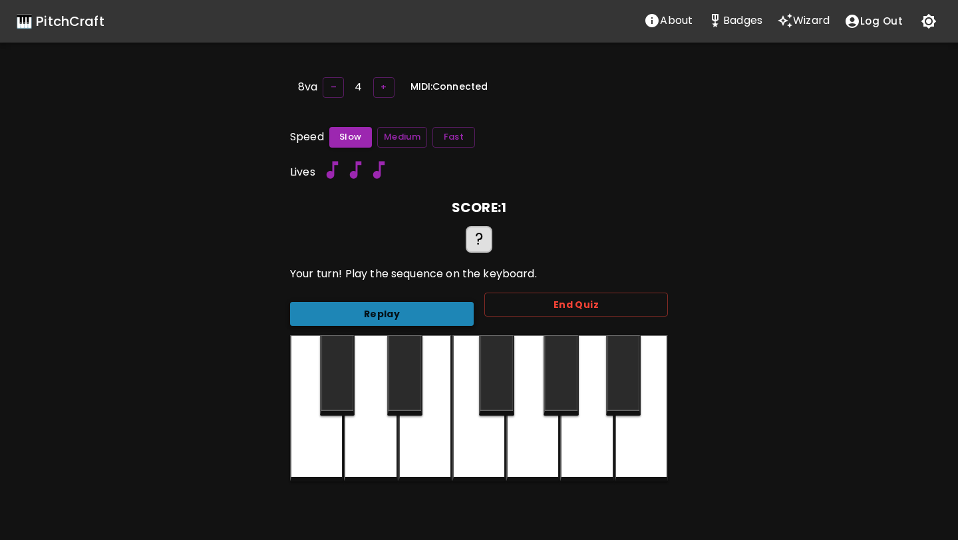
click at [402, 313] on button "Replay" at bounding box center [382, 314] width 184 height 25
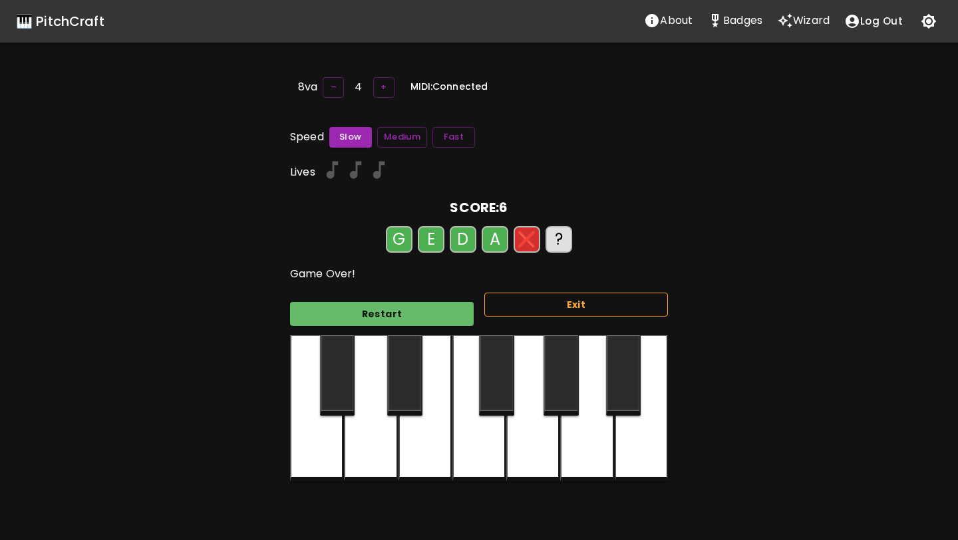
click at [573, 303] on button "Exit" at bounding box center [576, 305] width 184 height 25
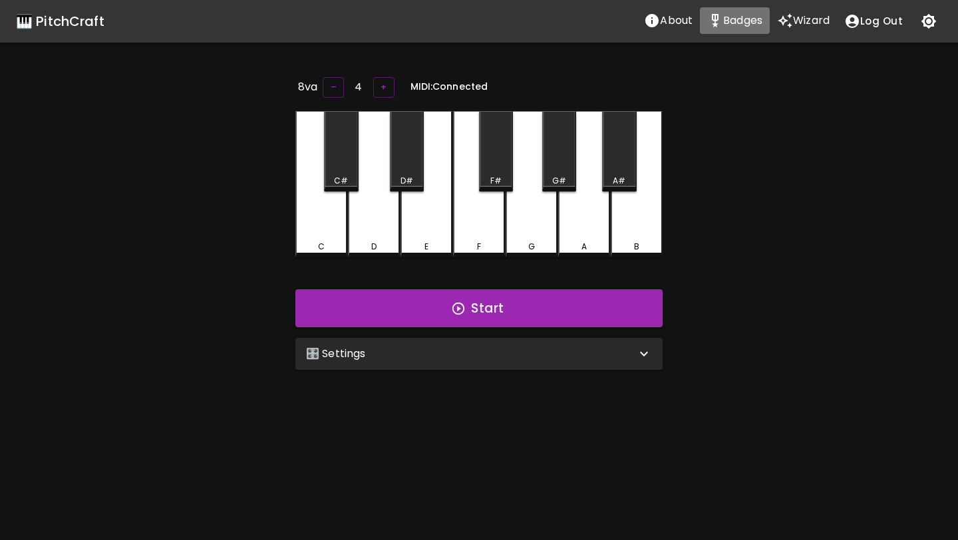
click at [734, 19] on p "Badges" at bounding box center [742, 21] width 39 height 16
